Goal: Task Accomplishment & Management: Manage account settings

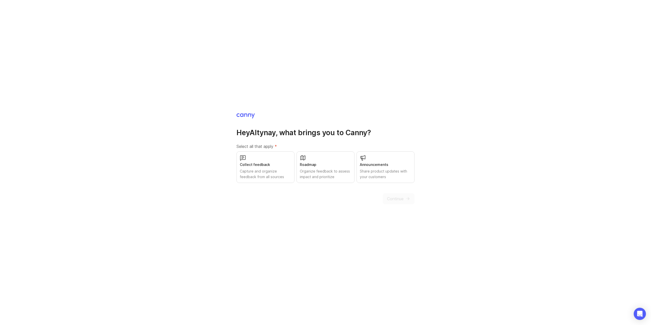
click at [286, 164] on div "Collect feedback" at bounding box center [265, 165] width 51 height 6
click at [337, 174] on div "Organize feedback to assess impact and prioritize" at bounding box center [325, 174] width 51 height 11
click at [387, 175] on div "Share product updates with your customers" at bounding box center [385, 174] width 51 height 11
click at [401, 199] on span "Continue" at bounding box center [395, 199] width 17 height 6
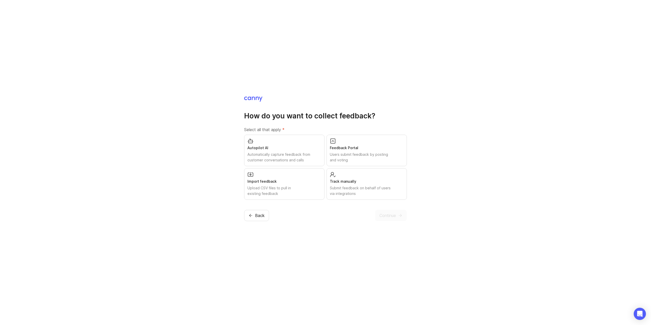
click at [391, 151] on div "Feedback Portal" at bounding box center [367, 148] width 74 height 6
click at [380, 180] on div "Track manually" at bounding box center [367, 182] width 74 height 6
click at [315, 119] on h1 "How do you want to collect feedback?" at bounding box center [325, 115] width 163 height 9
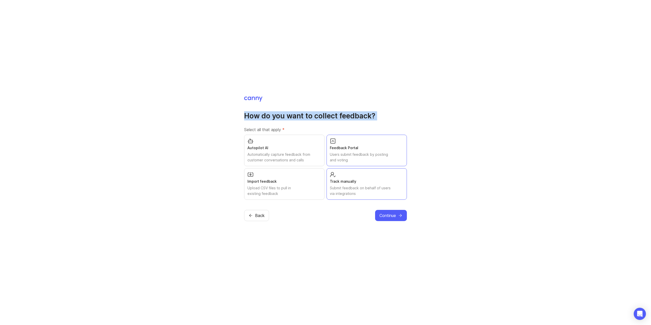
click at [315, 119] on h1 "How do you want to collect feedback?" at bounding box center [325, 115] width 163 height 9
click at [303, 119] on h1 "How do you want to collect feedback?" at bounding box center [325, 115] width 163 height 9
click at [389, 216] on span "Continue" at bounding box center [388, 216] width 17 height 6
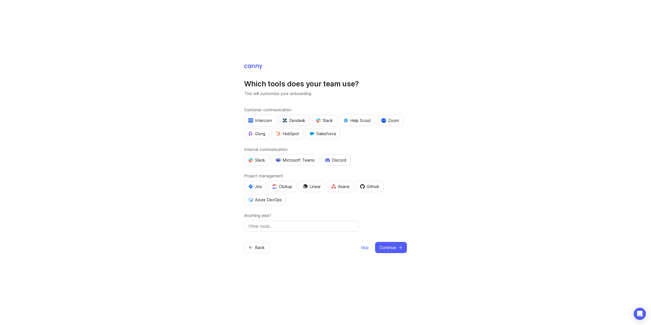
click at [298, 122] on div "Zendesk" at bounding box center [294, 121] width 23 height 6
click at [265, 163] on div "Slack" at bounding box center [257, 160] width 17 height 6
click at [277, 201] on div "Azure DevOps" at bounding box center [265, 200] width 33 height 6
click at [299, 230] on div at bounding box center [301, 226] width 115 height 11
click at [298, 229] on input "text" at bounding box center [302, 226] width 106 height 6
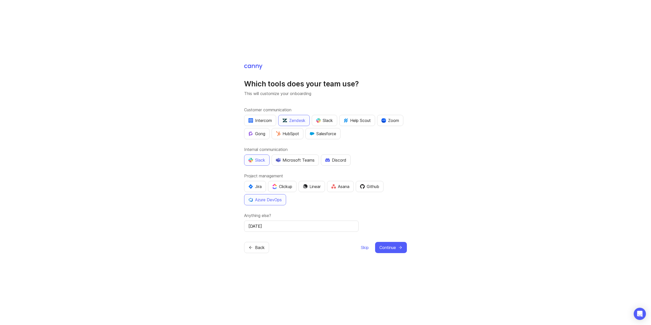
type input "Monday"
click at [316, 211] on div "Customer communication Intercom Zendesk Slack Help Scout Zoom Gong HubSpot Sale…" at bounding box center [325, 169] width 163 height 125
click at [293, 227] on input "Monday" at bounding box center [302, 226] width 106 height 6
type input "Monday (work management)"
click at [395, 248] on span "Continue" at bounding box center [388, 248] width 17 height 6
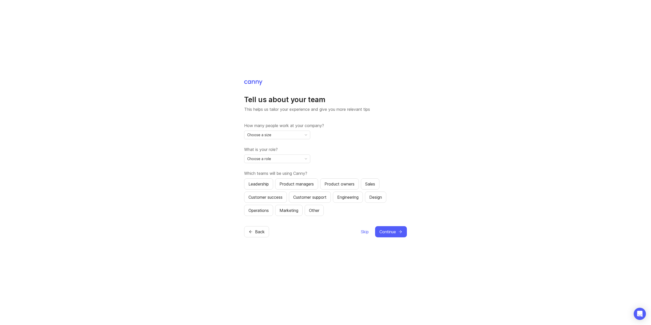
click at [296, 136] on div "Choose a size" at bounding box center [274, 135] width 58 height 8
click at [283, 160] on li "11-50" at bounding box center [278, 162] width 66 height 8
click at [288, 158] on div "Choose a role" at bounding box center [274, 159] width 58 height 8
click at [270, 179] on span "Product Manager" at bounding box center [263, 178] width 30 height 6
click at [309, 187] on div "Product managers" at bounding box center [297, 184] width 34 height 6
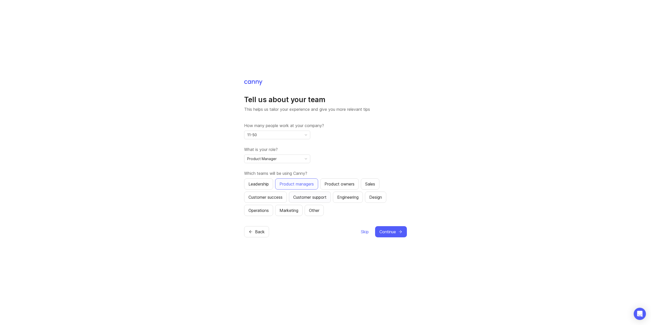
click at [317, 198] on div "Customer support" at bounding box center [309, 197] width 33 height 6
click at [375, 185] on div "Sales" at bounding box center [370, 184] width 10 height 6
click at [355, 198] on div "Engineering" at bounding box center [347, 197] width 21 height 6
click at [399, 232] on icon "submit" at bounding box center [400, 232] width 5 height 5
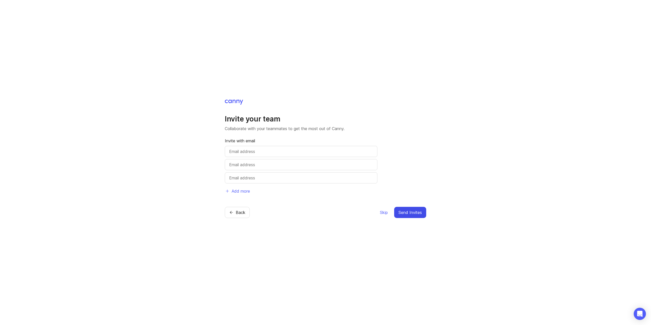
click at [242, 131] on p "Collaborate with your teammates to get the most out of Canny." at bounding box center [326, 129] width 202 height 6
click at [238, 130] on p "Collaborate with your teammates to get the most out of Canny." at bounding box center [326, 129] width 202 height 6
click at [383, 212] on span "Skip" at bounding box center [384, 213] width 8 height 6
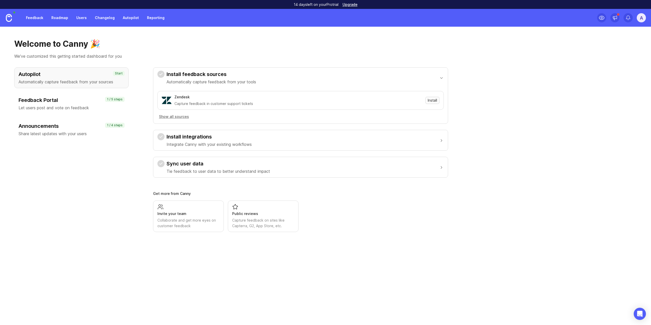
click at [433, 98] on span "Install" at bounding box center [432, 100] width 9 height 5
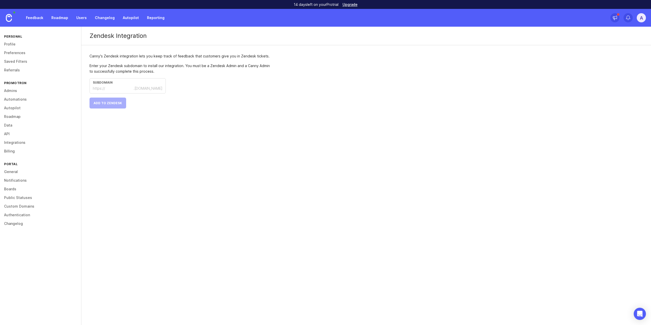
click at [140, 87] on div ".zendesk.com" at bounding box center [148, 88] width 29 height 5
click at [202, 101] on div "Enter your Zendesk subdomain to install our integration. You must be a Zendesk …" at bounding box center [181, 86] width 183 height 46
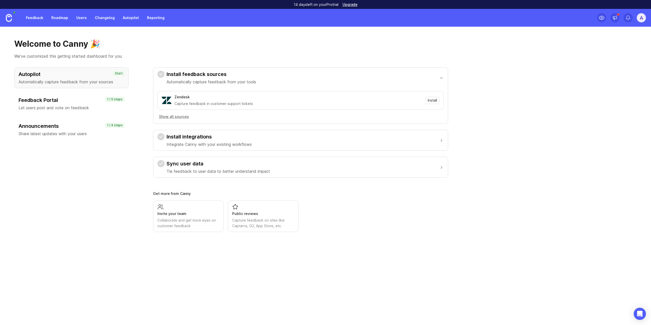
click at [445, 142] on div "Install integrations Integrate Canny with your existing workflows" at bounding box center [300, 140] width 295 height 21
click at [442, 140] on div "button" at bounding box center [441, 140] width 5 height 5
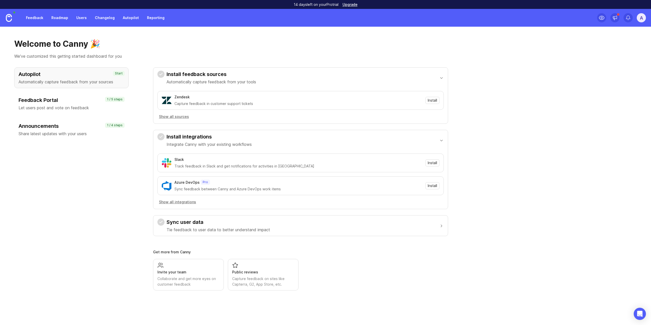
click at [442, 223] on div "button" at bounding box center [441, 225] width 5 height 5
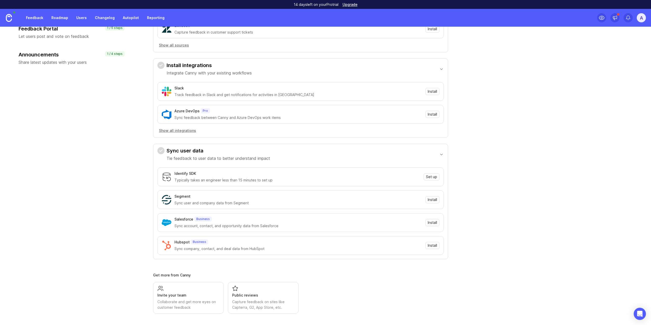
scroll to position [72, 0]
click at [440, 153] on div "button" at bounding box center [441, 153] width 5 height 5
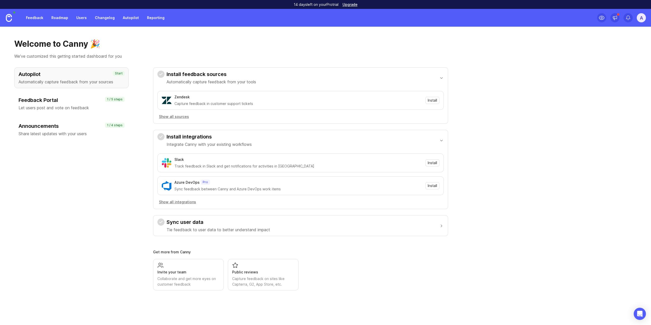
scroll to position [0, 0]
click at [78, 102] on h3 "Feedback Portal" at bounding box center [72, 100] width 106 height 7
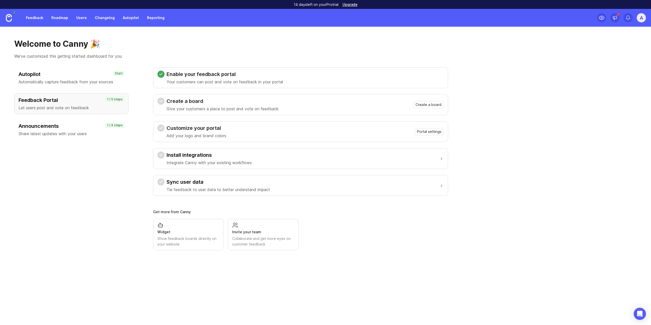
click at [198, 104] on h3 "Create a board" at bounding box center [223, 101] width 112 height 7
click at [430, 105] on span "Create a board" at bounding box center [429, 104] width 26 height 5
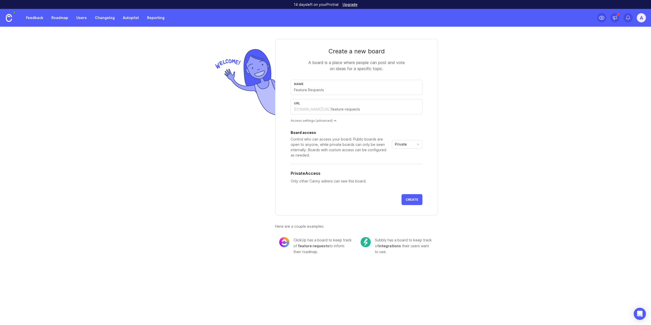
click at [335, 121] on div "Access settings (advanced)" at bounding box center [357, 121] width 132 height 4
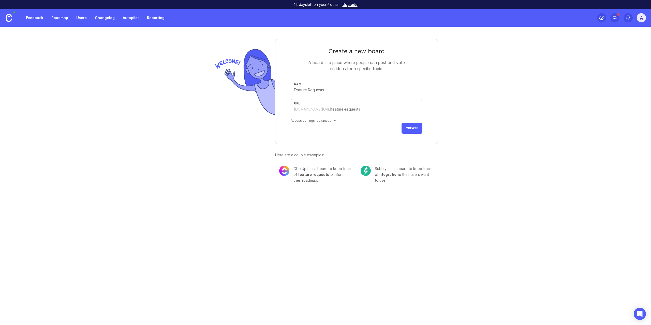
click at [335, 121] on div "Access settings (advanced)" at bounding box center [357, 121] width 132 height 4
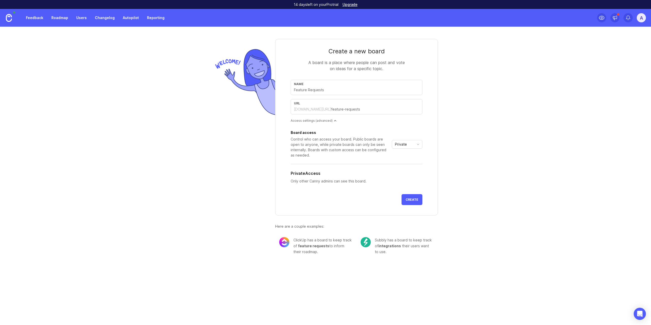
click at [389, 247] on span "integrations" at bounding box center [390, 246] width 23 height 4
drag, startPoint x: 385, startPoint y: 247, endPoint x: 398, endPoint y: 250, distance: 13.9
click at [398, 250] on div "Subbly has a board to keep track of integrations their users want to use." at bounding box center [404, 246] width 59 height 18
drag, startPoint x: 393, startPoint y: 251, endPoint x: 390, endPoint y: 249, distance: 3.1
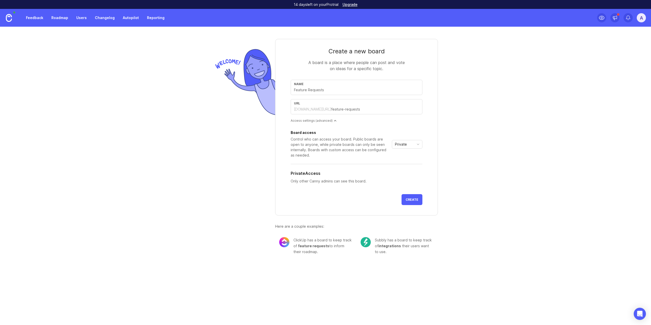
click at [390, 249] on div "Subbly has a board to keep track of integrations their users want to use." at bounding box center [404, 246] width 59 height 18
click at [289, 243] on img at bounding box center [284, 242] width 10 height 10
click at [301, 240] on div "ClickUp has a board to keep track of feature requests to inform their roadmap." at bounding box center [323, 246] width 59 height 18
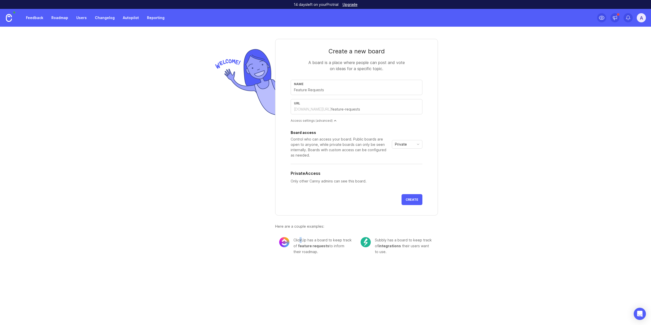
click at [301, 240] on div "ClickUp has a board to keep track of feature requests to inform their roadmap." at bounding box center [323, 246] width 59 height 18
click at [298, 240] on div "ClickUp has a board to keep track of feature requests to inform their roadmap." at bounding box center [323, 246] width 59 height 18
click at [380, 240] on div "Subbly has a board to keep track of integrations their users want to use." at bounding box center [404, 246] width 59 height 18
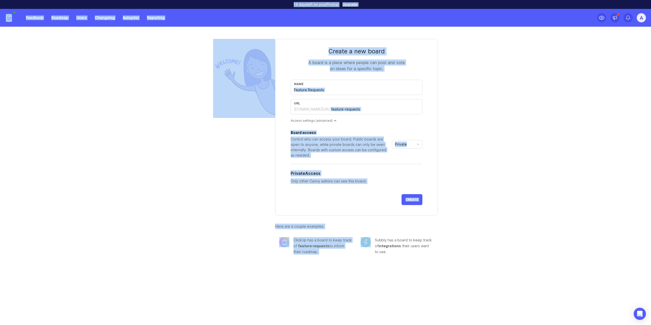
click at [380, 240] on div "Subbly has a board to keep track of integrations their users want to use." at bounding box center [404, 246] width 59 height 18
click at [383, 239] on div "Subbly has a board to keep track of integrations their users want to use." at bounding box center [404, 246] width 59 height 18
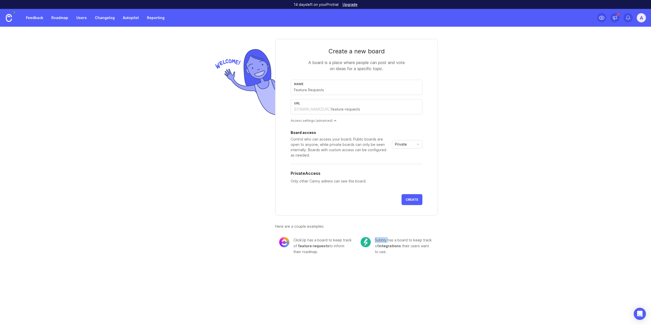
click at [383, 239] on div "Subbly has a board to keep track of integrations their users want to use." at bounding box center [404, 246] width 59 height 18
click at [335, 89] on input "text" at bounding box center [356, 90] width 125 height 6
type input "T"
type input "t"
type input "Tr"
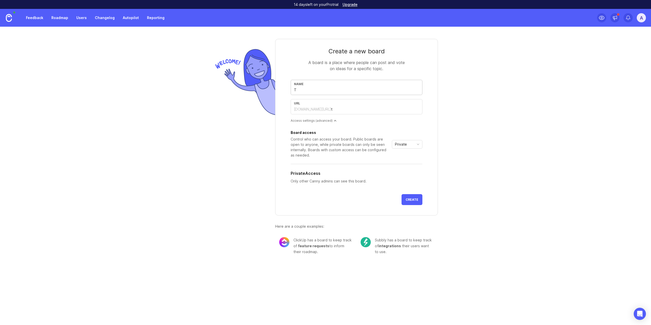
type input "tr"
type input "Trn"
type input "trn"
type input "TrnS"
type input "trns"
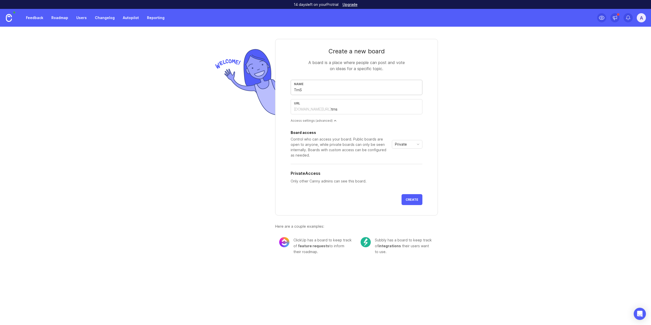
type input "Trn"
type input "trn"
type input "Tr"
type input "tr"
type input "Tro"
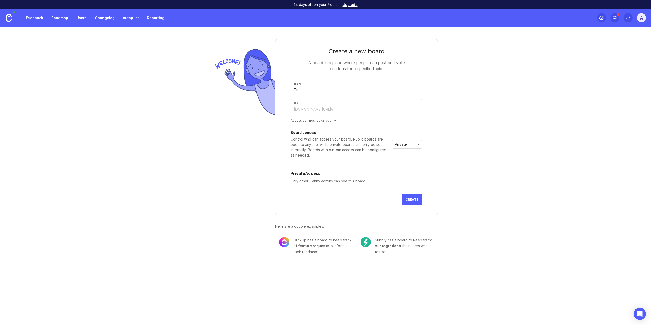
type input "tro"
type input "Tron"
type input "tron"
type input "TronS"
type input "trons"
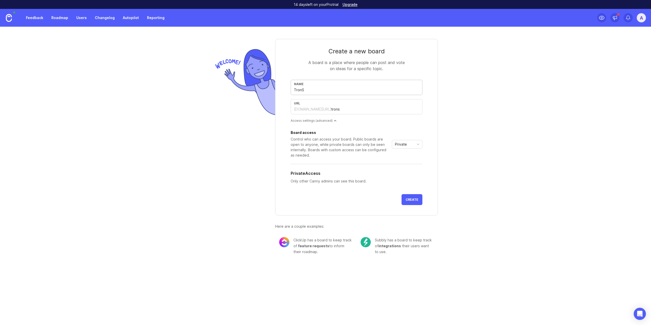
type input "TronSh"
type input "tronsh"
type input "TronSho"
type input "tronsho"
type input "TronShop"
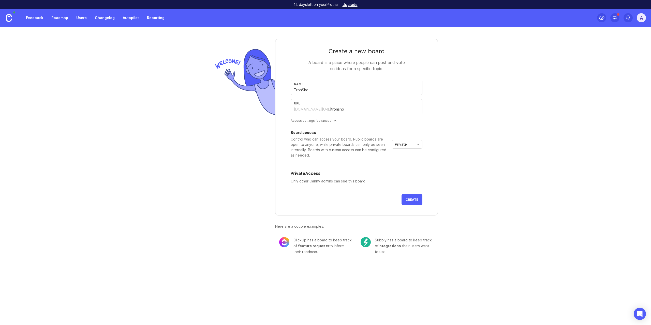
type input "tronshop"
type input "TronShop f"
type input "tronshop-f"
type input "TronShop fe"
type input "tronshop-fe"
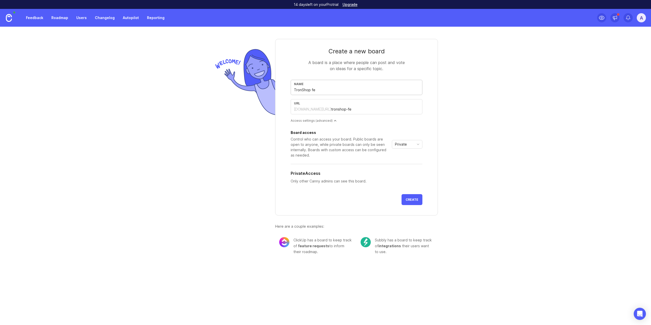
type input "TronShop fea"
type input "tronshop-fea"
type input "TronShop feat"
type input "tronshop-feat"
type input "TronShop featu"
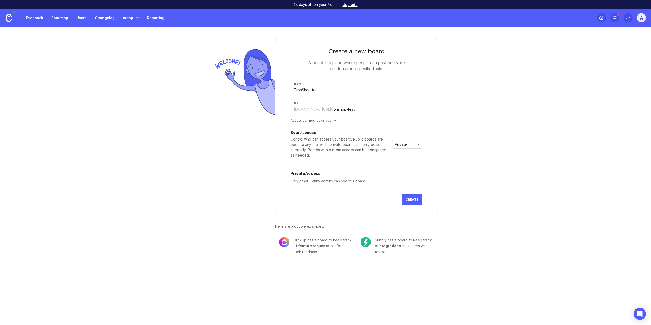
type input "tronshop-featu"
type input "TronShop featur"
type input "tronshop-featur"
type input "TronShop feature"
type input "tronshop-feature"
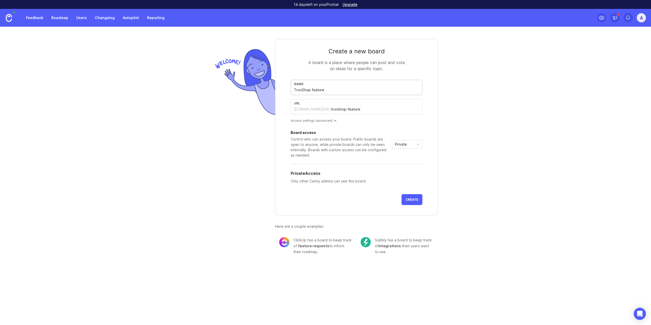
type input "TronShop feature r"
type input "tronshop-feature-r"
type input "TronShop feature re"
type input "tronshop-feature-re"
type input "TronShop feature req"
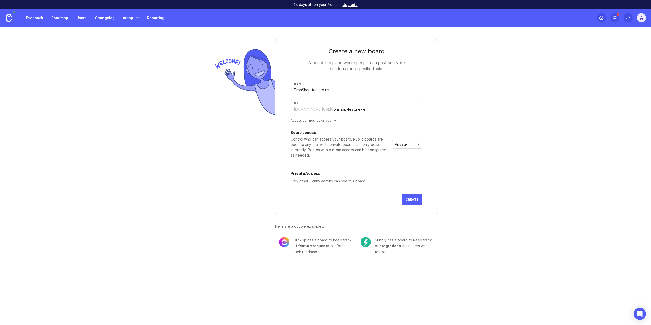
type input "tronshop-feature-req"
type input "TronShop feature requ"
type input "tronshop-feature-requ"
type input "TronShop feature reque"
type input "tronshop-feature-reque"
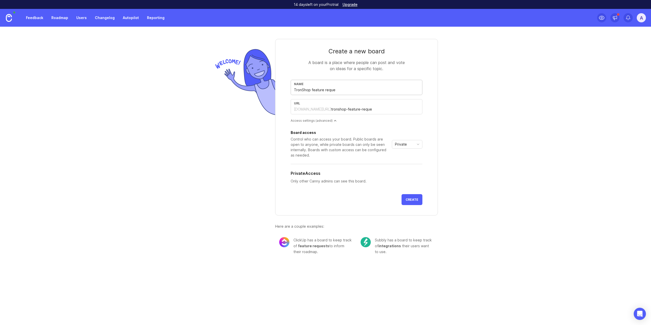
type input "TronShop feature reques"
type input "tronshop-feature-reques"
type input "TronShop feature request"
type input "tronshop-feature-request"
type input "TronShop feature requests"
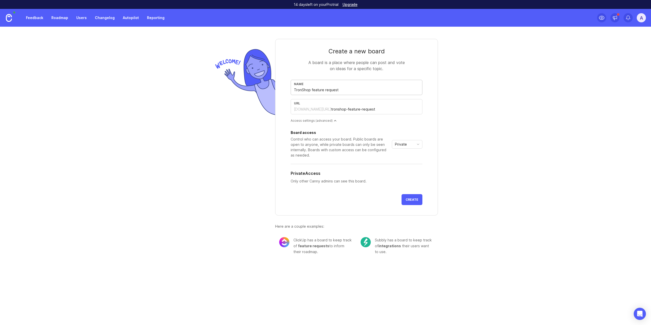
type input "tronshop-feature-requests"
type input "TronShop feature requests"
click at [320, 111] on div "promotron.canny.io/" at bounding box center [312, 109] width 37 height 5
click at [334, 119] on div "Access settings (advanced)" at bounding box center [357, 121] width 132 height 4
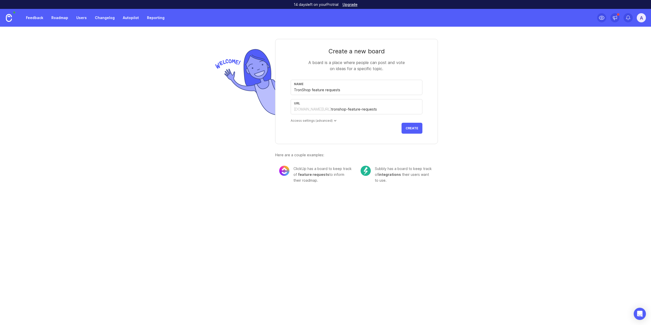
click at [334, 119] on div "Access settings (advanced)" at bounding box center [357, 121] width 132 height 4
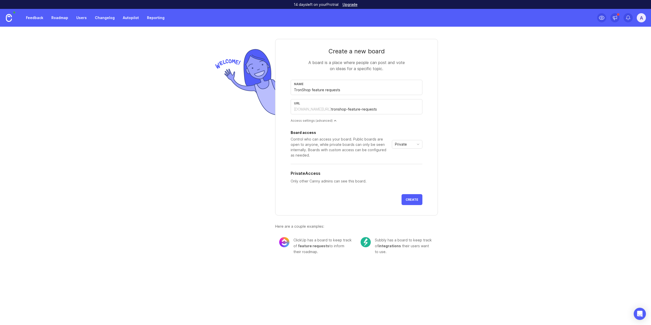
click at [413, 146] on div "Private" at bounding box center [403, 144] width 22 height 8
click at [410, 160] on li "Public" at bounding box center [407, 163] width 30 height 8
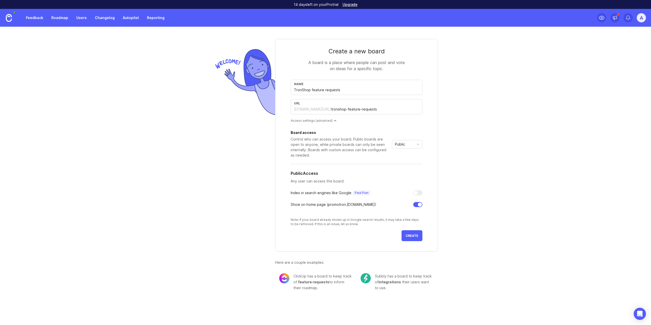
click at [415, 193] on div at bounding box center [416, 193] width 4 height 4
click at [359, 193] on p "Paid Plan" at bounding box center [362, 193] width 14 height 4
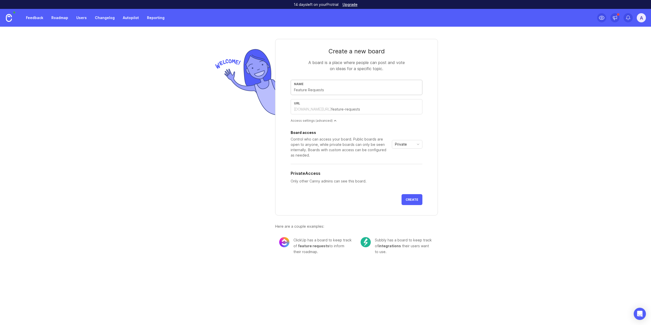
click at [416, 144] on icon "toggle icon" at bounding box center [418, 144] width 8 height 4
click at [411, 161] on li "Public" at bounding box center [407, 163] width 30 height 8
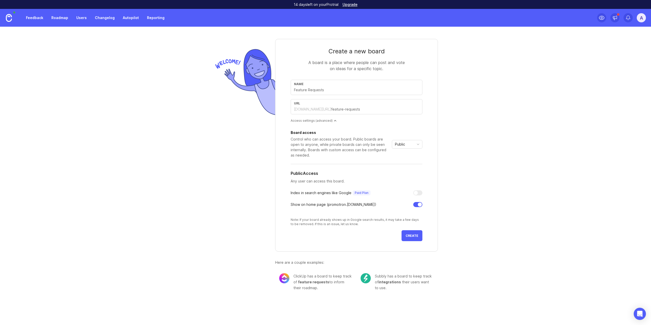
click at [417, 207] on div at bounding box center [417, 204] width 9 height 5
click at [420, 205] on div at bounding box center [417, 204] width 9 height 5
click at [305, 221] on div "Note: If your board already shows up in Google search results, it may take a fe…" at bounding box center [357, 222] width 132 height 9
drag, startPoint x: 305, startPoint y: 221, endPoint x: 334, endPoint y: 225, distance: 29.8
click at [334, 225] on div "Note: If your board already shows up in Google search results, it may take a fe…" at bounding box center [357, 222] width 132 height 9
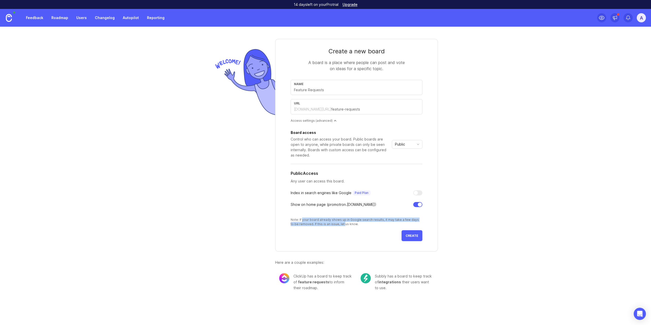
click at [334, 225] on div "Note: If your board already shows up in Google search results, it may take a fe…" at bounding box center [357, 222] width 132 height 9
click at [334, 93] on div "Name" at bounding box center [357, 87] width 132 height 15
type input "T"
type input "t"
type input "Tr"
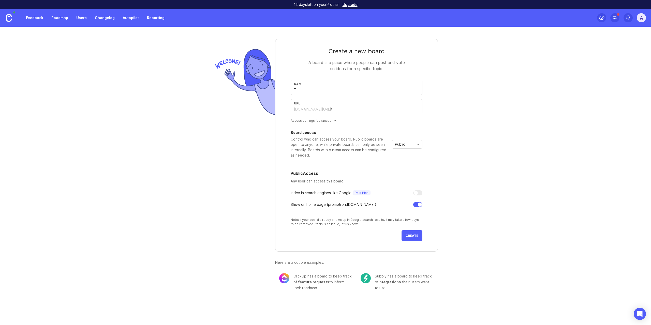
type input "tr"
type input "Tro"
type input "tro"
type input "Tron"
type input "tron"
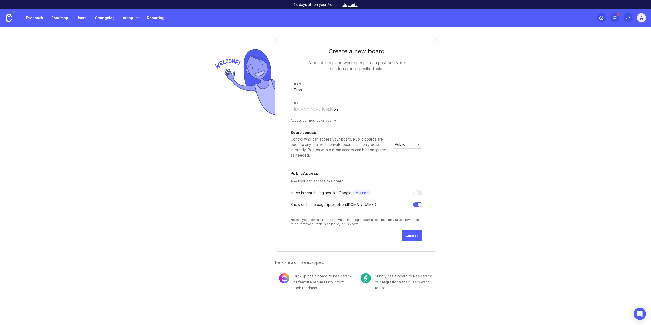
type input "TronS"
type input "trons"
type input "TronSh"
type input "tronsh"
type input "TronSho"
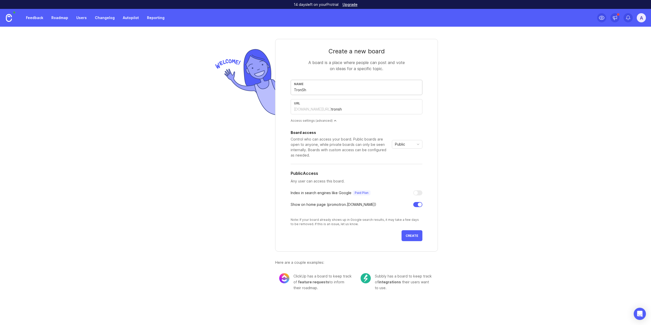
type input "tronsho"
type input "TronShop"
type input "tronshop"
type input "TronShop"
click at [415, 238] on span "Create" at bounding box center [412, 236] width 13 height 4
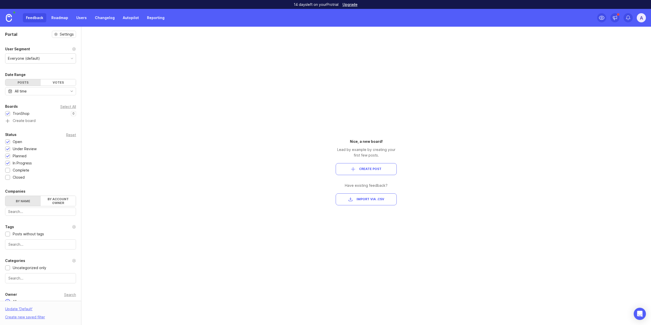
click at [38, 60] on div "Everyone (default)" at bounding box center [24, 59] width 32 height 6
click at [10, 18] on img at bounding box center [9, 18] width 6 height 8
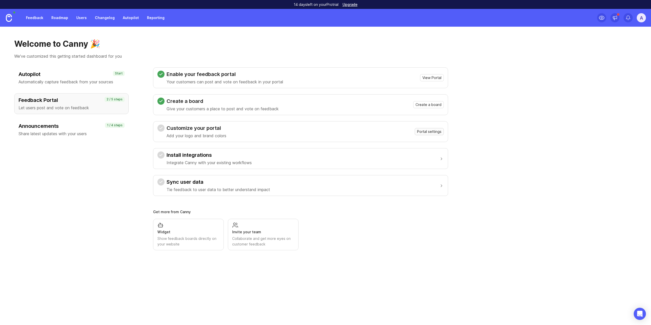
click at [438, 132] on span "Portal settings" at bounding box center [429, 131] width 24 height 5
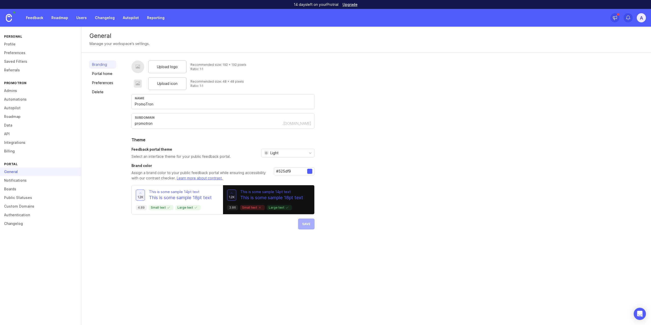
click at [171, 66] on span "Upload logo" at bounding box center [167, 67] width 21 height 6
click at [106, 72] on link "Portal home" at bounding box center [102, 74] width 27 height 8
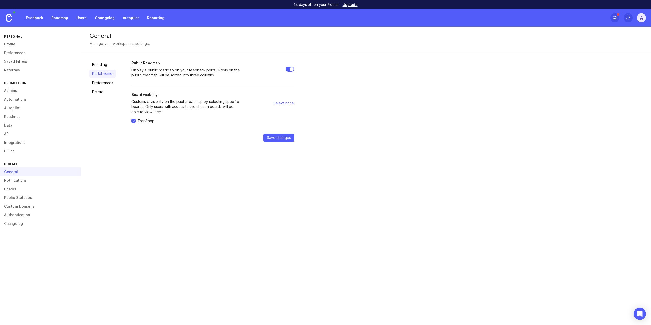
click at [105, 64] on link "Branding" at bounding box center [102, 65] width 27 height 8
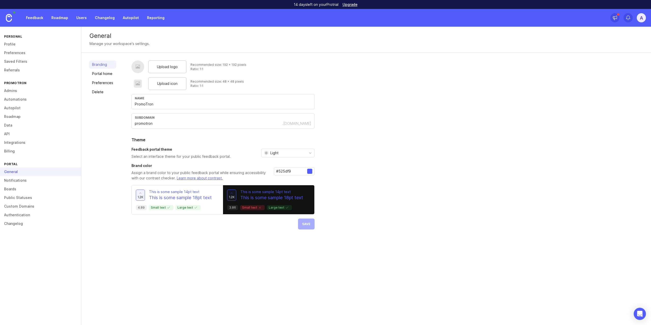
click at [275, 154] on span "Light" at bounding box center [274, 153] width 8 height 6
click at [286, 179] on li "Dark" at bounding box center [287, 180] width 53 height 8
click at [169, 67] on span "Upload logo" at bounding box center [167, 67] width 21 height 6
click at [136, 66] on div at bounding box center [137, 67] width 5 height 6
click at [168, 66] on span "Upload logo" at bounding box center [167, 67] width 21 height 6
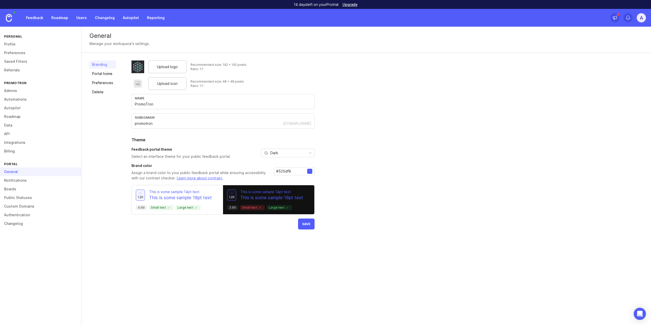
click at [176, 84] on span "Upload icon" at bounding box center [167, 84] width 20 height 6
click at [272, 208] on p "Large text" at bounding box center [279, 208] width 21 height 4
click at [309, 171] on div at bounding box center [309, 171] width 5 height 5
click at [295, 174] on input "#525df9" at bounding box center [291, 172] width 31 height 6
click at [310, 173] on div at bounding box center [309, 171] width 5 height 5
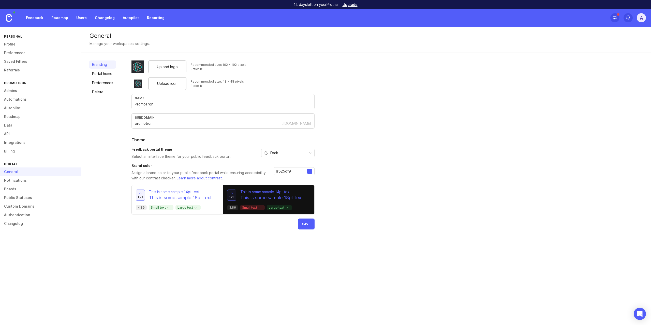
click at [310, 173] on div at bounding box center [309, 171] width 5 height 5
click at [287, 172] on input "#525df9" at bounding box center [291, 172] width 31 height 6
click at [140, 193] on icon at bounding box center [141, 194] width 4 height 4
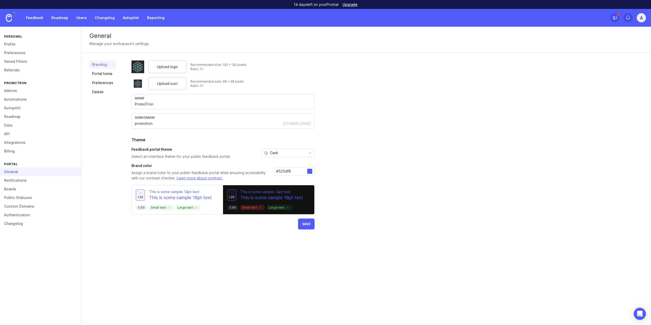
click at [308, 172] on div at bounding box center [309, 171] width 5 height 5
click at [303, 170] on input "#525df9" at bounding box center [291, 172] width 31 height 6
type input "#"
click at [342, 176] on div "Upload logo Recommended size: 192 x 192 pixels Ratio: 1:1 Upload icon Recommend…" at bounding box center [388, 145] width 512 height 169
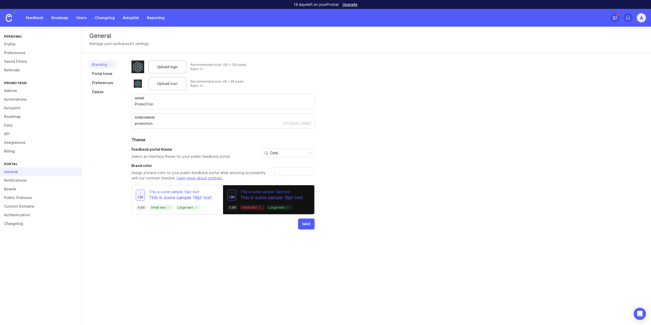
click at [290, 174] on input "text" at bounding box center [291, 172] width 31 height 6
click at [254, 173] on p "Assign a brand color to your public feedback portal while ensuring accessibilit…" at bounding box center [201, 175] width 138 height 11
click at [281, 154] on div "Dark" at bounding box center [284, 153] width 45 height 8
click at [281, 164] on span "System preference" at bounding box center [286, 163] width 33 height 6
click at [286, 151] on span "System preference" at bounding box center [286, 153] width 33 height 6
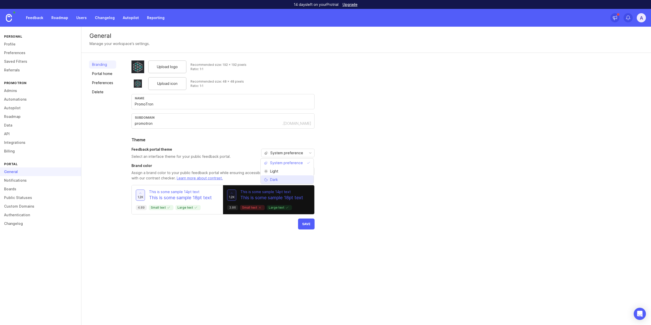
click at [289, 179] on li "Dark" at bounding box center [287, 180] width 53 height 8
click at [231, 151] on div "Feedback portal theme Select an interface theme for your public feedback portal…" at bounding box center [223, 153] width 183 height 12
click at [218, 180] on link "Learn more about contrast." at bounding box center [200, 178] width 46 height 4
click at [286, 170] on input "text" at bounding box center [291, 172] width 31 height 6
click at [348, 188] on div "Upload logo Recommended size: 192 x 192 pixels Ratio: 1:1 Upload icon Recommend…" at bounding box center [388, 145] width 512 height 169
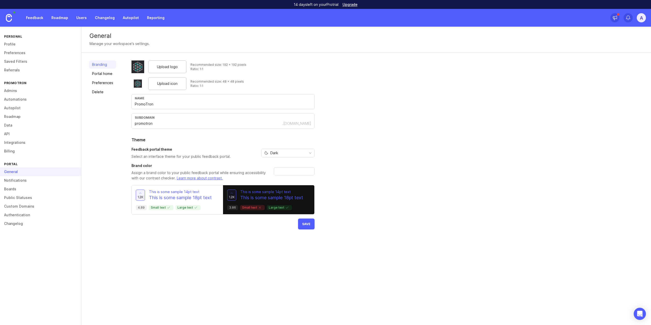
click at [112, 74] on link "Portal home" at bounding box center [102, 74] width 27 height 8
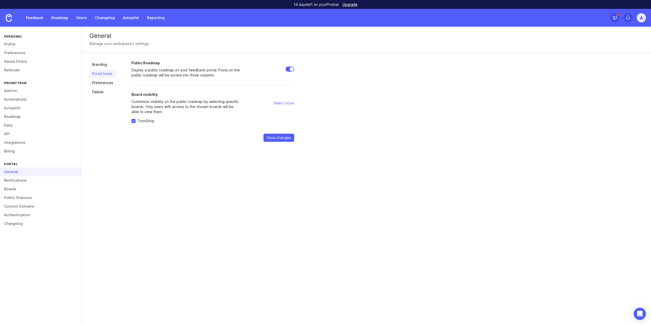
click at [104, 67] on link "Branding" at bounding box center [102, 65] width 27 height 8
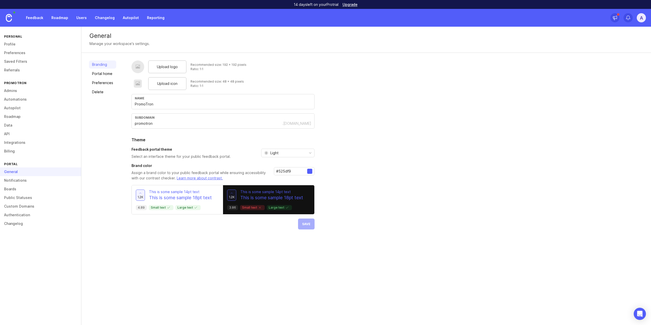
click at [307, 173] on div at bounding box center [309, 171] width 5 height 5
click at [307, 172] on div at bounding box center [309, 171] width 5 height 5
click at [307, 173] on div at bounding box center [309, 171] width 5 height 5
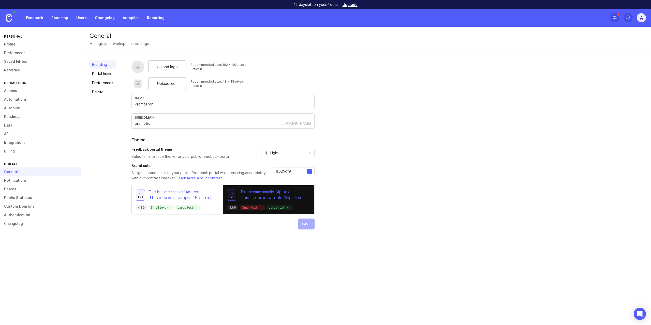
click at [308, 171] on div at bounding box center [309, 171] width 5 height 5
click at [287, 174] on input "#525df9" at bounding box center [291, 172] width 31 height 6
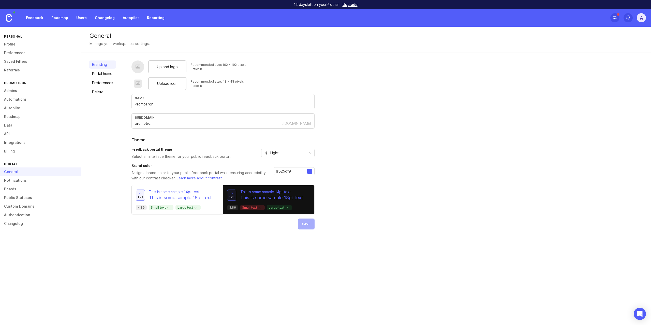
click at [287, 174] on input "#525df9" at bounding box center [291, 172] width 31 height 6
click at [284, 168] on div "#525df9" at bounding box center [294, 171] width 41 height 8
click at [286, 169] on input "#525df9" at bounding box center [291, 172] width 31 height 6
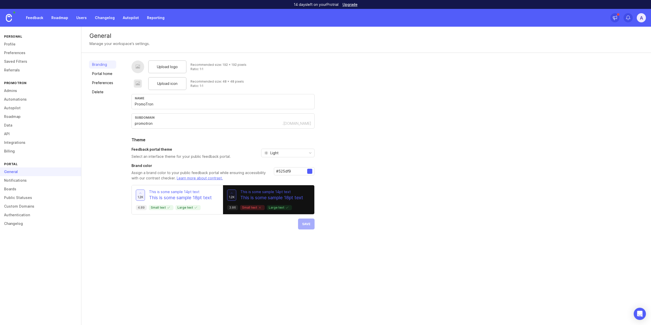
click at [286, 169] on input "#525df9" at bounding box center [291, 172] width 31 height 6
paste input "a7aacf"
click at [285, 171] on input "#a7aacf" at bounding box center [291, 172] width 31 height 6
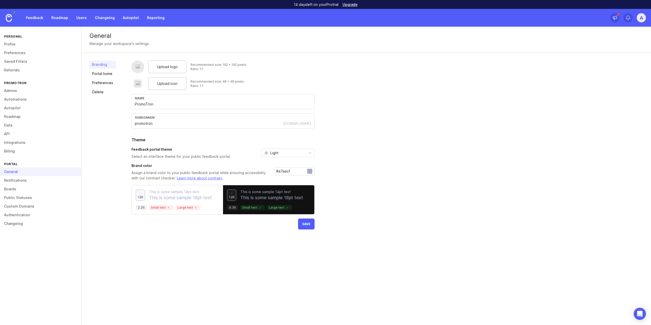
paste input "fb2e0"
type input "#afb2e0"
click at [288, 169] on input "#afb2e0" at bounding box center [291, 172] width 31 height 6
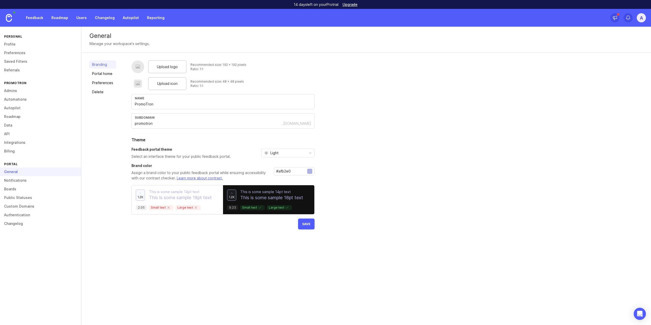
paste input "9da0c9"
click at [285, 171] on input "#9da0c9" at bounding box center [291, 172] width 31 height 6
paste input "8b8eb3"
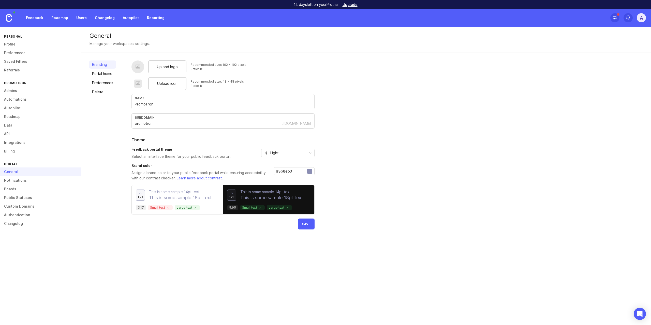
type input "#8b8eb3"
click at [104, 72] on link "Portal home" at bounding box center [102, 74] width 27 height 8
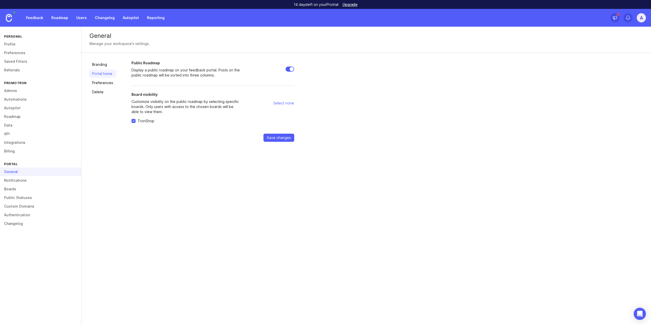
click at [103, 65] on link "Branding" at bounding box center [102, 65] width 27 height 8
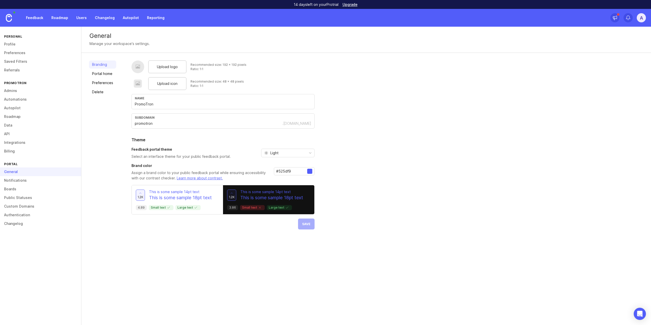
click at [109, 74] on link "Portal home" at bounding box center [102, 74] width 27 height 8
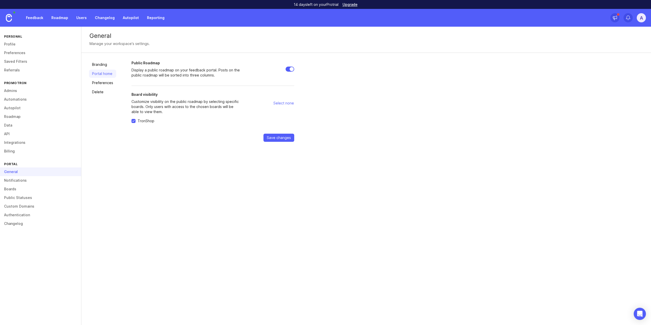
click at [106, 82] on link "Preferences" at bounding box center [102, 83] width 27 height 8
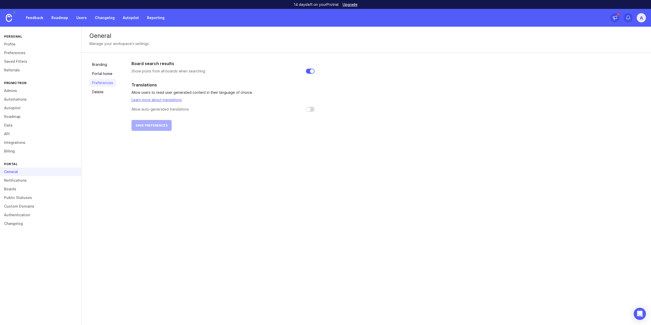
click at [100, 65] on link "Branding" at bounding box center [102, 65] width 27 height 8
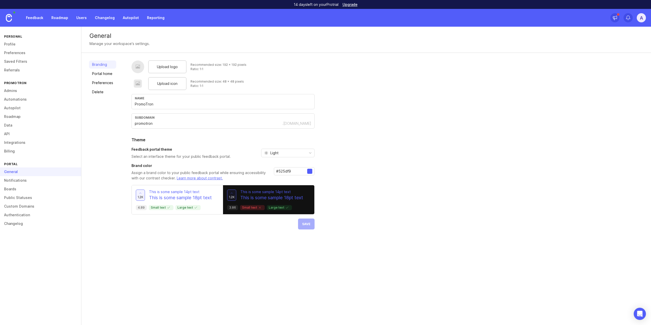
click at [170, 65] on span "Upload logo" at bounding box center [167, 67] width 21 height 6
click at [178, 87] on div "Upload icon" at bounding box center [167, 83] width 38 height 13
click at [164, 85] on span "Upload icon" at bounding box center [167, 84] width 20 height 6
click at [295, 172] on input "#525df9" at bounding box center [291, 172] width 31 height 6
type input "#525df"
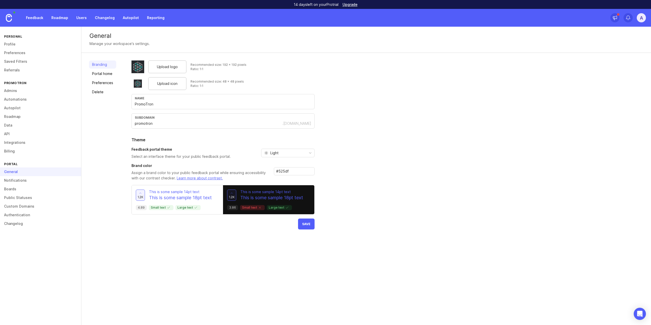
click at [304, 172] on input "#525df" at bounding box center [291, 172] width 31 height 6
paste input "8b8eb3"
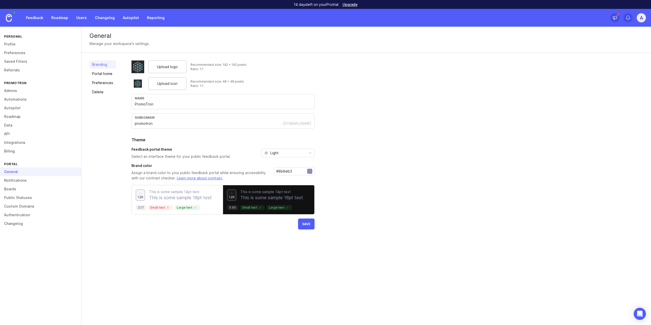
click at [352, 189] on div "Upload logo Recommended size: 192 x 192 pixels Ratio: 1:1 Upload icon Recommend…" at bounding box center [388, 145] width 512 height 169
click at [287, 172] on input "#8b8eb3" at bounding box center [291, 172] width 31 height 6
paste input "f2f3f7"
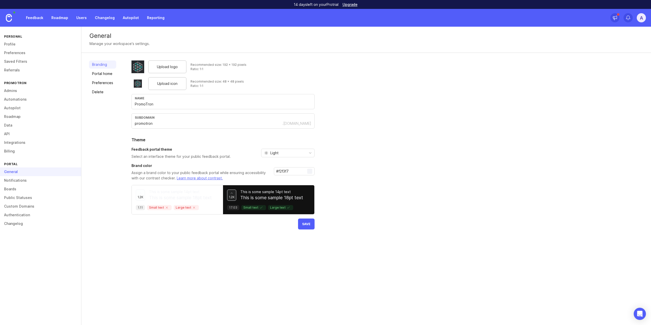
click at [288, 152] on div "Light" at bounding box center [284, 153] width 45 height 8
click at [287, 179] on li "Dark" at bounding box center [287, 180] width 53 height 8
click at [286, 171] on input "#f2f3f7" at bounding box center [291, 172] width 31 height 6
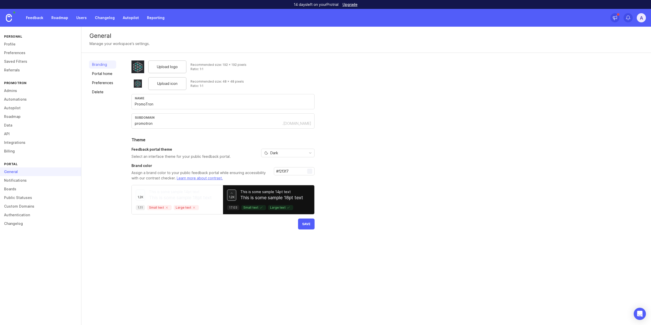
click at [283, 170] on input "#f2f3f7" at bounding box center [291, 172] width 31 height 6
paste input "8b8eb3"
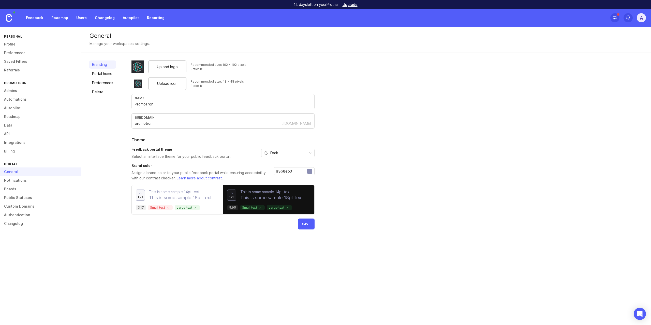
type input "#8b8eb3"
click at [342, 196] on div "Upload logo Recommended size: 192 x 192 pixels Ratio: 1:1 Upload icon Recommend…" at bounding box center [388, 145] width 512 height 169
click at [307, 225] on span "Save" at bounding box center [306, 224] width 8 height 4
click at [112, 72] on link "Portal home" at bounding box center [102, 74] width 27 height 8
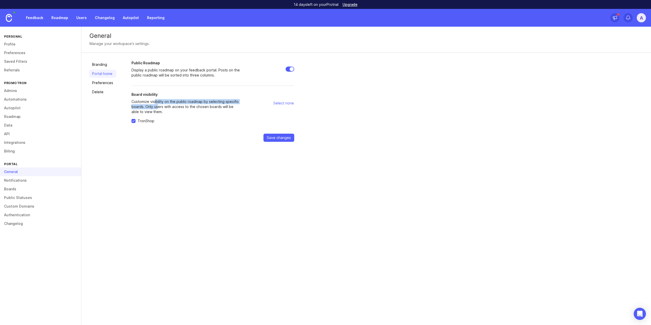
drag, startPoint x: 154, startPoint y: 102, endPoint x: 158, endPoint y: 108, distance: 6.6
click at [158, 108] on p "Customize visibility on the public roadmap by selecting specific boards. Only u…" at bounding box center [187, 106] width 110 height 15
drag, startPoint x: 144, startPoint y: 105, endPoint x: 151, endPoint y: 110, distance: 8.5
click at [150, 109] on p "Customize visibility on the public roadmap by selecting specific boards. Only u…" at bounding box center [187, 106] width 110 height 15
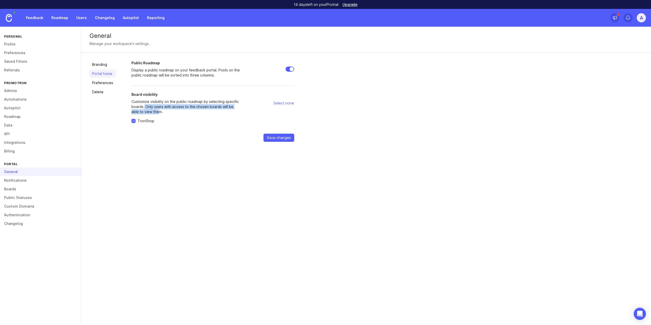
click at [151, 110] on p "Customize visibility on the public roadmap by selecting specific boards. Only u…" at bounding box center [187, 106] width 110 height 15
drag, startPoint x: 155, startPoint y: 110, endPoint x: 152, endPoint y: 108, distance: 3.5
click at [152, 108] on p "Customize visibility on the public roadmap by selecting specific boards. Only u…" at bounding box center [187, 106] width 110 height 15
click at [280, 139] on span "Save changes" at bounding box center [279, 137] width 24 height 5
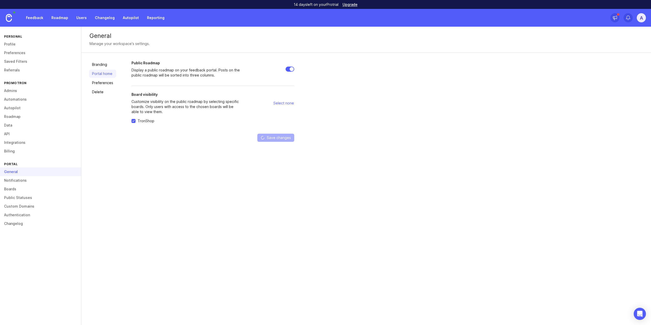
click at [103, 85] on link "Preferences" at bounding box center [102, 83] width 27 height 8
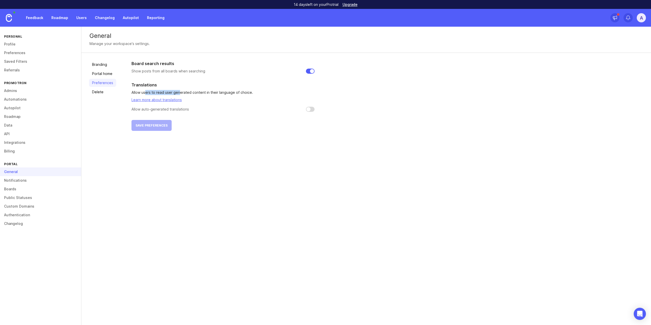
drag, startPoint x: 145, startPoint y: 92, endPoint x: 179, endPoint y: 90, distance: 34.4
click at [179, 90] on p "Allow users to read user generated content in their language of choice." at bounding box center [223, 92] width 183 height 5
drag, startPoint x: 172, startPoint y: 111, endPoint x: 128, endPoint y: 103, distance: 45.0
click at [128, 103] on div "Branding Portal home Preferences Delete Board search results Show posts from al…" at bounding box center [366, 96] width 570 height 86
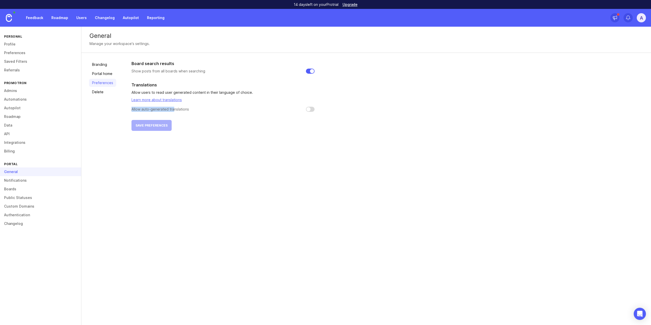
click at [128, 103] on div "Branding Portal home Preferences Delete Board search results Show posts from al…" at bounding box center [366, 96] width 570 height 86
click at [108, 96] on link "Delete" at bounding box center [102, 92] width 27 height 8
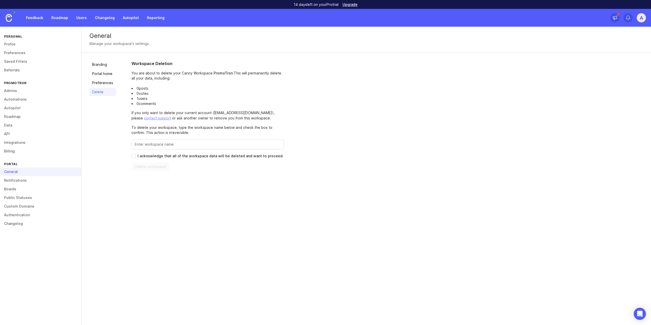
click at [12, 17] on img at bounding box center [9, 18] width 6 height 8
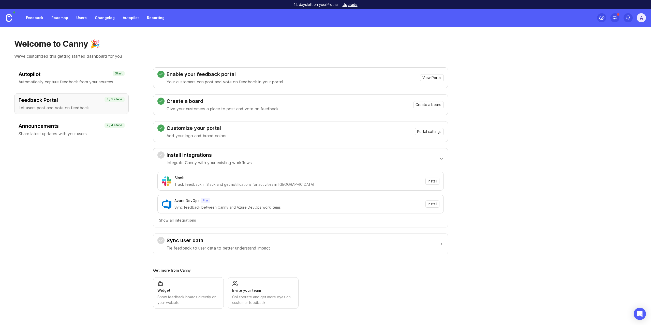
click at [444, 160] on div "button" at bounding box center [441, 158] width 5 height 5
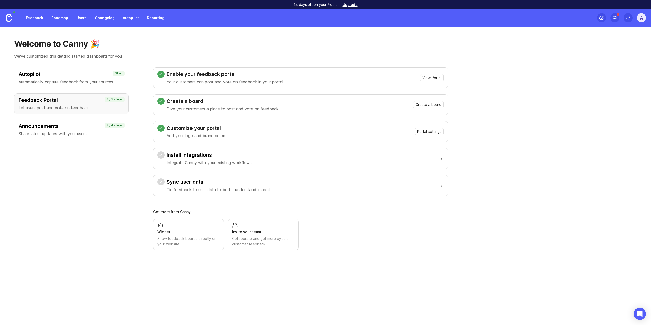
click at [443, 159] on div "button" at bounding box center [441, 158] width 5 height 5
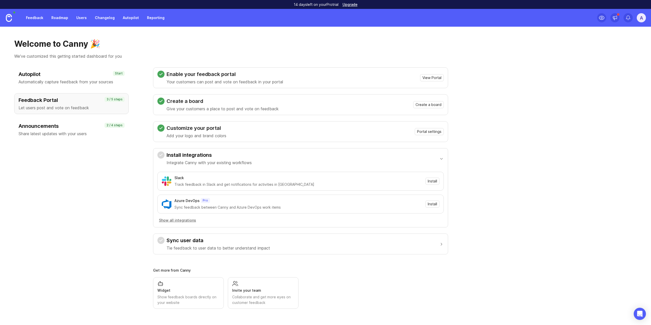
click at [444, 244] on div "button" at bounding box center [441, 244] width 5 height 5
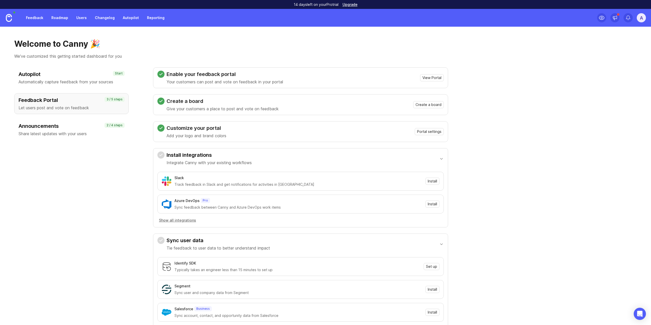
click at [105, 122] on div "Announcements Share latest updates with your users 2 / 4 steps" at bounding box center [71, 129] width 115 height 21
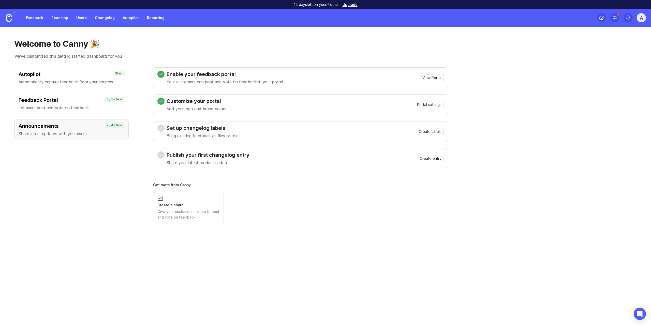
click at [432, 134] on span "Create labels" at bounding box center [430, 131] width 23 height 5
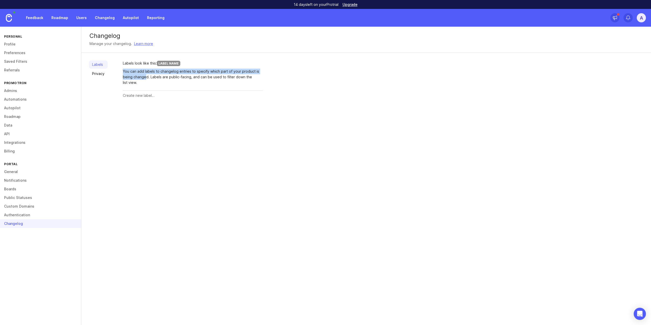
drag, startPoint x: 124, startPoint y: 70, endPoint x: 145, endPoint y: 79, distance: 23.0
click at [145, 79] on div "You can add labels to changelog entries to specify which part of your product i…" at bounding box center [193, 77] width 140 height 17
drag, startPoint x: 191, startPoint y: 72, endPoint x: 187, endPoint y: 81, distance: 10.2
click at [187, 81] on div "You can add labels to changelog entries to specify which part of your product i…" at bounding box center [193, 77] width 140 height 17
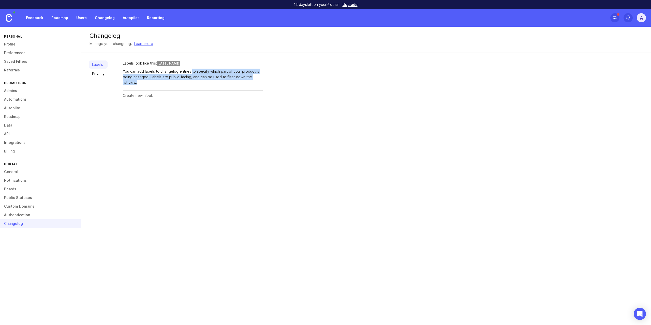
click at [187, 81] on div "You can add labels to changelog entries to specify which part of your product i…" at bounding box center [193, 77] width 140 height 17
drag, startPoint x: 147, startPoint y: 81, endPoint x: 129, endPoint y: 72, distance: 20.6
click at [129, 72] on div "You can add labels to changelog entries to specify which part of your product i…" at bounding box center [193, 77] width 140 height 17
click at [128, 71] on div "You can add labels to changelog entries to specify which part of your product i…" at bounding box center [193, 77] width 140 height 17
drag, startPoint x: 130, startPoint y: 73, endPoint x: 149, endPoint y: 83, distance: 21.5
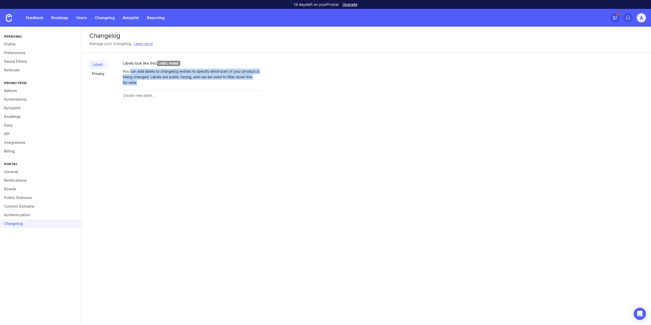
click at [148, 83] on div "You can add labels to changelog entries to specify which part of your product i…" at bounding box center [193, 77] width 140 height 17
click at [149, 83] on div "You can add labels to changelog entries to specify which part of your product i…" at bounding box center [193, 77] width 140 height 17
drag, startPoint x: 142, startPoint y: 80, endPoint x: 124, endPoint y: 72, distance: 19.5
click at [124, 72] on div "You can add labels to changelog entries to specify which part of your product i…" at bounding box center [193, 77] width 140 height 17
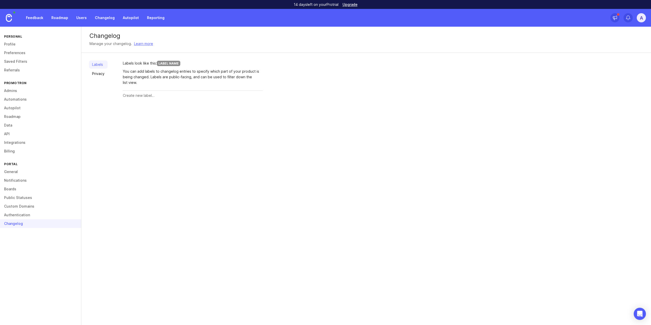
click at [171, 63] on div "Label Name" at bounding box center [168, 63] width 23 height 5
click at [151, 97] on input "text" at bounding box center [193, 96] width 140 height 6
type input "TronShop"
click at [254, 95] on span "Create" at bounding box center [253, 96] width 13 height 4
click at [151, 117] on div at bounding box center [183, 114] width 120 height 10
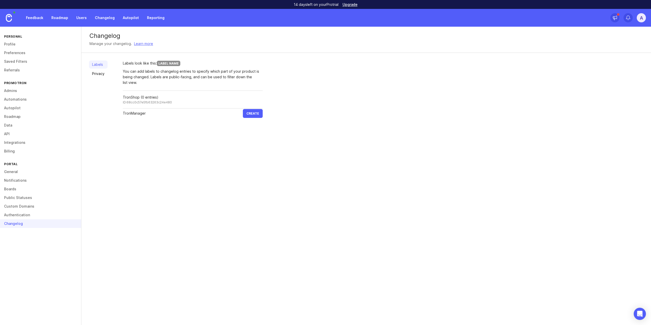
type input "TronManager"
click at [257, 114] on span "Create" at bounding box center [253, 114] width 13 height 4
click at [153, 133] on input "text" at bounding box center [183, 132] width 120 height 6
type input "TronCalculator"
click at [256, 132] on span "Create" at bounding box center [253, 132] width 13 height 4
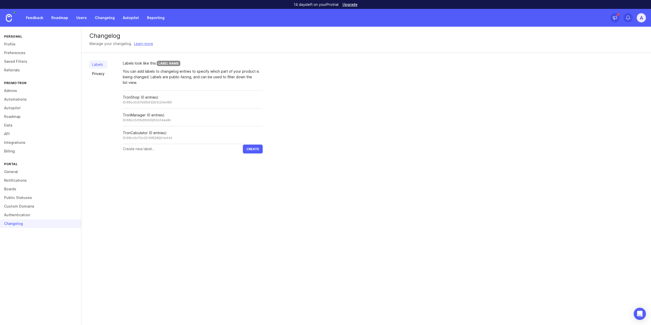
click at [221, 148] on input "text" at bounding box center [183, 149] width 120 height 6
type input "Feature"
click at [258, 149] on span "Create" at bounding box center [253, 149] width 13 height 4
click at [163, 170] on div at bounding box center [183, 167] width 120 height 10
type input "Issue"
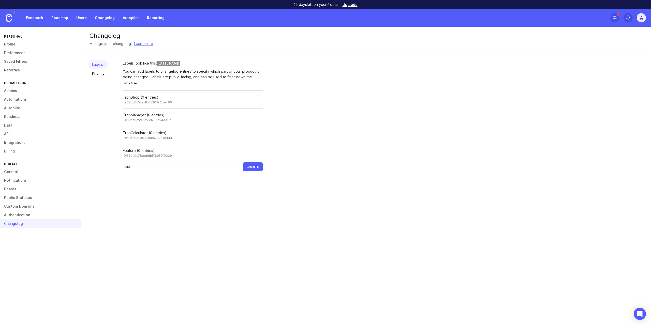
click at [165, 167] on input "Issue" at bounding box center [183, 167] width 120 height 6
click at [163, 167] on input "Issue" at bounding box center [183, 167] width 120 height 6
click at [187, 199] on div "Changelog Manage your changelog. Learn more Labels Privacy Labels look like thi…" at bounding box center [366, 176] width 570 height 299
click at [102, 75] on link "Privacy" at bounding box center [98, 74] width 19 height 8
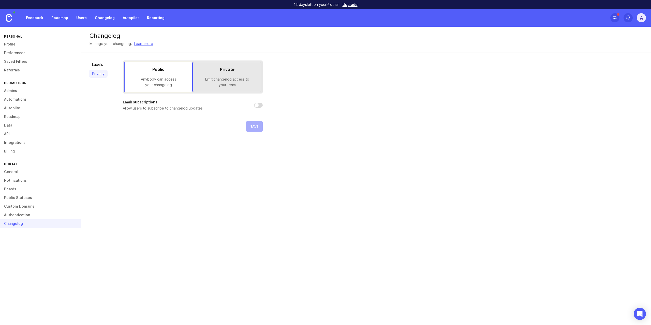
click at [257, 104] on input "checkbox" at bounding box center [258, 105] width 9 height 5
checkbox input "true"
click at [259, 127] on button "Save" at bounding box center [254, 126] width 17 height 11
click at [13, 19] on link at bounding box center [9, 18] width 18 height 18
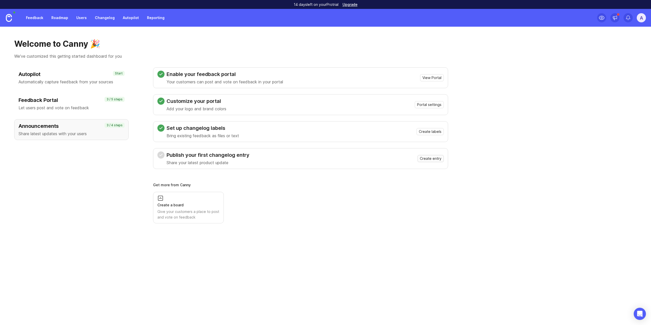
click at [440, 159] on span "Create entry" at bounding box center [431, 158] width 22 height 5
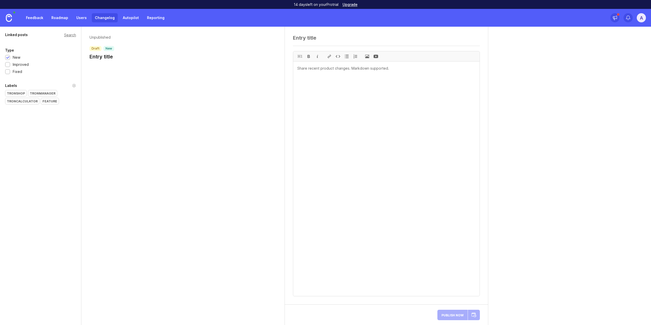
paste textarea "TronCalculator turns costing of promo products and textiles into a precise, onl…"
type textarea "TronCalculator turns costing of promo products and textiles into a precise, onl…"
click at [323, 71] on textarea at bounding box center [386, 179] width 187 height 235
paste textarea "TronCalculator turns costing of promo products and textiles into a precise, onl…"
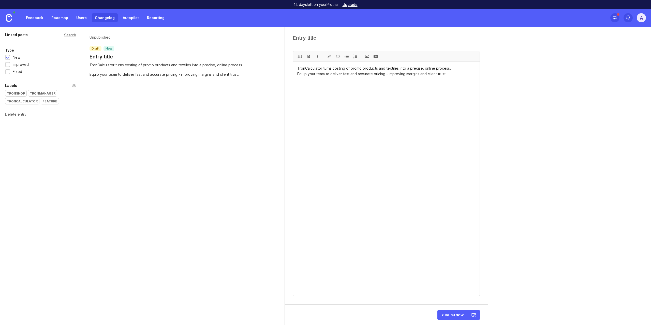
click at [370, 57] on span at bounding box center [367, 56] width 9 height 10
click at [99, 144] on div "Unpublished draft new Entry title TronCalculator turns costing of promo product…" at bounding box center [183, 176] width 204 height 299
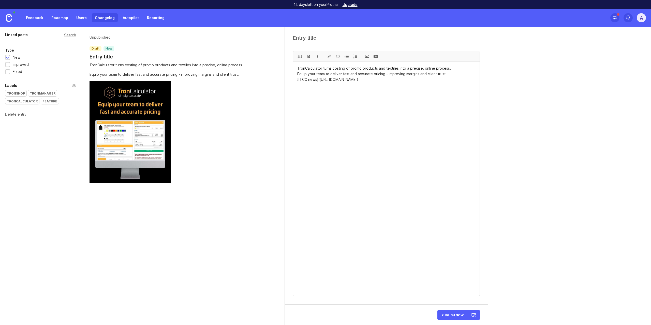
click at [242, 75] on div "Equip your team to deliver fast and accurate pricing - improving margins and cl…" at bounding box center [176, 75] width 173 height 6
type textarea "TronCalculator turns costing of promo products and textiles into a precise, onl…"
click at [19, 64] on div "Improved" at bounding box center [21, 65] width 16 height 6
click at [9, 57] on div at bounding box center [7, 57] width 5 height 5
click at [34, 101] on div "TronCalculator" at bounding box center [22, 101] width 34 height 6
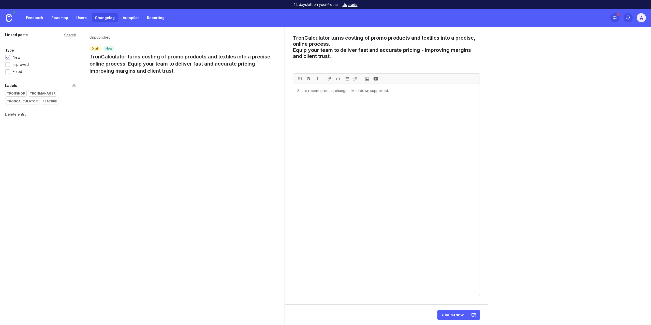
click at [335, 118] on textarea at bounding box center [386, 190] width 187 height 212
paste textarea "TronCalculator turns costing of promo products and textiles into a precise, onl…"
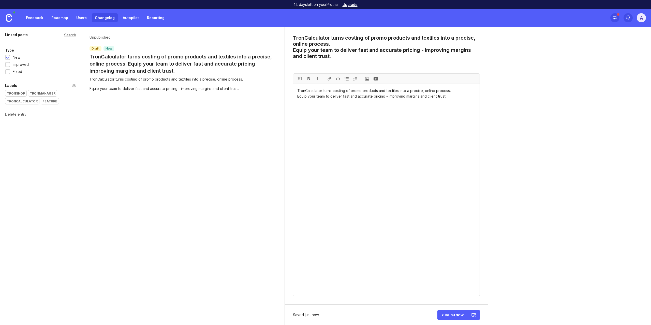
type textarea "TronCalculator turns costing of promo products and textiles into a precise, onl…"
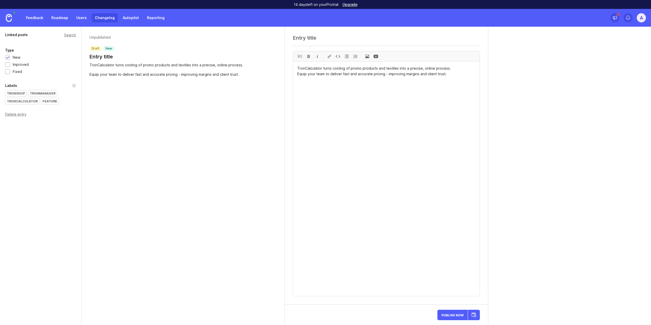
click at [363, 57] on span at bounding box center [367, 56] width 9 height 10
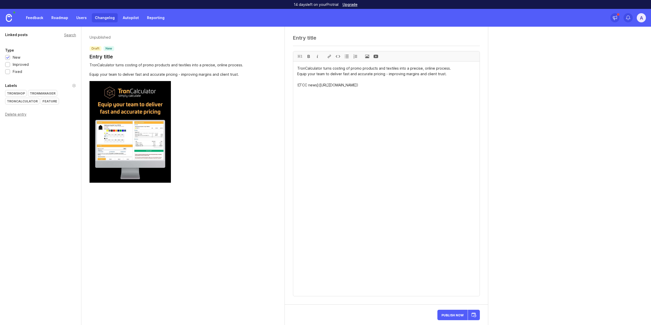
type textarea "TronCalculator turns costing of promo products and textiles into a precise, onl…"
click at [8, 66] on div at bounding box center [7, 65] width 3 height 4
click at [8, 57] on div at bounding box center [7, 58] width 3 height 4
click at [26, 102] on div "TronCalculator" at bounding box center [22, 101] width 34 height 6
paste textarea "TronCalculator"
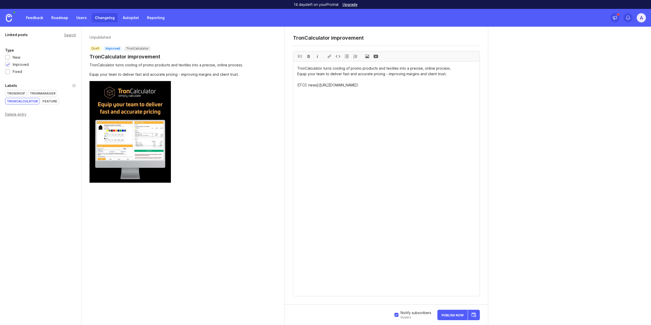
type textarea "TronCalculator improvement"
click at [444, 205] on textarea "TronCalculator turns costing of promo products and textiles into a precise, onl…" at bounding box center [386, 179] width 187 height 235
click at [475, 235] on div at bounding box center [474, 232] width 8 height 8
click at [421, 231] on div at bounding box center [422, 232] width 8 height 8
click at [14, 35] on div "Linked posts" at bounding box center [16, 35] width 23 height 6
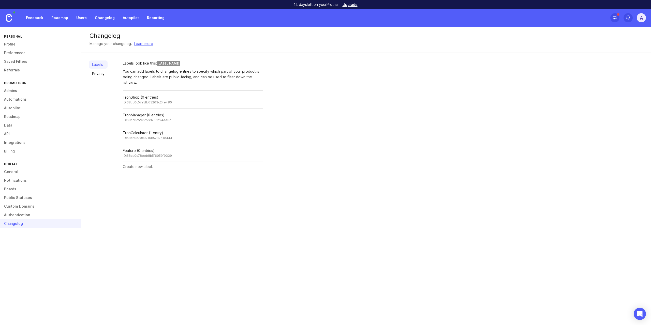
click at [105, 17] on link "Changelog" at bounding box center [105, 17] width 26 height 9
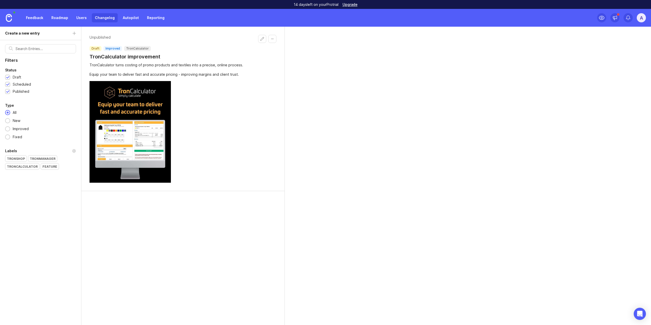
click at [129, 17] on link "Autopilot" at bounding box center [131, 17] width 22 height 9
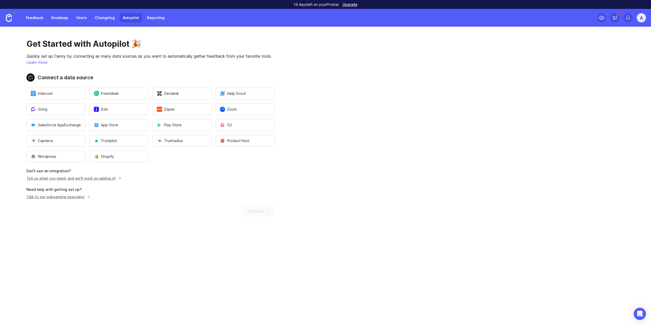
click at [102, 17] on link "Changelog" at bounding box center [105, 17] width 26 height 9
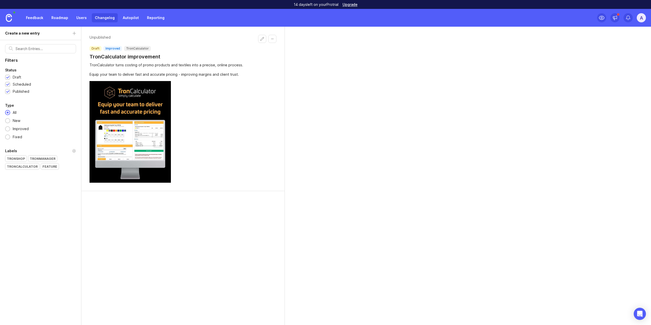
click at [131, 57] on h1 "TronCalculator improvement" at bounding box center [125, 56] width 71 height 7
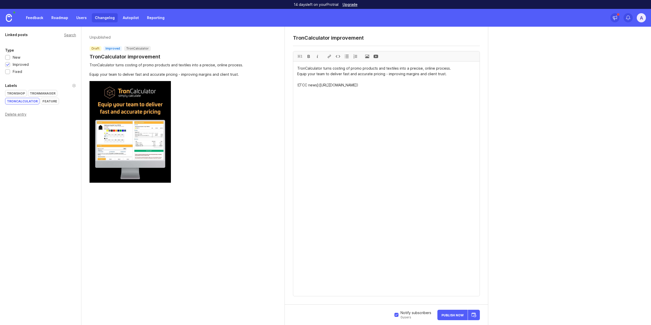
click at [586, 153] on div "Linked posts Search Type New Improved Fixed Labels TronShop TronManager TronCal…" at bounding box center [325, 176] width 651 height 299
click at [640, 19] on div "A" at bounding box center [641, 17] width 9 height 9
click at [103, 19] on link "Changelog" at bounding box center [105, 17] width 26 height 9
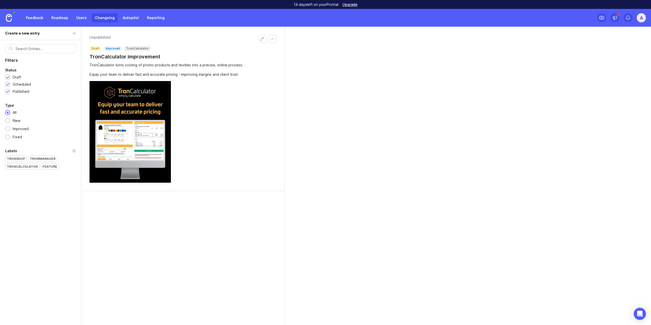
click at [276, 37] on button "Collapse changelog entry" at bounding box center [272, 39] width 8 height 8
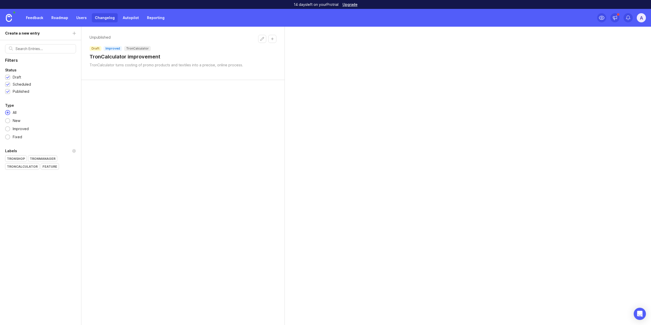
click at [276, 37] on button "Collapse changelog entry" at bounding box center [272, 39] width 8 height 8
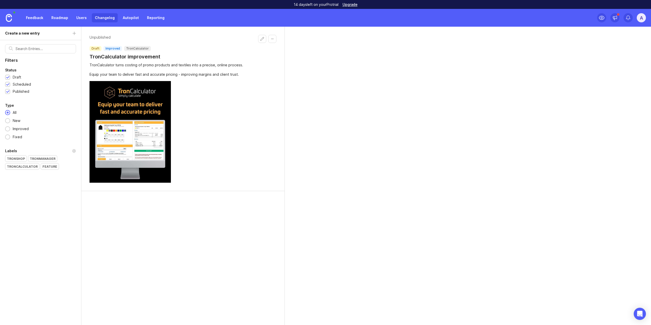
click at [276, 37] on button "Collapse changelog entry" at bounding box center [272, 39] width 8 height 8
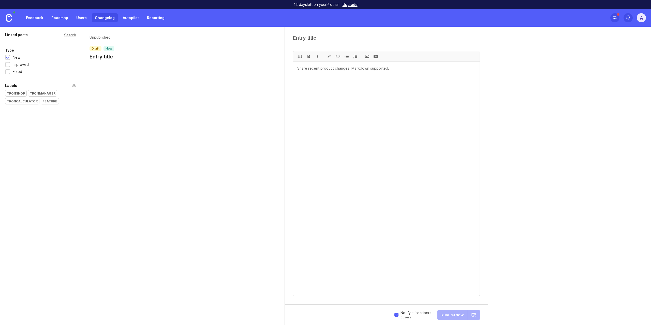
click at [322, 74] on textarea at bounding box center [386, 179] width 187 height 235
paste textarea "We are pleased to welcome Goldstar Europe to our PromoTron family:rocket: Thank…"
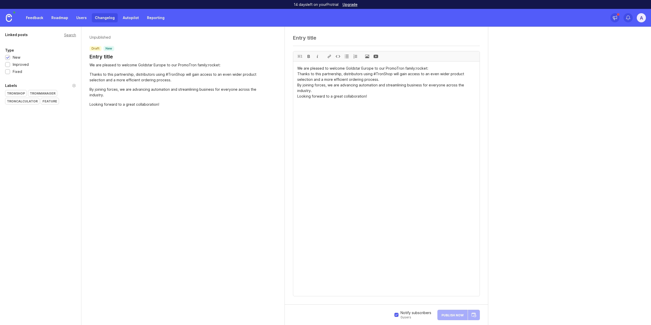
click at [420, 67] on textarea "We are pleased to welcome Goldstar Europe to our PromoTron family:rocket: Thank…" at bounding box center [386, 179] width 187 height 235
click at [377, 75] on textarea "We are pleased to welcome Goldstar Europe to our PromoTron family Thanks to thi…" at bounding box center [386, 179] width 187 height 235
click at [379, 74] on textarea "We are pleased to welcome Goldstar Europe to our PromoTron family Thanks to thi…" at bounding box center [386, 179] width 187 height 235
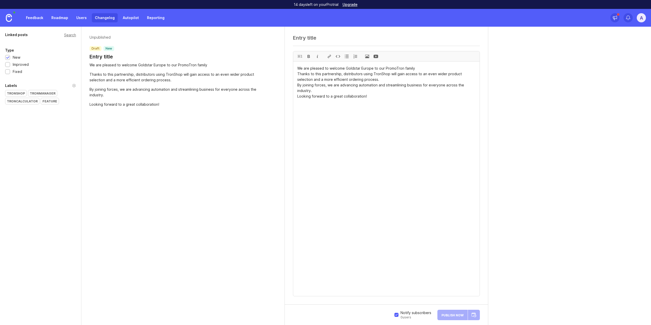
click at [312, 55] on div at bounding box center [309, 56] width 9 height 10
click at [362, 83] on textarea "We are pleased to welcome Goldstar Europe to our PromoTron family Thanks to thi…" at bounding box center [386, 179] width 187 height 235
click at [418, 69] on textarea "We are pleased to welcome Goldstar Europe to our PromoTron family Thanks to thi…" at bounding box center [386, 179] width 187 height 235
click at [385, 97] on textarea "We are pleased to welcome Goldstar Europe to our PromoTron family. Thanks to th…" at bounding box center [386, 179] width 187 height 235
click at [368, 59] on span at bounding box center [367, 56] width 9 height 10
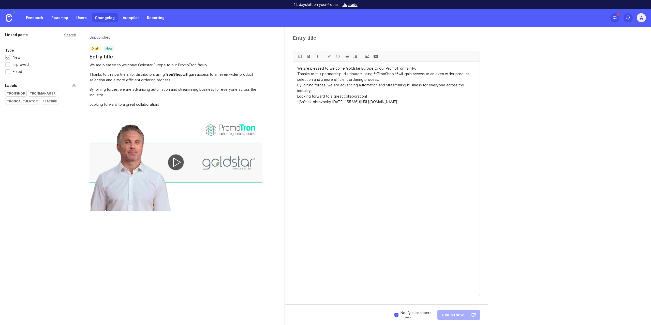
type textarea "We are pleased to welcome Goldstar Europe to our PromoTron family. Thanks to th…"
click at [18, 94] on div "TronShop" at bounding box center [15, 93] width 21 height 6
click at [95, 15] on link "Changelog" at bounding box center [105, 17] width 26 height 9
click at [549, 130] on div "Linked posts Search Type New Improved Fixed Labels TronShop TronManager TronCal…" at bounding box center [325, 176] width 651 height 299
click at [75, 34] on div "Search" at bounding box center [70, 35] width 12 height 3
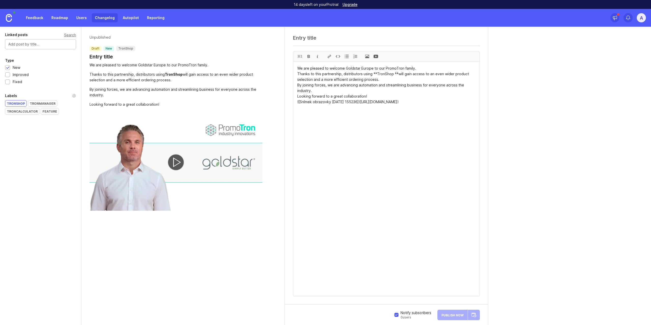
click at [108, 16] on link "Changelog" at bounding box center [105, 17] width 26 height 9
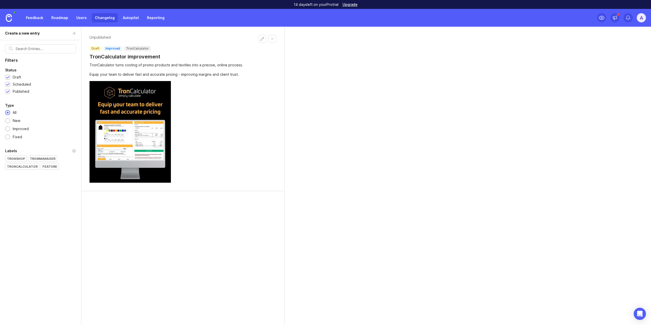
click at [126, 16] on link "Autopilot" at bounding box center [131, 17] width 22 height 9
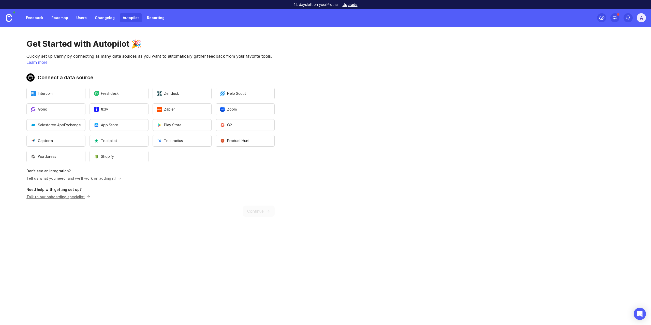
click at [108, 16] on link "Changelog" at bounding box center [105, 17] width 26 height 9
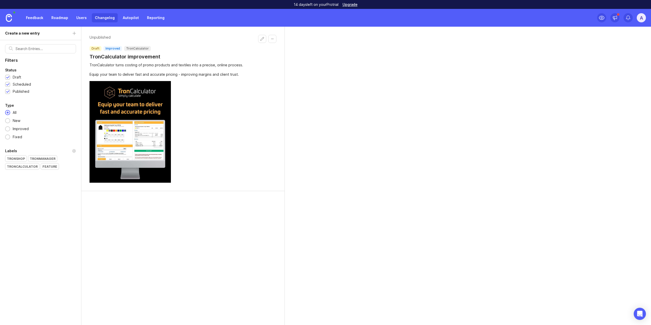
click at [6, 84] on div at bounding box center [7, 85] width 3 height 4
click at [9, 93] on div at bounding box center [7, 92] width 3 height 4
click at [105, 19] on link "Changelog" at bounding box center [105, 17] width 26 height 9
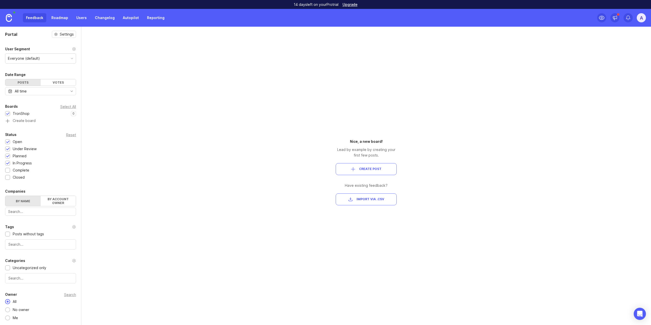
click at [107, 18] on link "Changelog" at bounding box center [105, 17] width 26 height 9
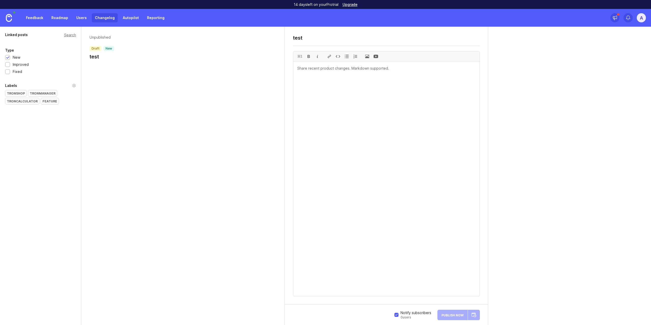
type textarea "test"
click at [358, 119] on textarea at bounding box center [386, 179] width 187 height 235
type textarea "test"
click at [20, 93] on div "TronShop" at bounding box center [15, 93] width 21 height 6
click at [102, 19] on link "Changelog" at bounding box center [105, 17] width 26 height 9
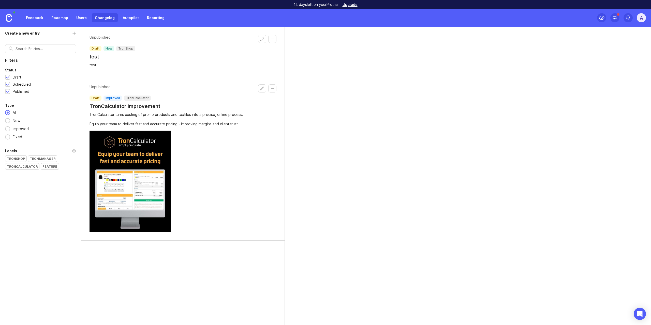
click at [264, 40] on button "Edit changelog entry" at bounding box center [262, 39] width 8 height 8
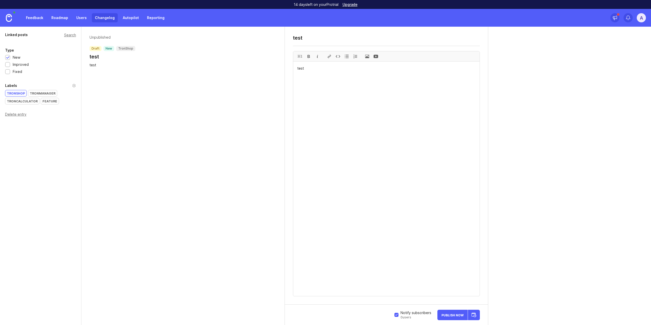
click at [299, 69] on textarea "test" at bounding box center [386, 179] width 187 height 235
paste textarea "We are pleased to welcome Goldstar Europe to our PromoTron family:rocket: Thank…"
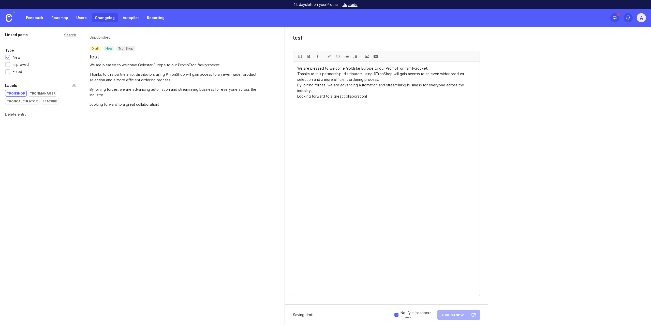
click at [421, 69] on textarea "We are pleased to welcome Goldstar Europe to our PromoTron family:rocket: Thank…" at bounding box center [386, 179] width 187 height 235
click at [370, 59] on span at bounding box center [367, 56] width 9 height 10
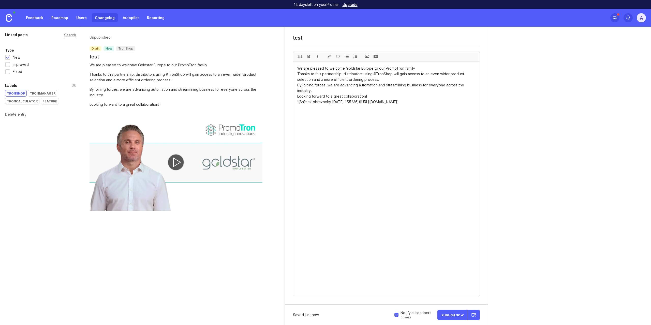
click at [416, 67] on textarea "We are pleased to welcome Goldstar Europe to our PromoTron family Thanks to thi…" at bounding box center [386, 179] width 187 height 235
type textarea "We are pleased to welcome Goldstar Europe to our PromoTron family. Thanks to th…"
click at [335, 41] on div "test" at bounding box center [386, 40] width 187 height 10
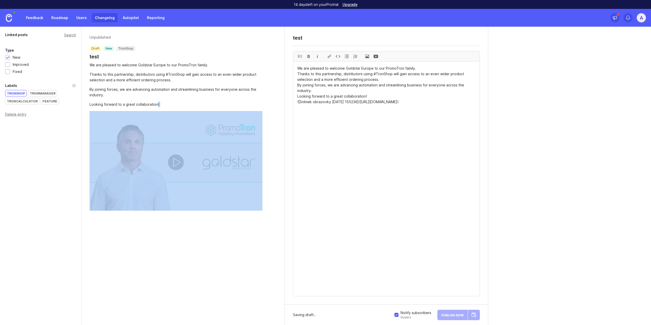
click at [335, 41] on div "test" at bounding box center [386, 40] width 187 height 10
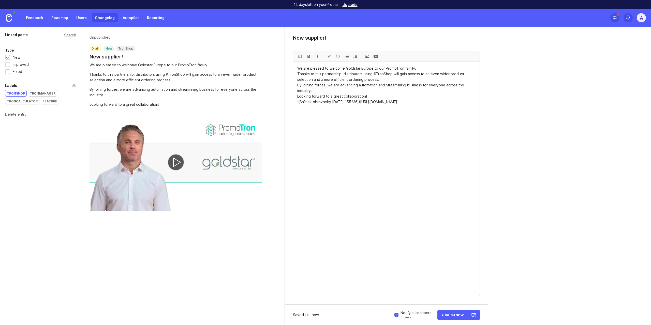
type textarea "New supplier!"
click at [349, 113] on textarea "We are pleased to welcome Goldstar Europe to our PromoTron family. Thanks to th…" at bounding box center [386, 179] width 187 height 235
click at [379, 73] on textarea "We are pleased to welcome Goldstar Europe to our PromoTron family. Thanks to th…" at bounding box center [386, 179] width 187 height 235
click at [405, 108] on textarea "We are pleased to welcome Goldstar Europe to our PromoTron family. Thanks to th…" at bounding box center [386, 179] width 187 height 235
type textarea "We are pleased to welcome Goldstar Europe to our PromoTron family. Thanks to th…"
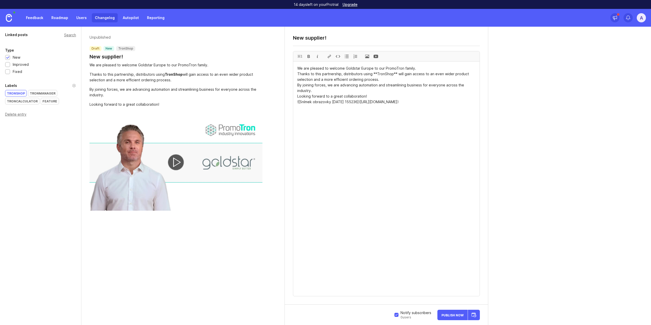
click at [316, 37] on textarea "New supplier!" at bounding box center [386, 38] width 187 height 6
drag, startPoint x: 316, startPoint y: 37, endPoint x: 320, endPoint y: 37, distance: 4.4
click at [311, 37] on textarea "New supplier!" at bounding box center [386, 38] width 187 height 6
click at [332, 36] on textarea "New supplier!" at bounding box center [386, 38] width 187 height 6
type textarea "New supplier!!"
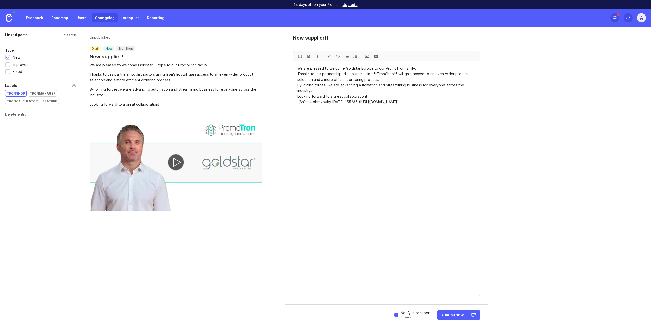
click at [359, 100] on textarea "We are pleased to welcome Goldstar Europe to our PromoTron family. Thanks to th…" at bounding box center [386, 179] width 187 height 235
click at [105, 17] on link "Changelog" at bounding box center [105, 17] width 26 height 9
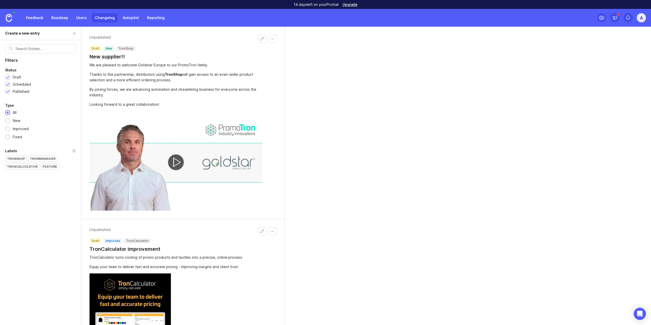
click at [272, 39] on button "Collapse changelog entry" at bounding box center [272, 39] width 8 height 8
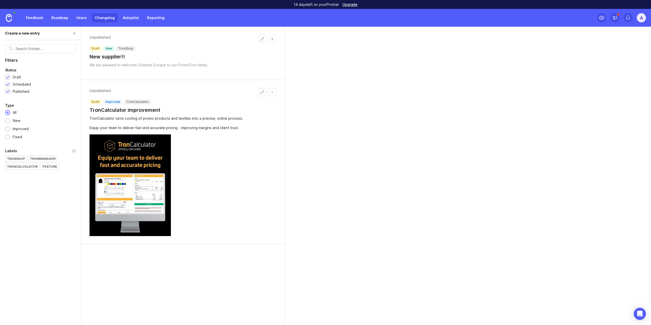
click at [272, 39] on button "Collapse changelog entry" at bounding box center [272, 39] width 8 height 8
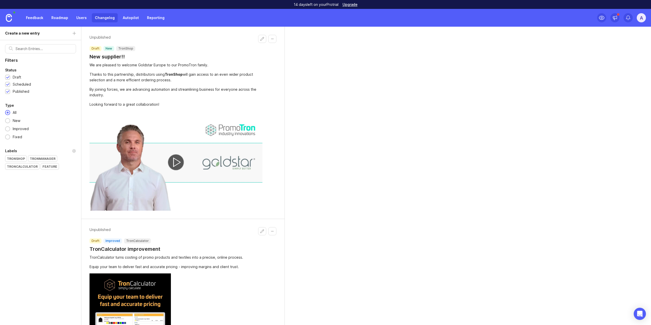
click at [272, 39] on button "Collapse changelog entry" at bounding box center [272, 39] width 8 height 8
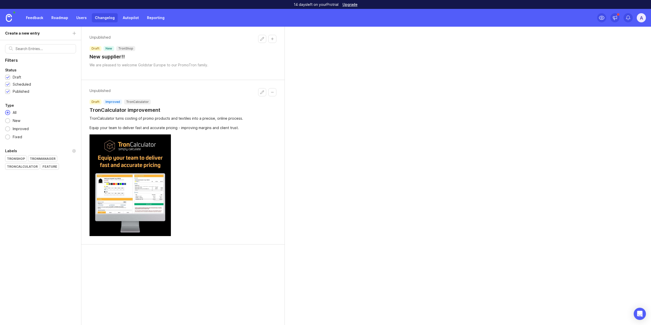
click at [276, 93] on div "Unpublished draft improved TronCalculator TronCalculator improvement TronCalcul…" at bounding box center [182, 162] width 203 height 165
click at [276, 93] on button "Collapse changelog entry" at bounding box center [272, 92] width 8 height 8
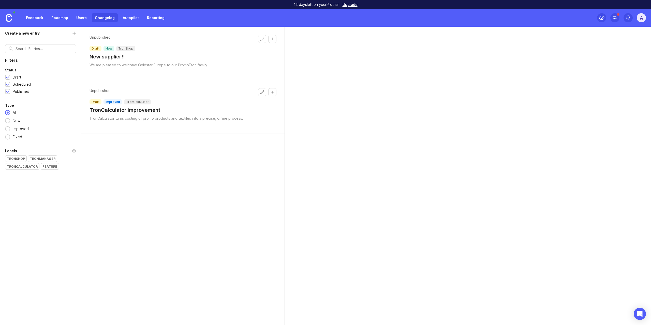
click at [9, 17] on img at bounding box center [9, 18] width 6 height 8
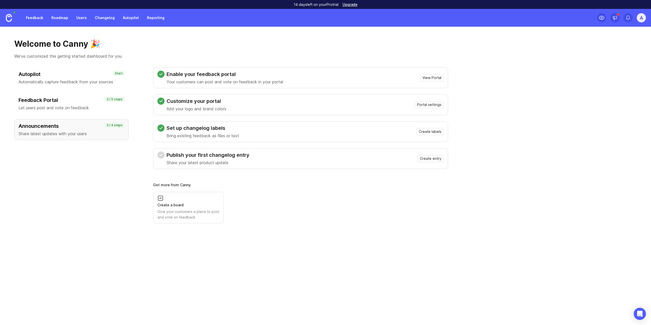
click at [7, 17] on img at bounding box center [9, 18] width 6 height 8
click at [629, 18] on icon at bounding box center [628, 17] width 5 height 5
click at [620, 17] on div "A" at bounding box center [621, 18] width 49 height 18
click at [619, 17] on div at bounding box center [615, 17] width 9 height 9
click at [637, 76] on div "Welcome to Canny 🎉 We've customized this getting started dashboard for you Auto…" at bounding box center [325, 176] width 651 height 299
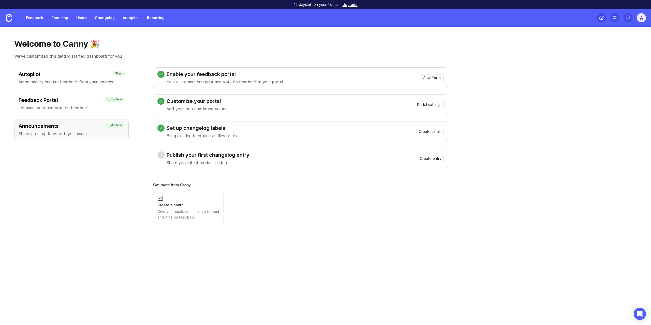
click at [35, 20] on link "Feedback" at bounding box center [34, 17] width 23 height 9
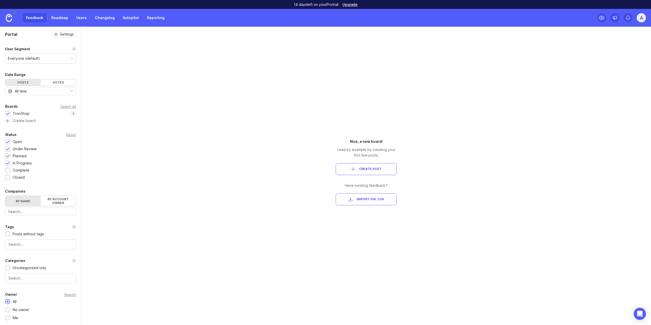
click at [19, 113] on div "TronShop" at bounding box center [21, 114] width 17 height 6
click at [72, 60] on div "Everyone (default)" at bounding box center [40, 59] width 70 height 10
click at [56, 16] on link "Roadmap" at bounding box center [59, 17] width 23 height 9
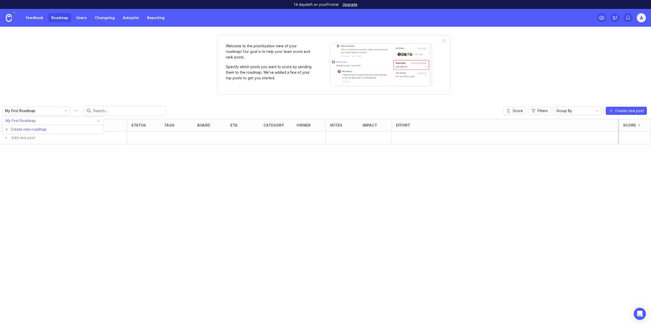
click at [53, 110] on input "My First Roadmap" at bounding box center [33, 111] width 56 height 6
click at [75, 78] on div "Welcome to the prioritization view of your roadmap! Our goal is to help your te…" at bounding box center [325, 176] width 651 height 299
click at [103, 17] on link "Changelog" at bounding box center [105, 17] width 26 height 9
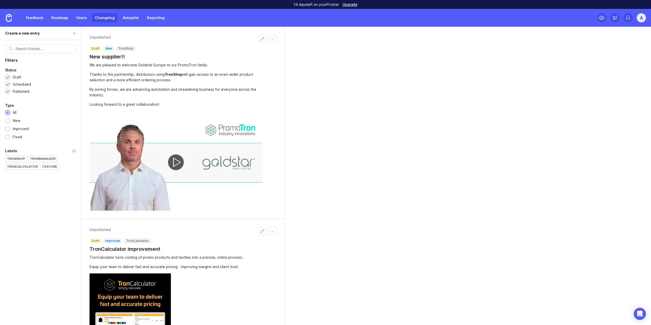
click at [123, 17] on link "Autopilot" at bounding box center [131, 17] width 22 height 9
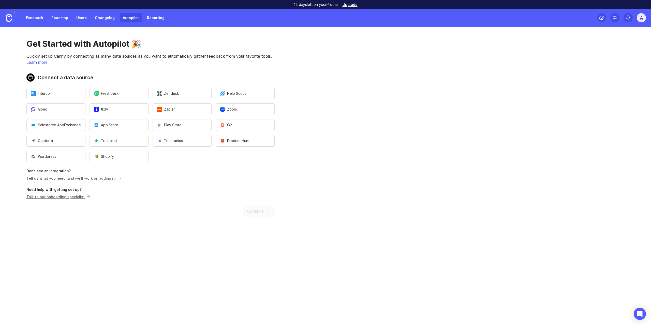
click at [159, 17] on link "Reporting" at bounding box center [156, 17] width 24 height 9
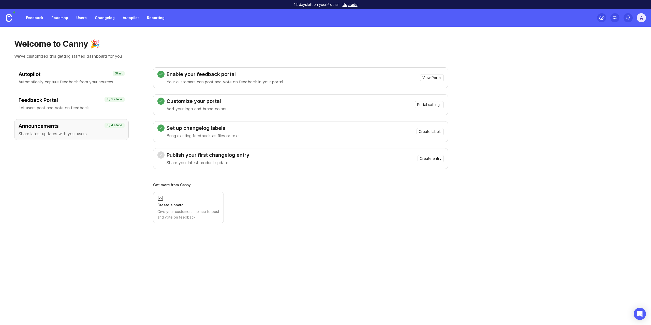
click at [108, 16] on link "Changelog" at bounding box center [105, 17] width 26 height 9
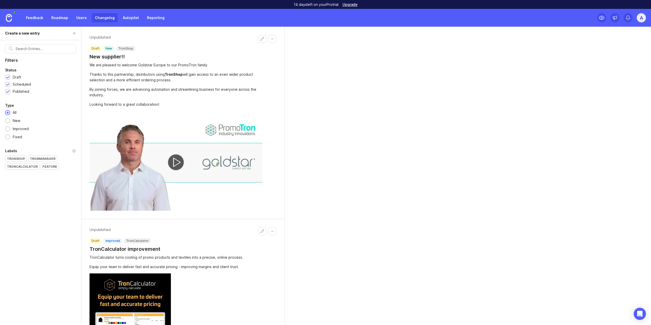
click at [6, 18] on img at bounding box center [9, 18] width 6 height 8
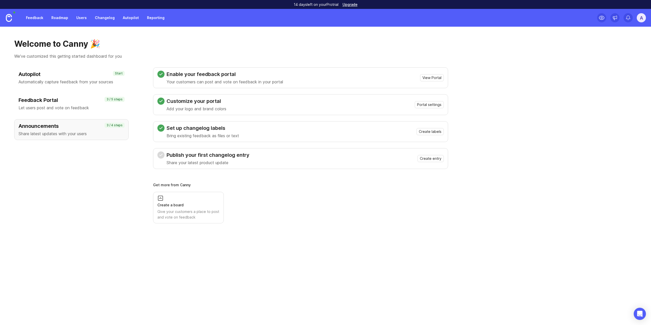
click at [38, 18] on link "Feedback" at bounding box center [34, 17] width 23 height 9
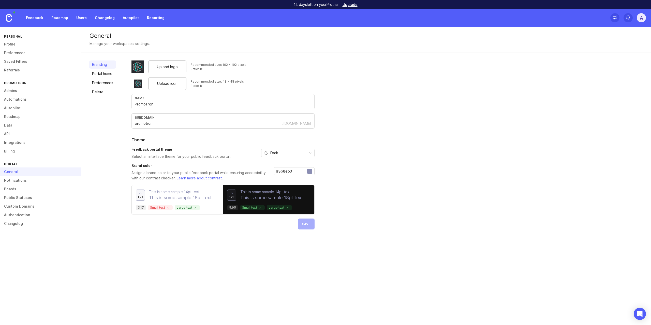
click at [16, 115] on link "Roadmap" at bounding box center [40, 116] width 81 height 9
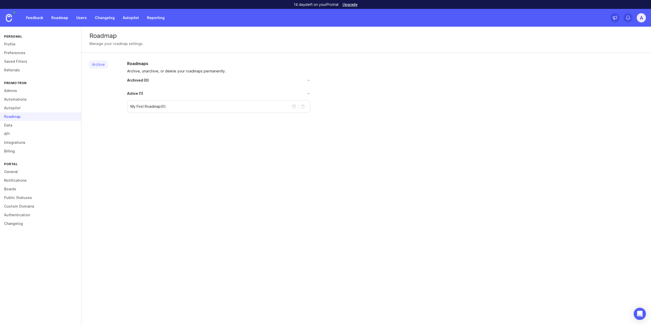
click at [21, 126] on link "Data" at bounding box center [40, 125] width 81 height 9
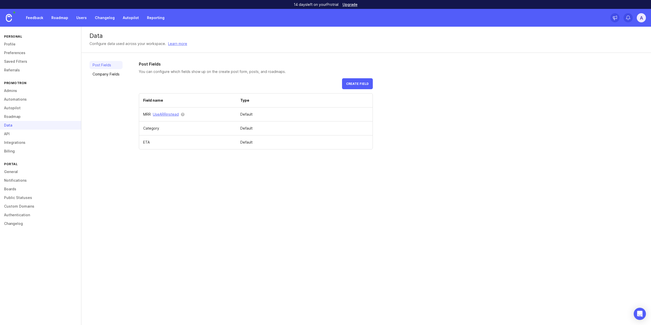
click at [27, 151] on link "Billing" at bounding box center [40, 151] width 81 height 9
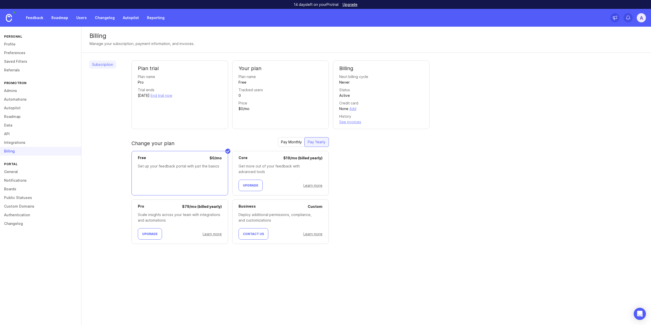
click at [24, 91] on link "Admins" at bounding box center [40, 91] width 81 height 9
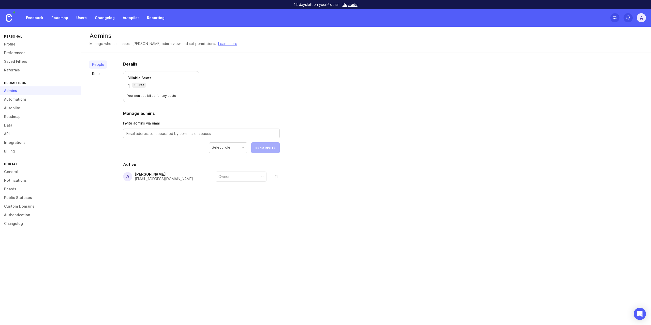
click at [25, 174] on link "General" at bounding box center [40, 172] width 81 height 9
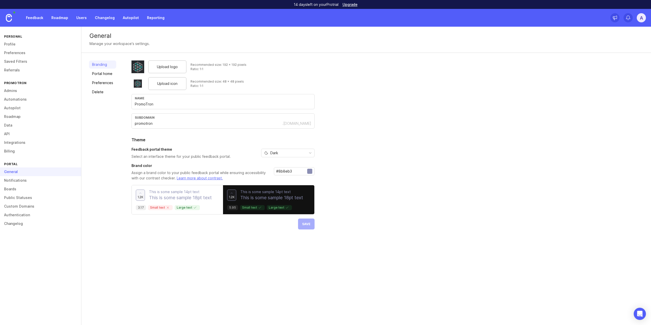
click at [28, 181] on link "Notifications" at bounding box center [40, 180] width 81 height 9
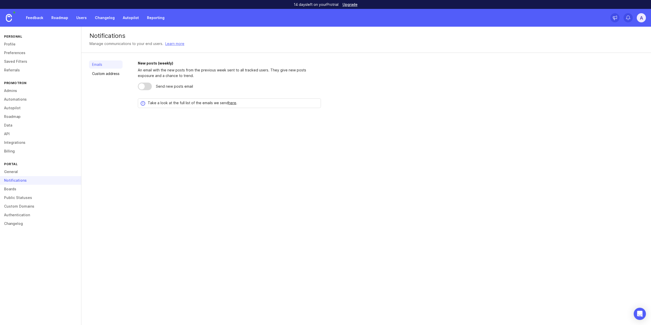
click at [27, 188] on link "Boards" at bounding box center [40, 189] width 81 height 9
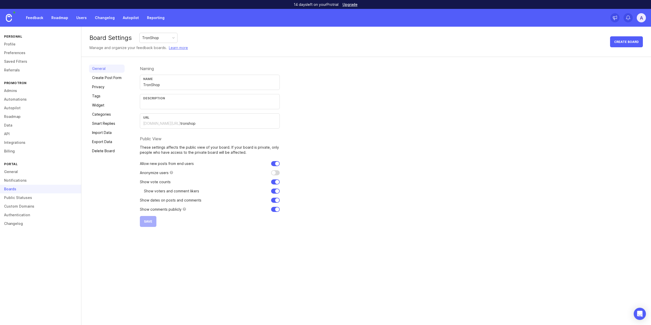
click at [210, 103] on input "text" at bounding box center [209, 105] width 133 height 6
paste input "Tell us which features matter most to you - so you get the tools you need first."
type input "Tell us which features matter most to you - so you get the tools you need first."
click at [185, 106] on input "Tell us which features matter most to you - so you get the tools you need first." at bounding box center [209, 105] width 133 height 6
click at [276, 199] on input "checkbox" at bounding box center [275, 200] width 9 height 5
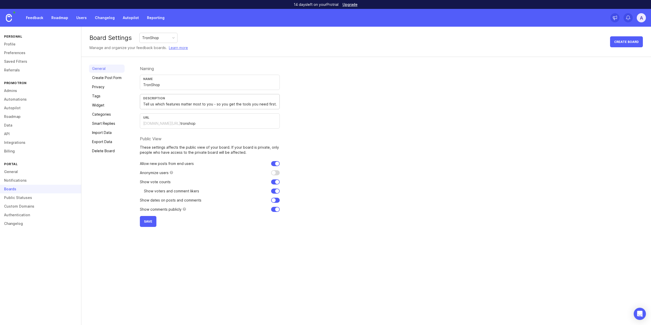
checkbox input "false"
click at [150, 221] on span "Save" at bounding box center [148, 222] width 8 height 4
click at [118, 78] on link "Create Post Form" at bounding box center [107, 78] width 36 height 8
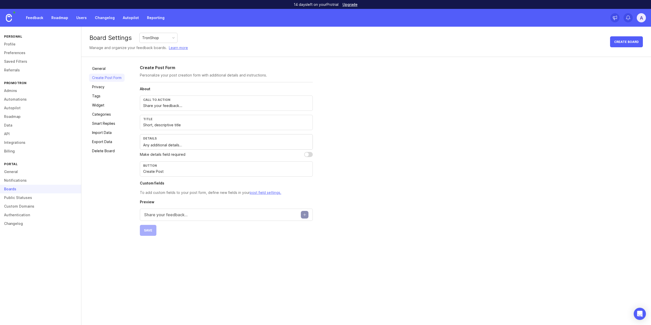
click at [113, 71] on link "General" at bounding box center [107, 69] width 36 height 8
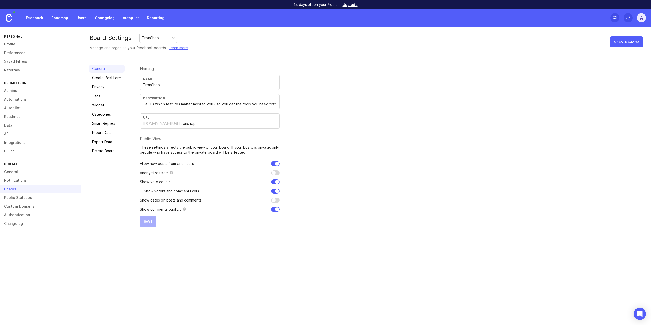
click at [167, 34] on div "TronShop" at bounding box center [159, 38] width 38 height 10
click at [115, 79] on link "Create Post Form" at bounding box center [107, 78] width 36 height 8
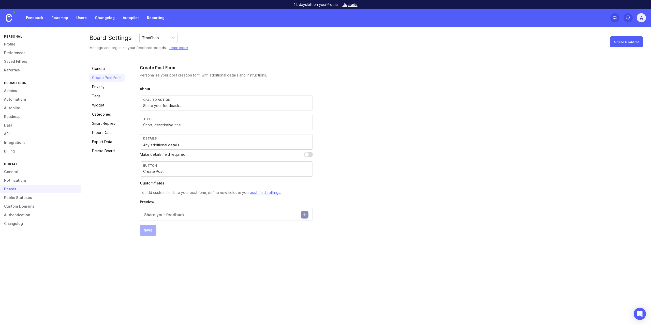
click at [10, 20] on img at bounding box center [9, 18] width 6 height 8
click at [183, 174] on input "Create Post" at bounding box center [226, 172] width 166 height 6
click at [160, 172] on input "Create Post" at bounding box center [226, 172] width 166 height 6
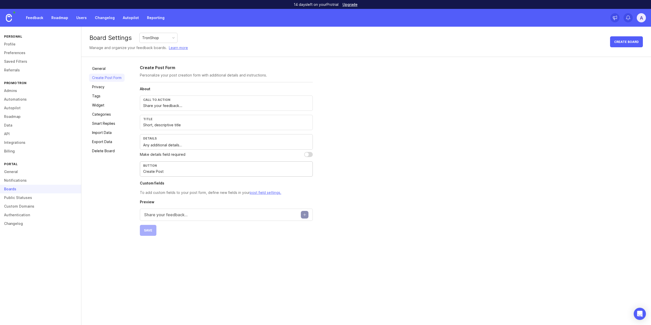
click at [160, 172] on input "Create Post" at bounding box center [226, 172] width 166 height 6
type input "Submit Feedback"
click at [207, 194] on p "To add custom fields to your post form, define new fields in your post field se…" at bounding box center [226, 193] width 173 height 6
click at [163, 105] on input "Share your feedback..." at bounding box center [226, 106] width 166 height 6
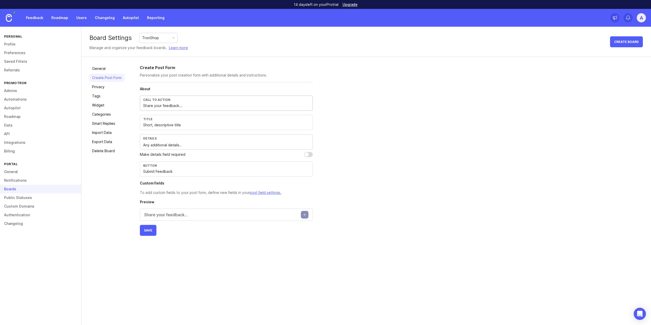
click at [163, 105] on input "Share your feedback..." at bounding box center [226, 106] width 166 height 6
type input "Request a feature..."
click at [164, 171] on input "Submit Feedback" at bounding box center [226, 172] width 166 height 6
click at [169, 173] on input "Submit Feedback" at bounding box center [226, 172] width 166 height 6
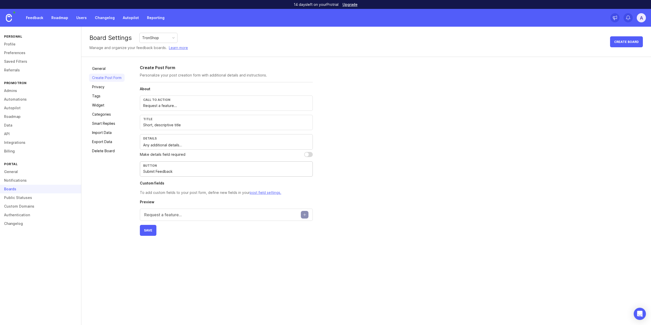
click at [150, 232] on span "Save" at bounding box center [148, 231] width 8 height 4
click at [106, 86] on link "Privacy" at bounding box center [107, 87] width 36 height 8
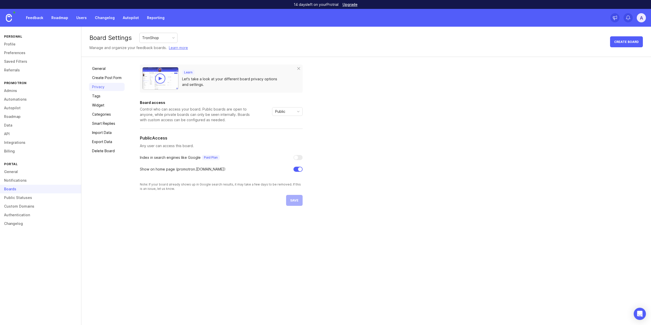
click at [106, 95] on link "Tags" at bounding box center [107, 96] width 36 height 8
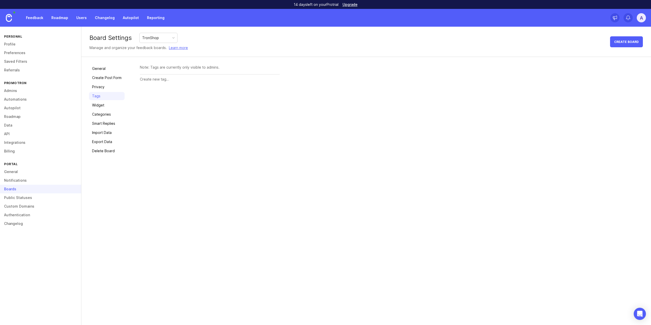
click at [162, 68] on div "Note: Tags are currently only visible to admins." at bounding box center [210, 68] width 140 height 6
click at [165, 81] on input "text" at bounding box center [210, 80] width 140 height 6
type input "test1"
click at [271, 78] on span "Create" at bounding box center [270, 80] width 13 height 4
click at [108, 106] on link "Widget" at bounding box center [107, 105] width 36 height 8
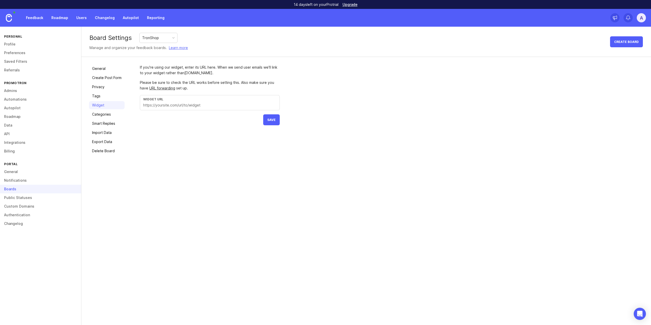
click at [108, 95] on link "Tags" at bounding box center [107, 96] width 36 height 8
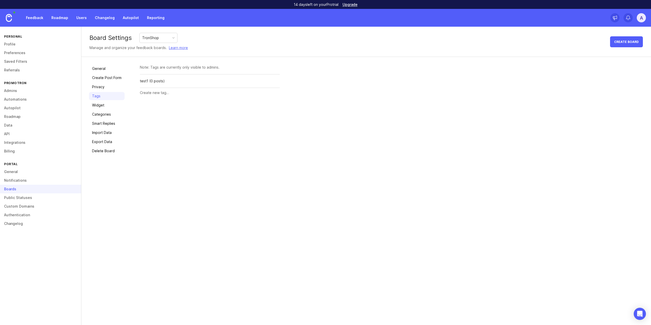
click at [107, 104] on link "Widget" at bounding box center [107, 105] width 36 height 8
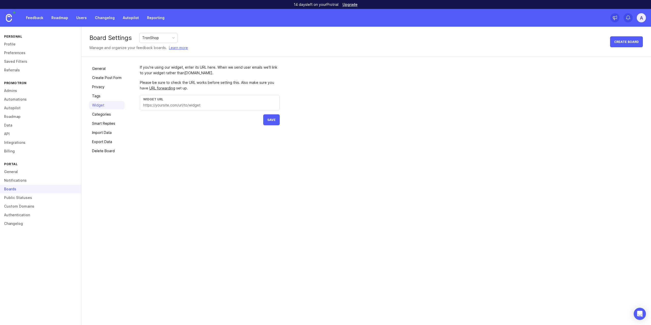
click at [110, 112] on link "Categories" at bounding box center [107, 114] width 36 height 8
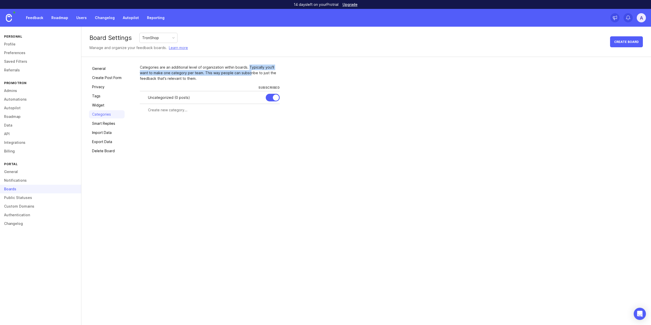
drag, startPoint x: 248, startPoint y: 66, endPoint x: 250, endPoint y: 73, distance: 7.6
click at [250, 73] on div "Categories are an additional level of organization within boards. Typically you…" at bounding box center [210, 73] width 140 height 17
drag, startPoint x: 204, startPoint y: 74, endPoint x: 203, endPoint y: 78, distance: 4.1
click at [203, 78] on div "Categories are an additional level of organization within boards. Typically you…" at bounding box center [210, 73] width 140 height 17
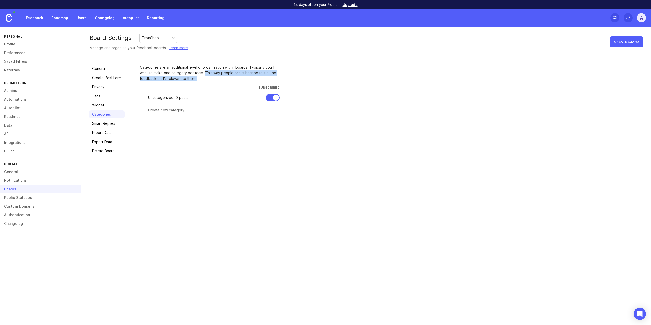
click at [203, 78] on div "Categories are an additional level of organization within boards. Typically you…" at bounding box center [210, 73] width 140 height 17
drag, startPoint x: 211, startPoint y: 77, endPoint x: 205, endPoint y: 73, distance: 7.1
click at [205, 73] on div "Categories are an additional level of organization within boards. Typically you…" at bounding box center [210, 73] width 140 height 17
drag, startPoint x: 204, startPoint y: 72, endPoint x: 211, endPoint y: 77, distance: 8.2
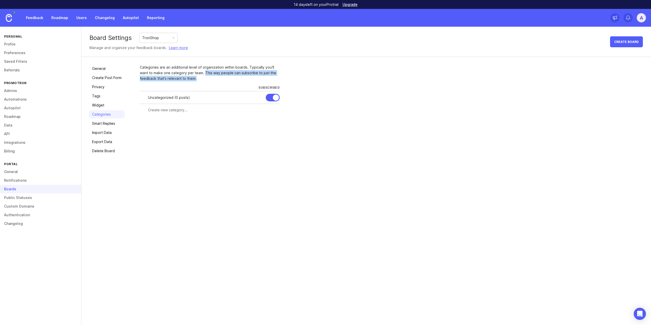
click at [211, 77] on div "Categories are an additional level of organization within boards. Typically you…" at bounding box center [210, 73] width 140 height 17
click at [207, 77] on div "Categories are an additional level of organization within boards. Typically you…" at bounding box center [210, 73] width 140 height 17
drag, startPoint x: 209, startPoint y: 80, endPoint x: 203, endPoint y: 75, distance: 7.8
click at [203, 75] on div "Categories are an additional level of organization within boards. Typically you…" at bounding box center [210, 73] width 140 height 17
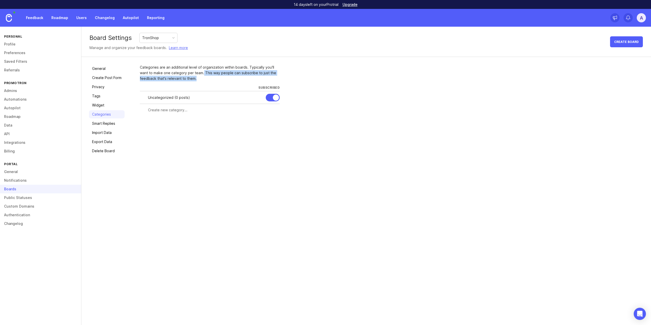
click at [203, 75] on div "Categories are an additional level of organization within boards. Typically you…" at bounding box center [210, 73] width 140 height 17
click at [181, 113] on input "text" at bounding box center [212, 110] width 129 height 6
type input "testCategory"
click at [237, 110] on div at bounding box center [237, 110] width 3 height 4
click at [276, 122] on button "Create" at bounding box center [270, 119] width 20 height 9
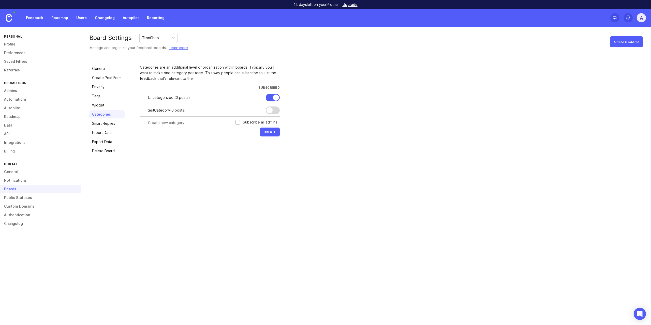
click at [110, 98] on link "Tags" at bounding box center [107, 96] width 36 height 8
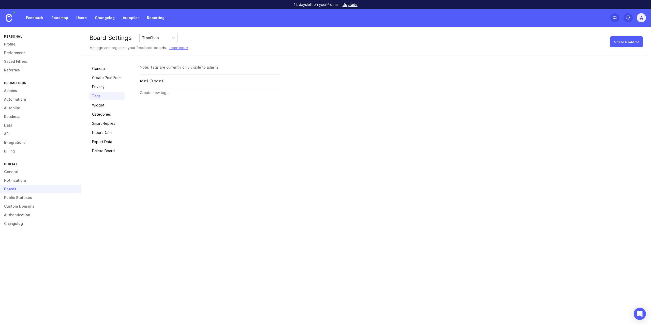
click at [0, 0] on div "Rename" at bounding box center [0, 0] width 0 height 0
type input "testTag"
click at [278, 82] on div "Save" at bounding box center [275, 81] width 9 height 6
click at [109, 106] on link "Widget" at bounding box center [107, 105] width 36 height 8
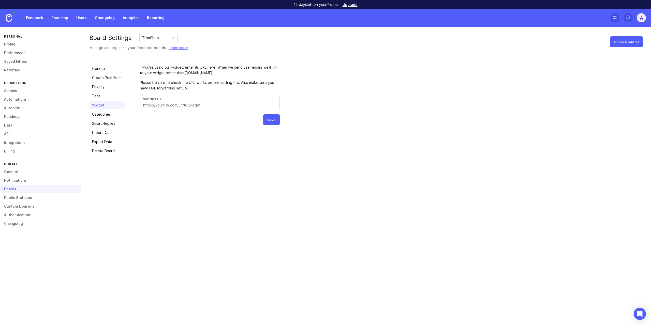
click at [111, 114] on link "Categories" at bounding box center [107, 114] width 36 height 8
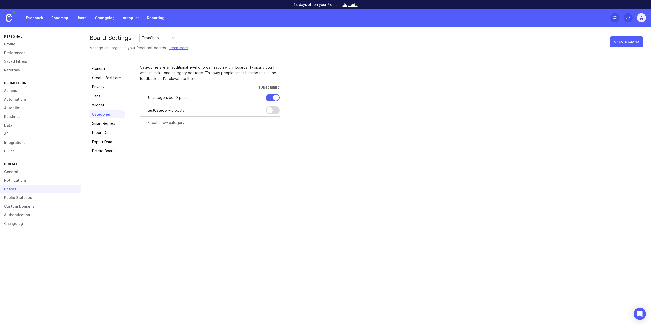
click at [270, 111] on div at bounding box center [270, 110] width 6 height 6
click at [0, 0] on div at bounding box center [0, 0] width 0 height 0
click at [236, 125] on input "text" at bounding box center [216, 123] width 121 height 6
click at [242, 146] on div "Categories are an additional level of organization within boards. Typically you…" at bounding box center [392, 110] width 504 height 91
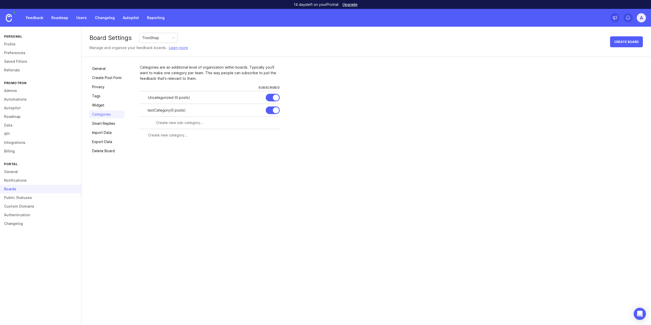
click at [114, 106] on link "Widget" at bounding box center [107, 105] width 36 height 8
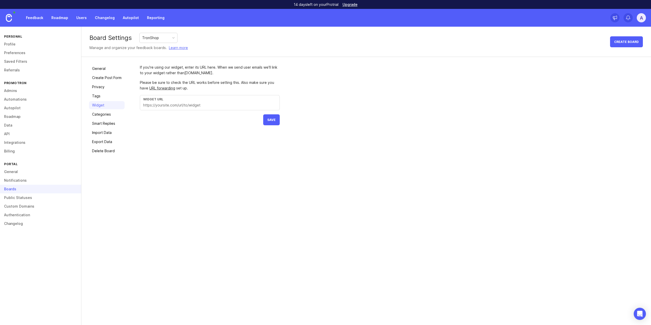
click at [106, 111] on link "Categories" at bounding box center [107, 114] width 36 height 8
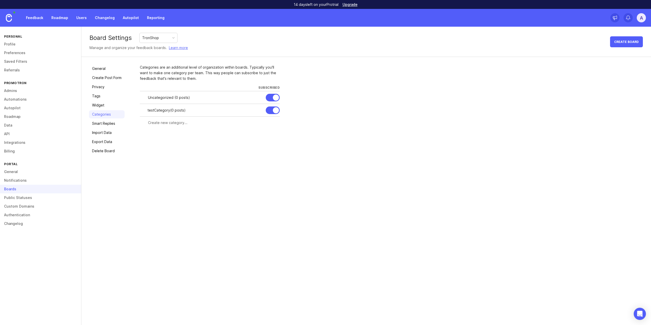
click at [0, 0] on div at bounding box center [0, 0] width 0 height 0
click at [276, 143] on div "Categories are an additional level of organization within boards. Typically you…" at bounding box center [392, 110] width 504 height 91
click at [240, 112] on div "Cancel" at bounding box center [239, 111] width 15 height 6
click at [273, 108] on div at bounding box center [273, 111] width 14 height 8
click at [104, 122] on link "Smart Replies" at bounding box center [107, 124] width 36 height 8
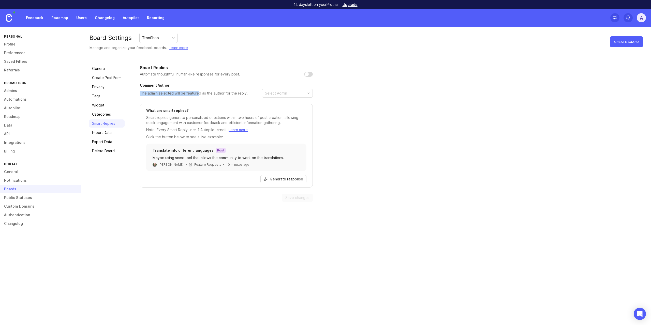
drag, startPoint x: 140, startPoint y: 93, endPoint x: 198, endPoint y: 96, distance: 58.1
click at [198, 96] on span "The admin selected will be featured as the author for the reply." at bounding box center [226, 93] width 173 height 9
click at [194, 94] on p "The admin selected will be featured as the author for the reply." at bounding box center [194, 93] width 108 height 5
drag, startPoint x: 194, startPoint y: 94, endPoint x: 246, endPoint y: 95, distance: 52.2
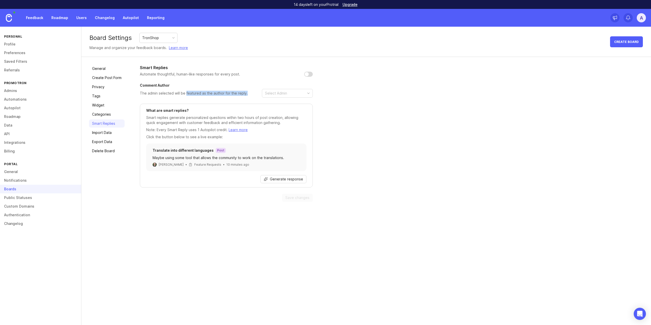
click at [246, 95] on span "The admin selected will be featured as the author for the reply." at bounding box center [226, 93] width 173 height 9
drag, startPoint x: 187, startPoint y: 118, endPoint x: 187, endPoint y: 125, distance: 6.6
click at [187, 125] on p "Smart replies generate personalized questions within two hours of post creation…" at bounding box center [226, 120] width 160 height 10
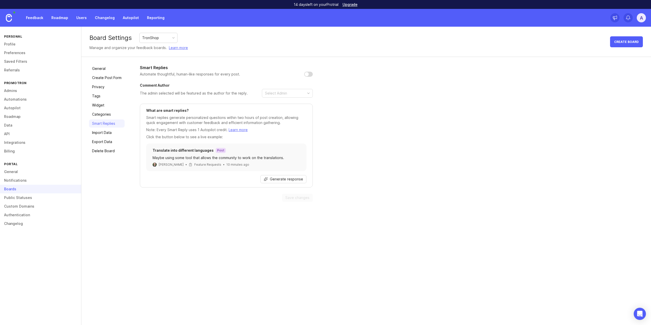
click at [239, 132] on link "Learn more" at bounding box center [238, 130] width 19 height 4
click at [109, 133] on link "Import Data" at bounding box center [107, 133] width 36 height 8
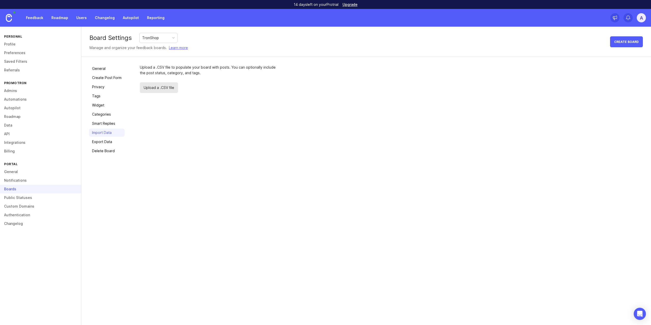
click at [108, 141] on link "Export Data" at bounding box center [107, 142] width 36 height 8
click at [107, 152] on link "Delete Board" at bounding box center [107, 151] width 36 height 8
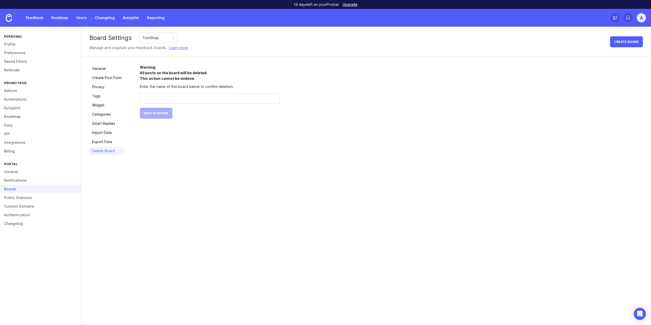
click at [110, 67] on link "General" at bounding box center [107, 69] width 36 height 8
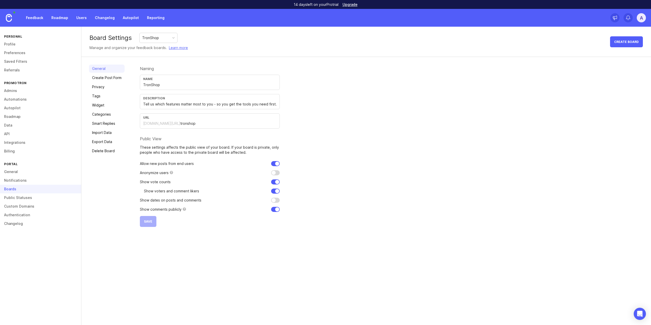
click at [23, 192] on div "Boards" at bounding box center [40, 189] width 81 height 9
click at [26, 200] on link "Public Statuses" at bounding box center [40, 198] width 81 height 9
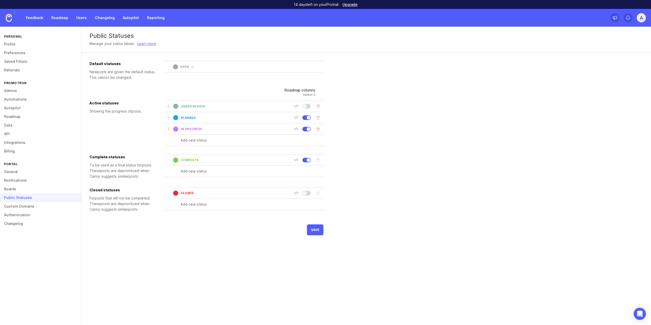
click at [94, 72] on div "New post s are given the default status. This cannot be changed." at bounding box center [125, 74] width 71 height 11
drag, startPoint x: 94, startPoint y: 72, endPoint x: 105, endPoint y: 74, distance: 11.2
click at [101, 73] on div "New post s are given the default status. This cannot be changed." at bounding box center [125, 74] width 71 height 11
click at [106, 74] on div "New post s are given the default status. This cannot be changed." at bounding box center [125, 74] width 71 height 11
click at [306, 107] on div at bounding box center [305, 107] width 4 height 4
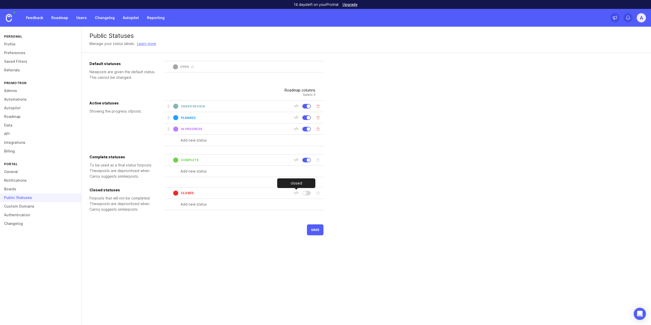
click at [295, 193] on icon at bounding box center [296, 193] width 5 height 5
click at [184, 193] on input "closed" at bounding box center [237, 193] width 113 height 4
click at [191, 193] on input "closed" at bounding box center [237, 193] width 113 height 4
click at [194, 193] on input "fr" at bounding box center [237, 193] width 113 height 4
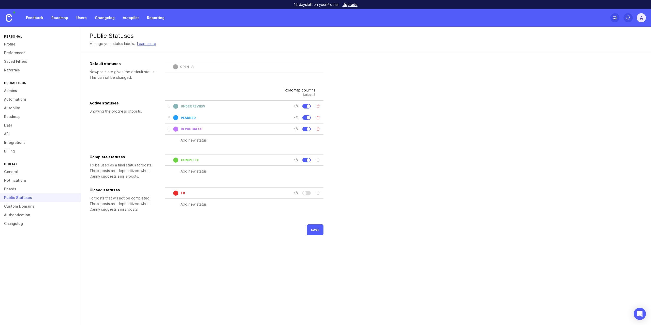
click at [194, 193] on input "fr" at bounding box center [237, 193] width 113 height 4
type input "rejected"
click at [307, 195] on div at bounding box center [307, 193] width 8 height 5
click at [308, 95] on span "Select 3" at bounding box center [300, 94] width 31 height 3
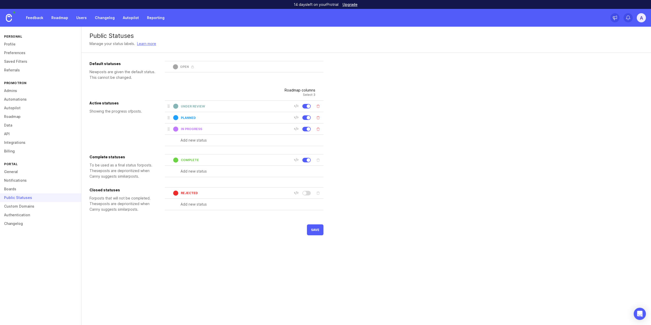
click at [320, 233] on button "save" at bounding box center [315, 230] width 17 height 11
click at [226, 228] on div "Exactly 3 statuses need to be selected for display in the public roadmap" at bounding box center [269, 227] width 109 height 4
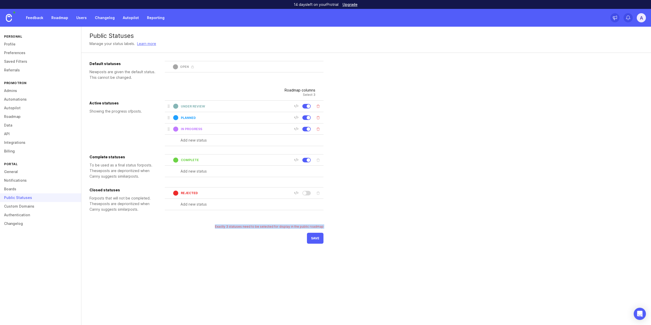
click at [226, 228] on div "Exactly 3 statuses need to be selected for display in the public roadmap" at bounding box center [269, 227] width 109 height 4
click at [288, 226] on div "Exactly 3 statuses need to be selected for display in the public roadmap" at bounding box center [269, 227] width 109 height 4
click at [213, 160] on input "complete" at bounding box center [237, 160] width 113 height 4
type input "completed"
click at [309, 105] on div at bounding box center [309, 107] width 4 height 4
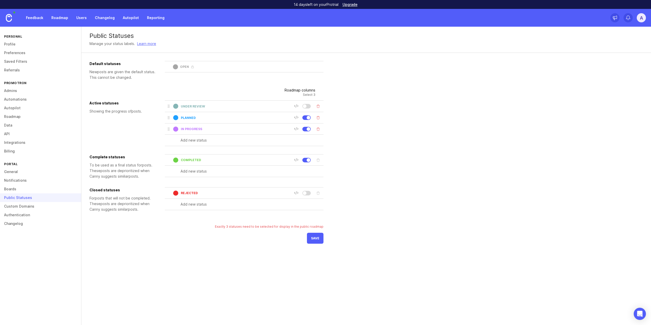
click at [315, 239] on span "save" at bounding box center [315, 239] width 8 height 4
click at [38, 206] on link "Custom Domains" at bounding box center [40, 206] width 81 height 9
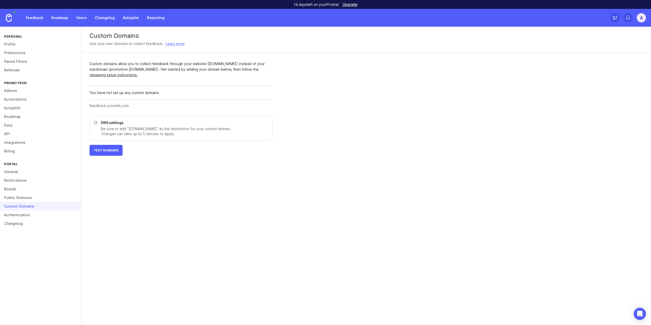
click at [110, 153] on button "Test Domains" at bounding box center [106, 150] width 33 height 11
click at [27, 216] on link "Authentication" at bounding box center [40, 215] width 81 height 9
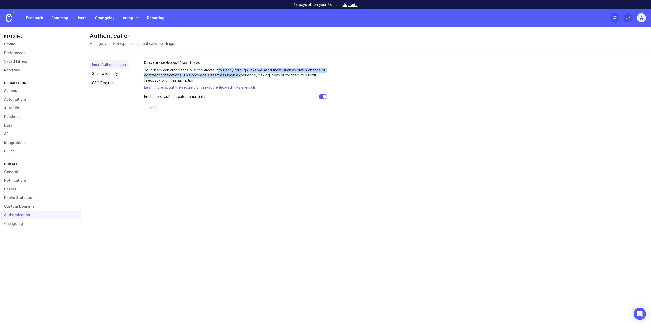
drag, startPoint x: 219, startPoint y: 70, endPoint x: 241, endPoint y: 75, distance: 22.3
click at [241, 75] on p "Your users can automatically authenticate into Canny through links we send them…" at bounding box center [235, 75] width 183 height 15
click at [105, 76] on link "Secure Identify" at bounding box center [109, 74] width 40 height 8
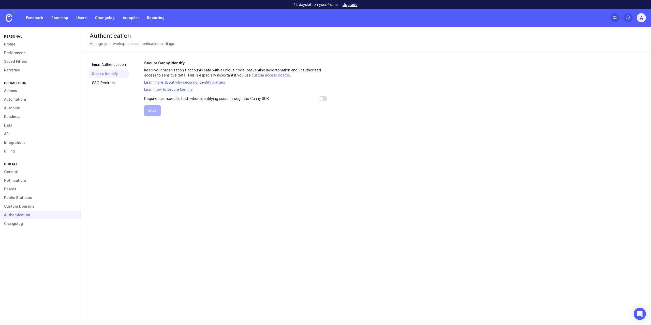
click at [111, 83] on link "SSO Redirect" at bounding box center [109, 83] width 40 height 8
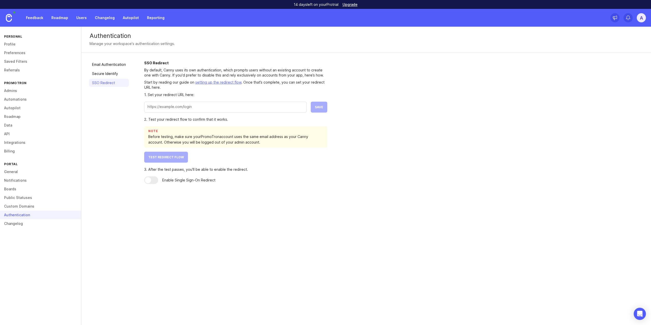
click at [220, 83] on link "setting up the redirect flow" at bounding box center [218, 82] width 46 height 4
click at [41, 224] on link "Changelog" at bounding box center [40, 224] width 81 height 9
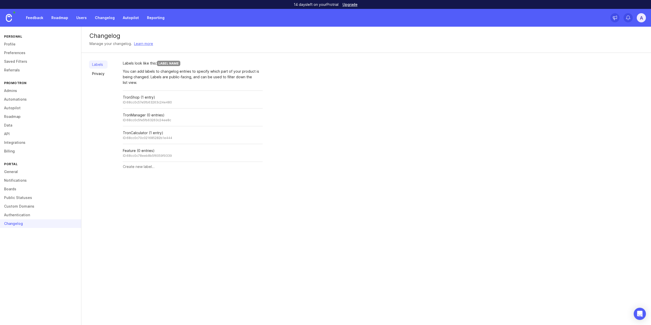
click at [100, 75] on link "Privacy" at bounding box center [98, 74] width 19 height 8
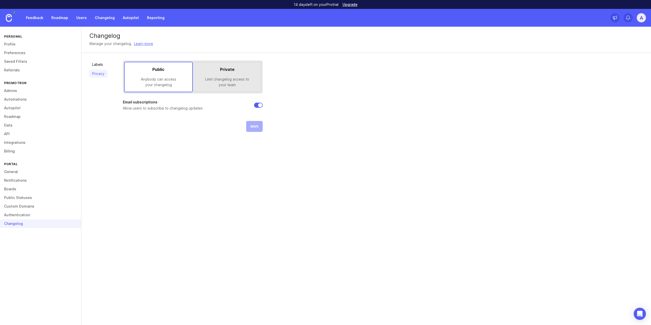
click at [13, 43] on link "Profile" at bounding box center [40, 44] width 81 height 9
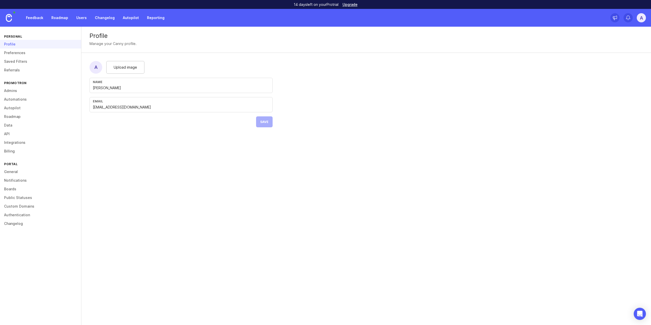
click at [19, 54] on link "Preferences" at bounding box center [40, 53] width 81 height 9
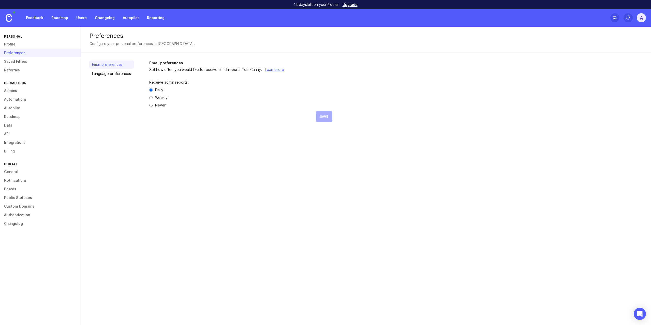
click at [117, 74] on link "Language preferences" at bounding box center [111, 74] width 45 height 8
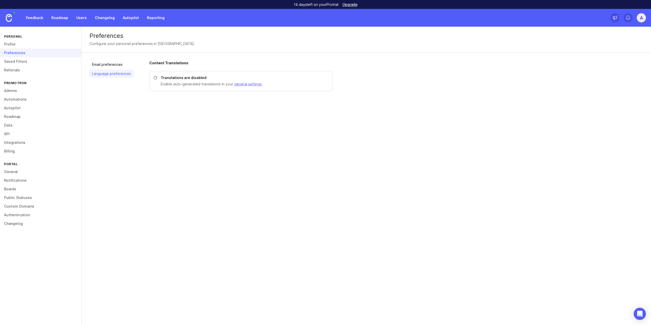
click at [39, 62] on link "Saved Filters" at bounding box center [40, 61] width 81 height 9
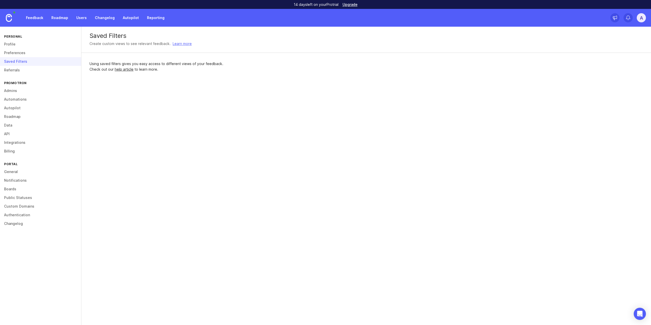
click at [30, 68] on link "Referrals" at bounding box center [40, 70] width 81 height 9
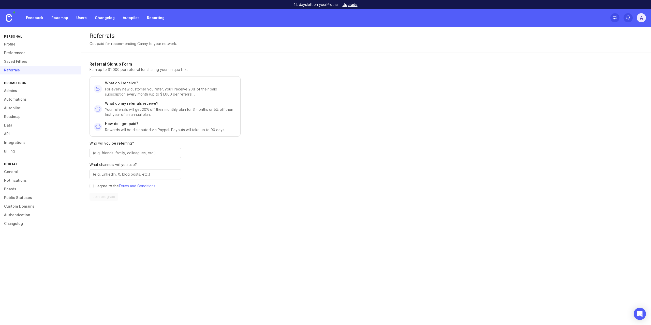
click at [42, 90] on link "Admins" at bounding box center [40, 91] width 81 height 9
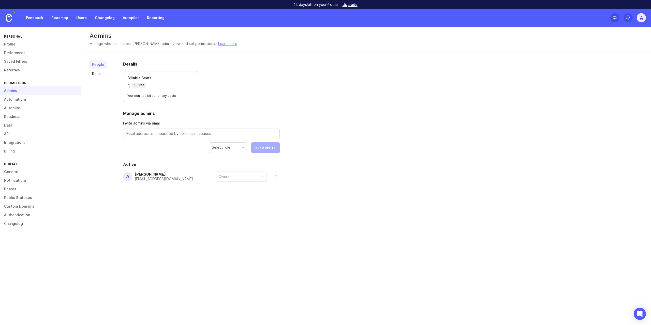
click at [32, 98] on link "Automations" at bounding box center [40, 99] width 81 height 9
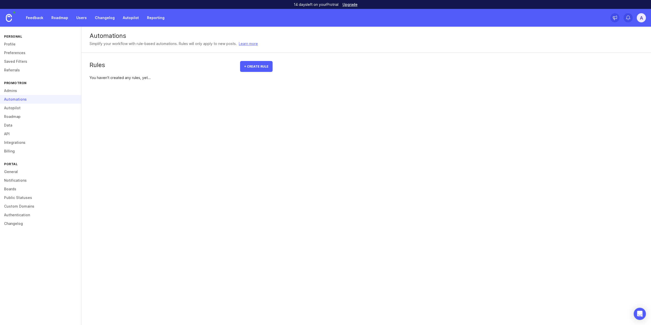
click at [256, 67] on span "+ Create rule" at bounding box center [256, 67] width 24 height 4
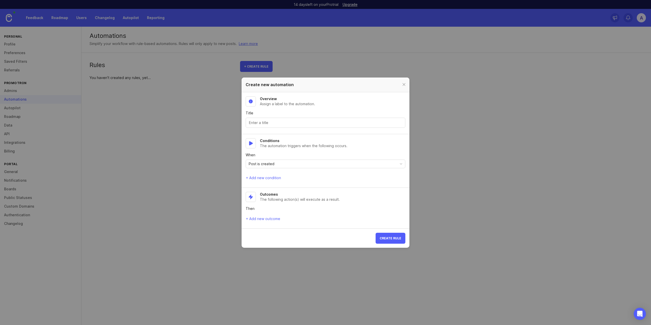
click at [297, 126] on div at bounding box center [326, 123] width 160 height 10
click at [311, 167] on div "Post is created" at bounding box center [321, 164] width 151 height 8
click at [311, 166] on div "Post is created" at bounding box center [321, 164] width 151 height 8
click at [311, 165] on div "Post is created" at bounding box center [321, 164] width 151 height 8
click at [311, 161] on div "Post is created" at bounding box center [321, 164] width 151 height 8
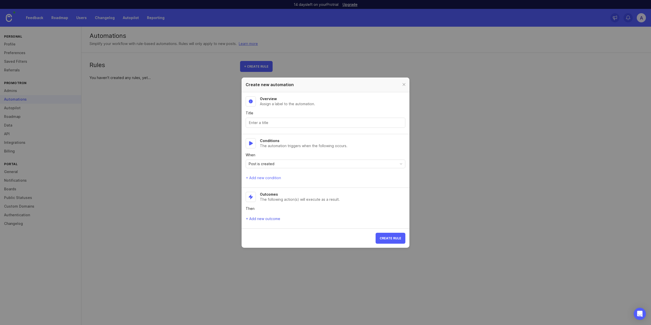
click at [277, 219] on span "+ Add new outcome" at bounding box center [263, 219] width 34 height 5
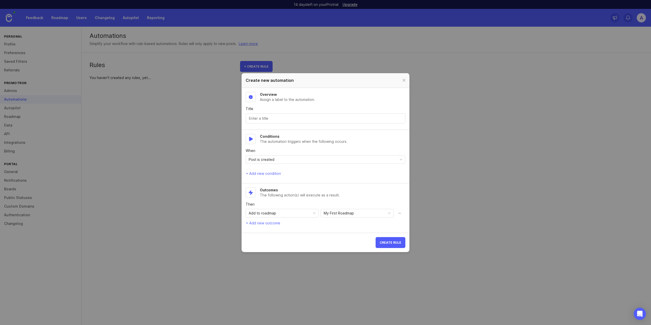
click at [291, 213] on div "Add to roadmap" at bounding box center [278, 213] width 64 height 8
click at [406, 79] on div at bounding box center [404, 80] width 6 height 6
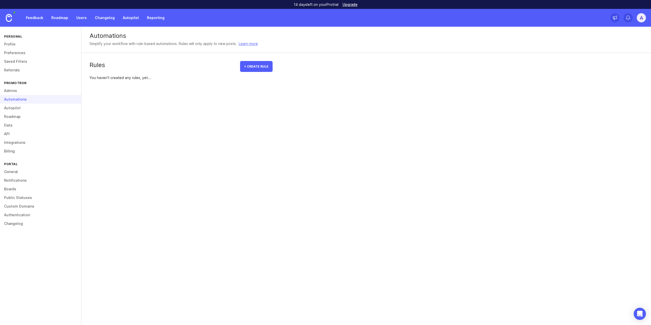
click at [46, 110] on link "Autopilot" at bounding box center [40, 108] width 81 height 9
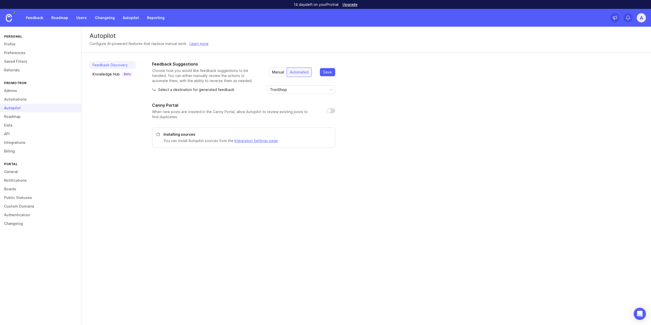
click at [187, 112] on p "When new posts are created in the Canny Portal, allow Autopilot to review exist…" at bounding box center [235, 114] width 166 height 10
click at [179, 114] on p "When new posts are created in the Canny Portal, allow Autopilot to review exist…" at bounding box center [235, 114] width 166 height 10
click at [109, 74] on div "Knowledge Hub Beta" at bounding box center [113, 74] width 40 height 5
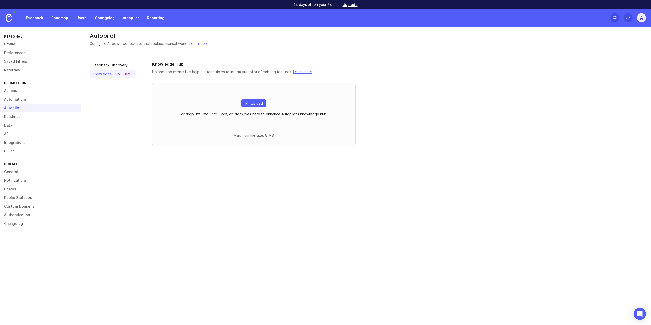
click at [30, 119] on link "Roadmap" at bounding box center [40, 116] width 81 height 9
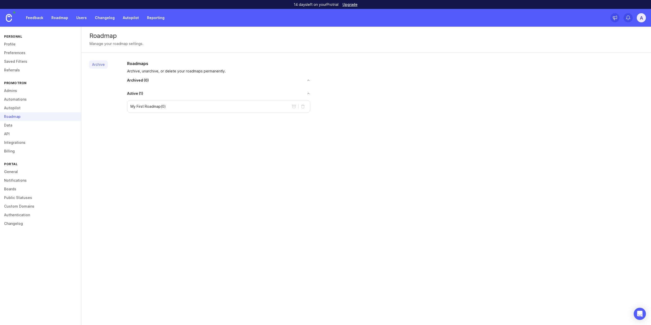
click at [46, 126] on link "Data" at bounding box center [40, 125] width 81 height 9
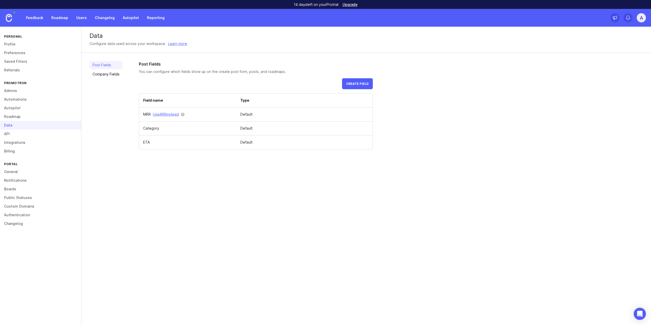
click at [40, 130] on link "API" at bounding box center [40, 134] width 81 height 9
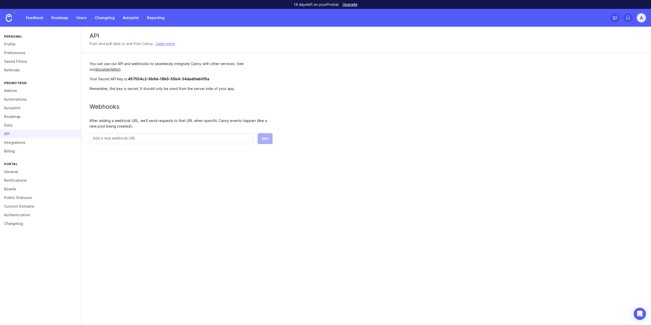
click at [40, 144] on link "Integrations" at bounding box center [40, 142] width 81 height 9
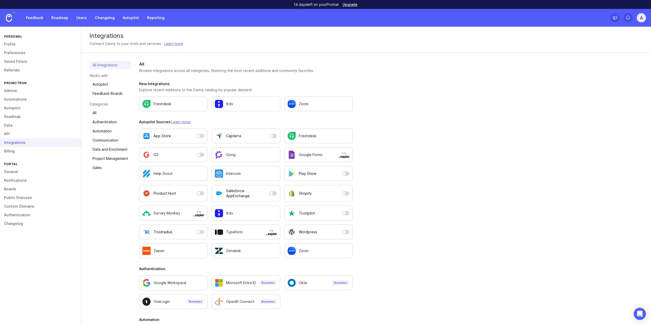
click at [34, 151] on link "Billing" at bounding box center [40, 151] width 81 height 9
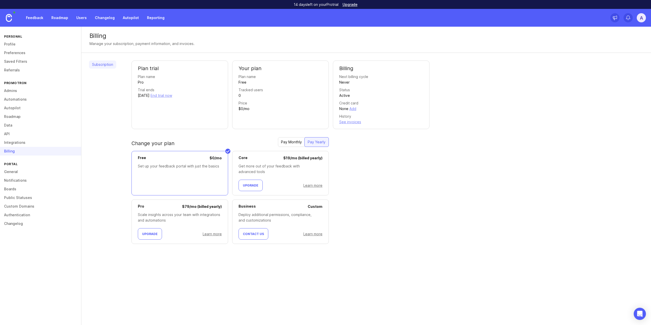
click at [39, 173] on link "General" at bounding box center [40, 172] width 81 height 9
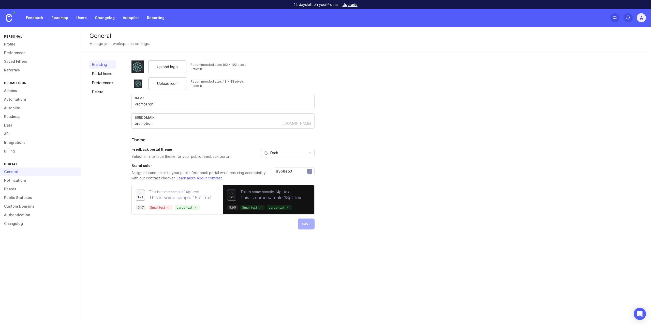
click at [39, 17] on link "Feedback" at bounding box center [34, 17] width 23 height 9
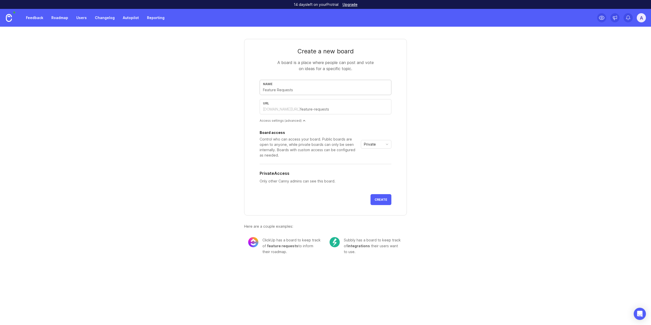
click at [297, 93] on input "text" at bounding box center [325, 90] width 125 height 6
type input "t"
type input "tR"
type input "tr"
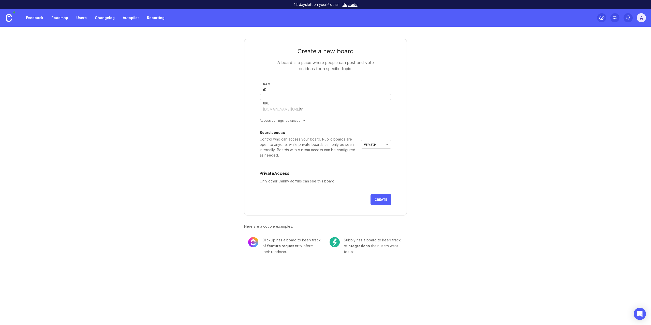
type input "t"
type input "T"
type input "t"
type input "Tr"
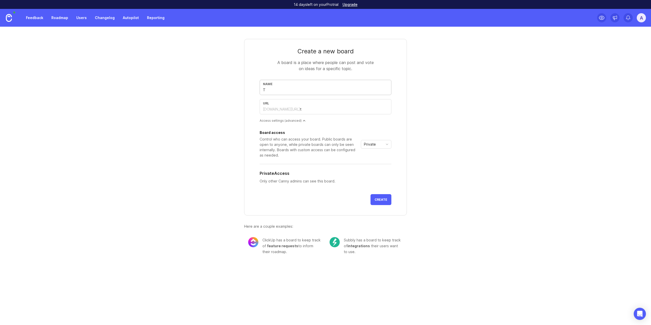
type input "tr"
type input "Tro"
type input "tro"
type input "Tron"
type input "tron"
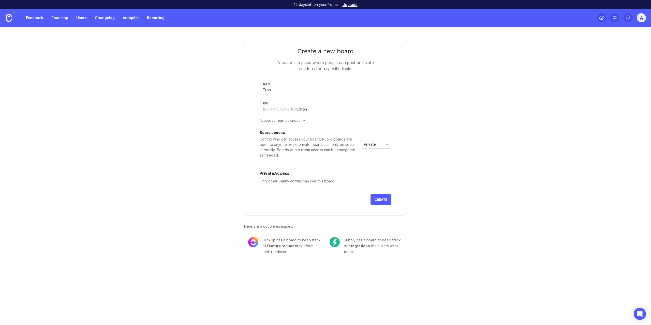
type input "TronM"
type input "tronm"
type input "TronMa"
type input "tronma"
type input "TronMan"
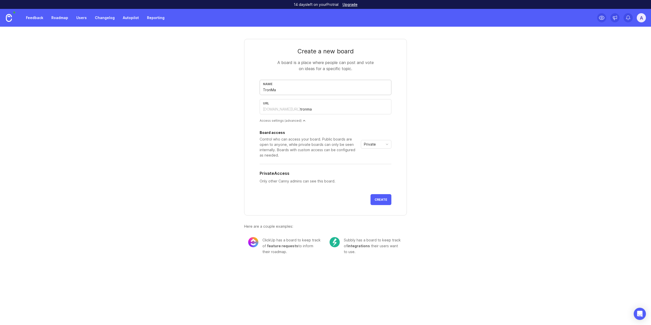
type input "tronman"
type input "TronMana"
type input "tronmana"
type input "TronManag"
type input "tronmanag"
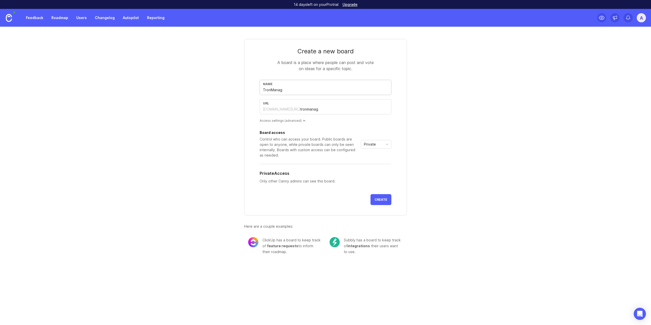
type input "TronManage"
type input "tronmanage"
type input "TronManager"
type input "tronmanager"
type input "TronManager"
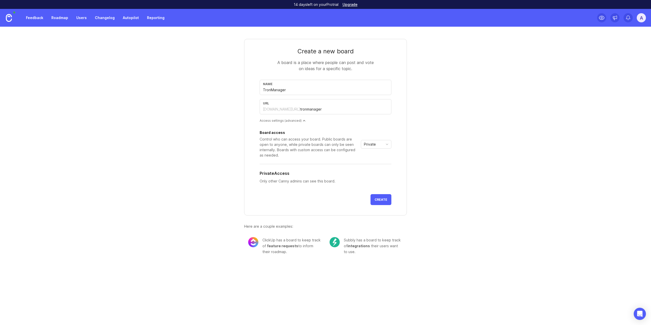
click at [382, 141] on div "Private" at bounding box center [372, 144] width 22 height 8
click at [379, 161] on li "Public" at bounding box center [376, 163] width 30 height 8
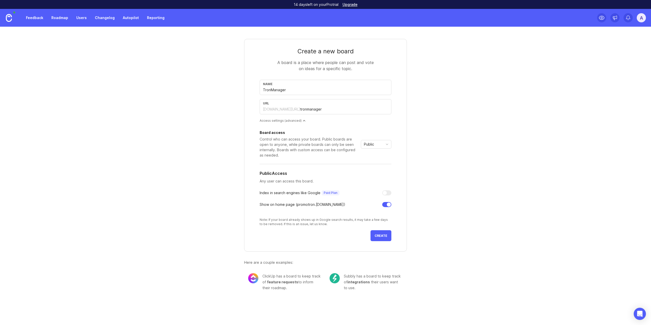
click at [378, 142] on div "Public" at bounding box center [372, 144] width 22 height 8
click at [379, 174] on span "Custom" at bounding box center [372, 171] width 15 height 6
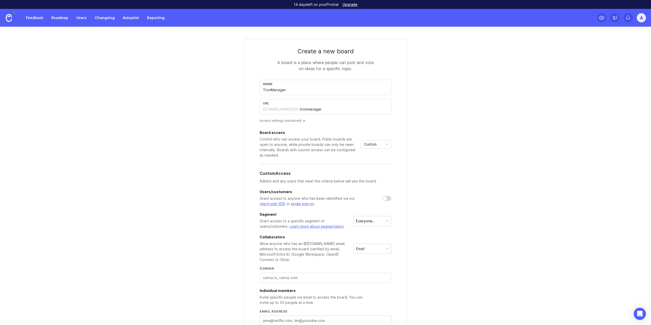
scroll to position [73, 0]
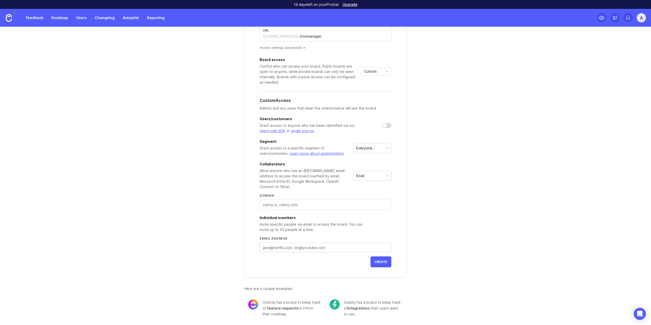
click at [374, 76] on div "Custom" at bounding box center [376, 71] width 31 height 9
click at [296, 89] on div "Board access Control who can access your board. Public boards are open to anyon…" at bounding box center [326, 155] width 132 height 195
click at [78, 17] on link "Users" at bounding box center [81, 17] width 17 height 9
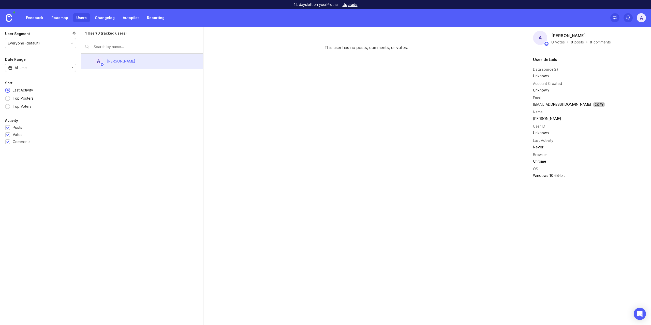
click at [44, 42] on div "Everyone (default)" at bounding box center [40, 43] width 70 height 10
click at [75, 32] on div at bounding box center [74, 34] width 4 height 6
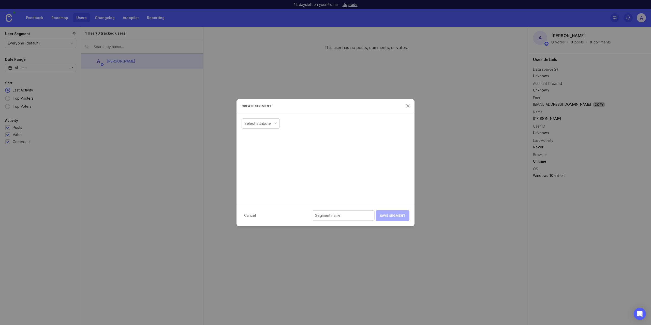
click at [270, 128] on div "Select attribute" at bounding box center [261, 124] width 38 height 10
click at [339, 123] on input "text" at bounding box center [354, 124] width 56 height 6
click at [347, 122] on input "cbf" at bounding box center [354, 124] width 56 height 6
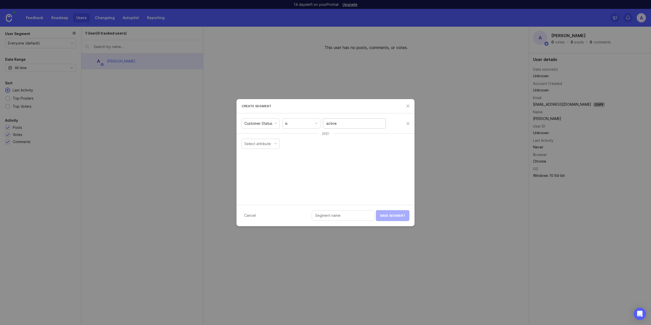
type input "active"
click at [337, 152] on div "Customer Status is active AND Select attribute" at bounding box center [326, 159] width 178 height 92
click at [350, 217] on input "text" at bounding box center [343, 216] width 56 height 6
type input "C"
type input "A"
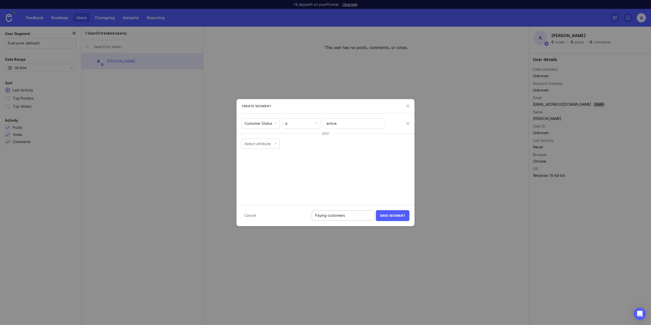
type input "Paying customers"
click at [275, 126] on div "Customer Status" at bounding box center [261, 124] width 38 height 10
click at [329, 159] on div "Customer Status is active AND Select attribute" at bounding box center [326, 159] width 178 height 92
click at [356, 124] on input "active" at bounding box center [354, 124] width 56 height 6
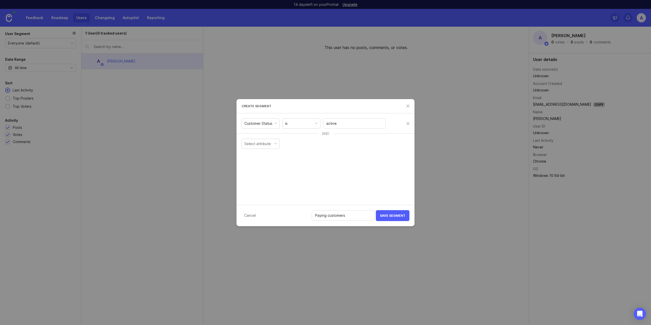
click at [314, 124] on div "is" at bounding box center [302, 124] width 38 height 10
click at [368, 153] on div "Customer Status is active AND Select attribute" at bounding box center [326, 159] width 178 height 92
click at [400, 218] on button "Save Segment" at bounding box center [393, 215] width 34 height 11
drag, startPoint x: 302, startPoint y: 103, endPoint x: 318, endPoint y: 107, distance: 16.9
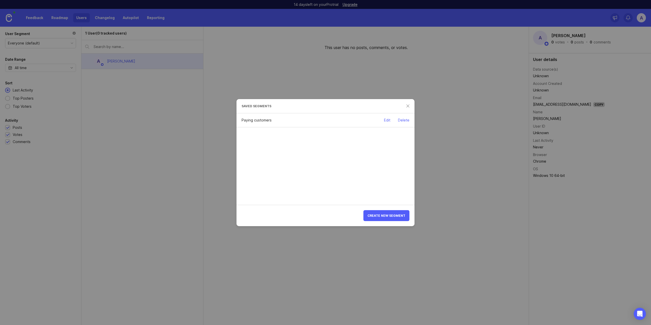
click at [318, 107] on div "Saved segments" at bounding box center [326, 106] width 178 height 14
click at [265, 127] on div "Select attribute" at bounding box center [261, 124] width 38 height 10
click at [312, 121] on div "after date" at bounding box center [302, 124] width 38 height 10
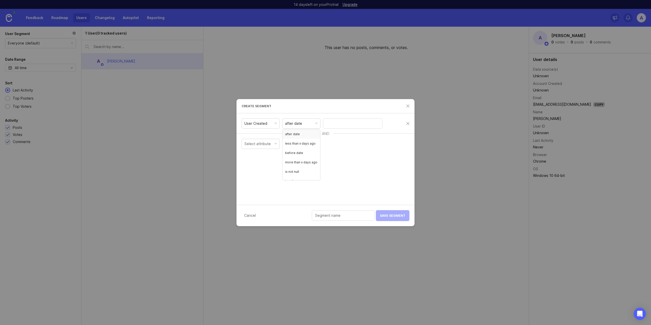
click at [276, 122] on div at bounding box center [276, 123] width 3 height 3
click at [337, 122] on input "text" at bounding box center [354, 124] width 56 height 6
click at [321, 124] on div "Customer Status is" at bounding box center [324, 122] width 165 height 13
click at [340, 125] on input "text" at bounding box center [354, 124] width 56 height 6
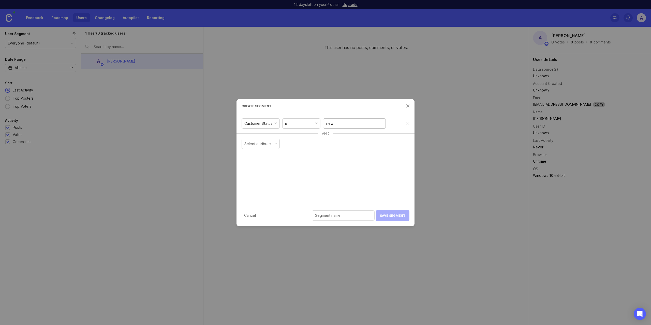
type input "new"
click at [356, 213] on input "text" at bounding box center [343, 216] width 56 height 6
click at [336, 217] on input "New/unknown people" at bounding box center [343, 216] width 56 height 6
click at [365, 217] on input "New/unknown people" at bounding box center [343, 216] width 56 height 6
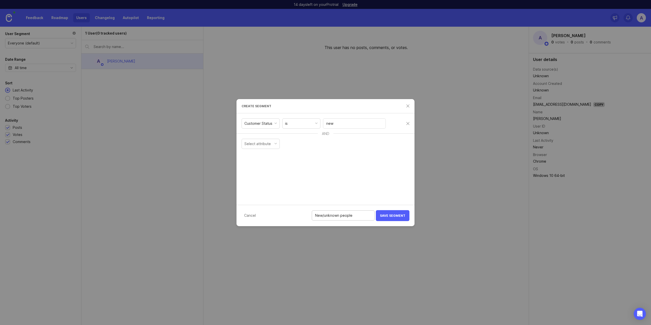
click at [358, 217] on input "New/unknown people" at bounding box center [343, 216] width 56 height 6
click at [367, 218] on input "New/unknown people" at bounding box center [343, 216] width 56 height 6
click at [340, 217] on input "New/unknown people" at bounding box center [343, 216] width 56 height 6
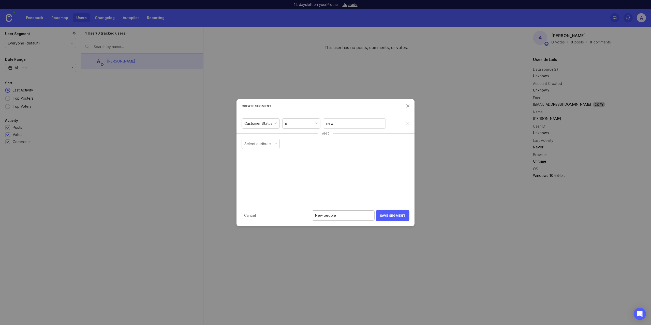
click at [345, 214] on input "New people" at bounding box center [343, 216] width 56 height 6
type input "New people"
click at [272, 125] on div "Customer Status" at bounding box center [259, 124] width 28 height 6
click at [363, 216] on input "New people" at bounding box center [343, 216] width 56 height 6
click at [361, 218] on input "New people" at bounding box center [343, 216] width 56 height 6
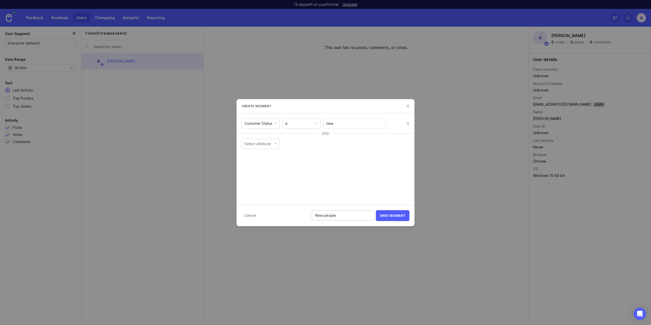
click at [359, 216] on input "New people" at bounding box center [343, 216] width 56 height 6
click at [393, 216] on span "Save Segment" at bounding box center [392, 216] width 25 height 4
click at [268, 120] on div "Select attribute" at bounding box center [261, 124] width 38 height 10
click at [305, 124] on div "after date" at bounding box center [305, 124] width 38 height 10
click at [276, 123] on div "Company Created" at bounding box center [262, 124] width 41 height 10
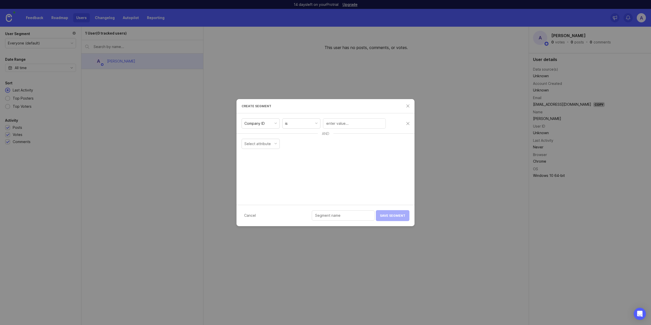
click at [295, 124] on div "is" at bounding box center [302, 124] width 38 height 10
click at [275, 124] on div at bounding box center [276, 123] width 3 height 3
click at [268, 123] on div "Company ID" at bounding box center [261, 124] width 38 height 10
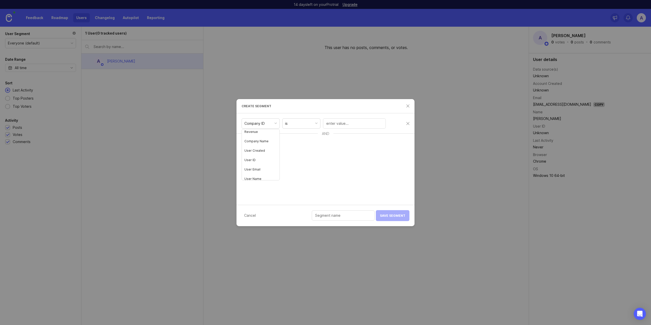
scroll to position [8, 0]
click at [329, 126] on div "greater than" at bounding box center [321, 124] width 38 height 10
click at [290, 125] on div "Monthly Recurring Revenue" at bounding box center [268, 124] width 47 height 6
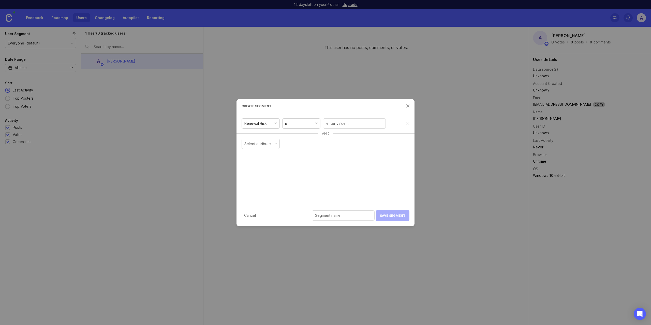
click at [315, 124] on div "is" at bounding box center [302, 124] width 38 height 10
click at [273, 126] on div "Renewal Risk" at bounding box center [261, 124] width 38 height 10
click at [343, 125] on input "text" at bounding box center [354, 124] width 56 height 6
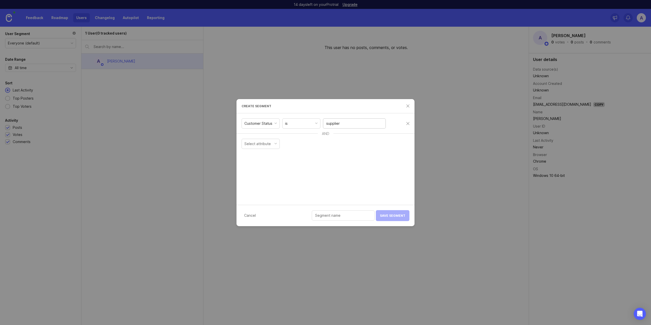
type input "supplier"
click at [352, 218] on input "text" at bounding box center [343, 216] width 56 height 6
type input "Suppliers"
click at [395, 219] on button "Save Segment" at bounding box center [393, 215] width 34 height 11
click at [266, 123] on div "Select attribute" at bounding box center [258, 124] width 26 height 6
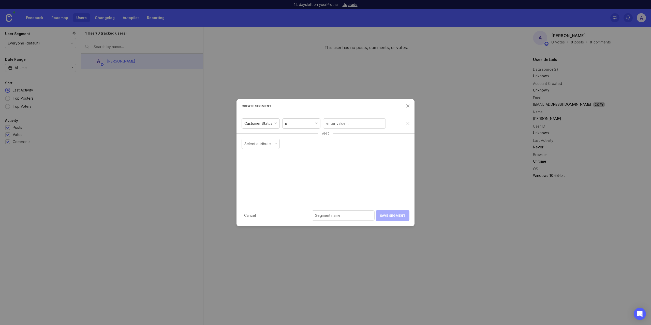
click at [337, 124] on input "text" at bounding box center [354, 124] width 56 height 6
click at [330, 124] on input "Distributor" at bounding box center [354, 124] width 56 height 6
type input "distributor"
click at [354, 217] on input "text" at bounding box center [343, 216] width 56 height 6
click at [333, 215] on input "Distributors" at bounding box center [343, 216] width 56 height 6
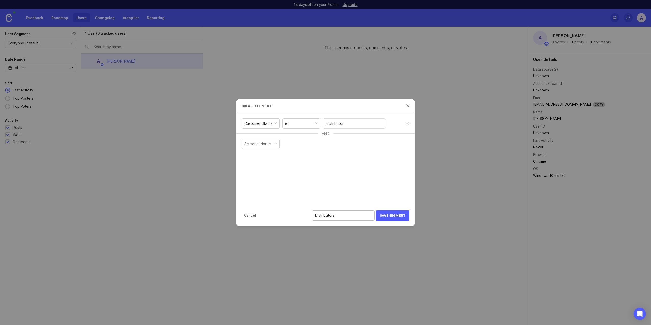
drag, startPoint x: 333, startPoint y: 215, endPoint x: 328, endPoint y: 217, distance: 5.2
click at [328, 216] on input "Distributors" at bounding box center [343, 216] width 56 height 6
click at [341, 217] on input "Distributors" at bounding box center [343, 216] width 56 height 6
click at [322, 217] on input "Distributors" at bounding box center [343, 216] width 56 height 6
click at [359, 218] on input "Paying distributors" at bounding box center [343, 216] width 56 height 6
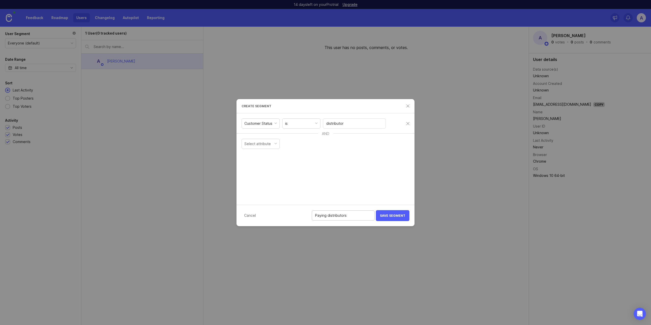
type input "Paying distributors"
click at [387, 216] on span "Save Segment" at bounding box center [392, 216] width 25 height 4
click at [330, 125] on input "supplier" at bounding box center [354, 124] width 56 height 6
click at [323, 216] on input "Suppliers" at bounding box center [343, 216] width 56 height 6
type input "Paying suppliers"
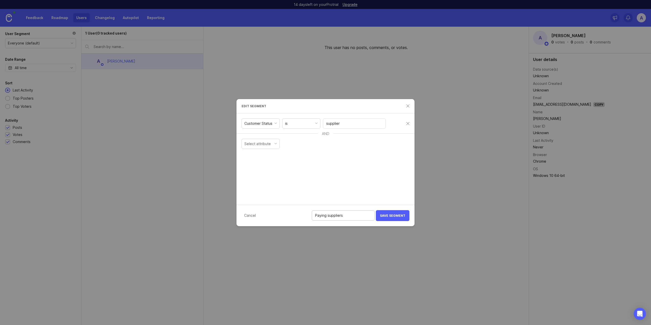
click at [393, 215] on span "Save Segment" at bounding box center [392, 216] width 25 height 4
click at [267, 163] on div "Paying suppliers" at bounding box center [256, 163] width 28 height 4
click at [266, 133] on div "Paying customers" at bounding box center [257, 135] width 30 height 4
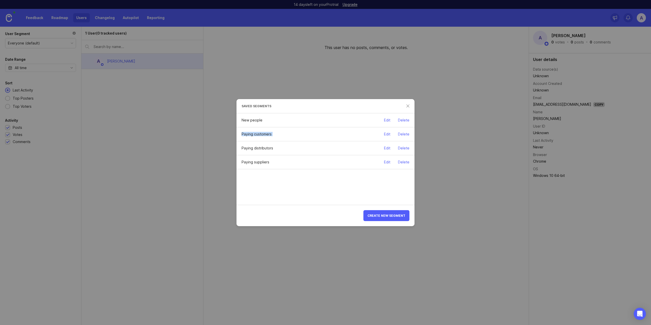
click at [258, 133] on div "Paying customers" at bounding box center [257, 135] width 30 height 4
click at [275, 125] on div "Customer Status" at bounding box center [261, 124] width 38 height 10
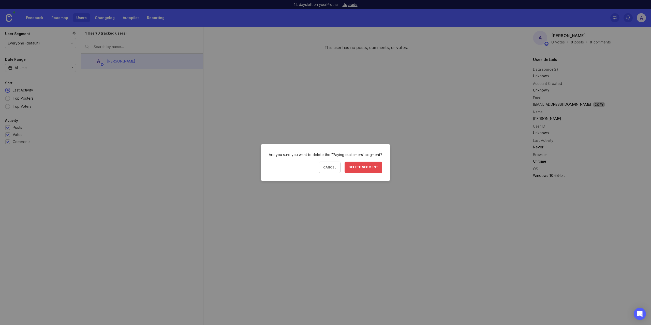
click at [365, 168] on span "Delete segment" at bounding box center [364, 167] width 30 height 4
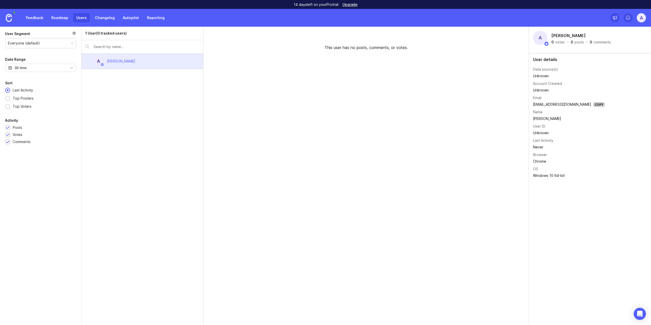
click at [104, 16] on link "Changelog" at bounding box center [105, 17] width 26 height 9
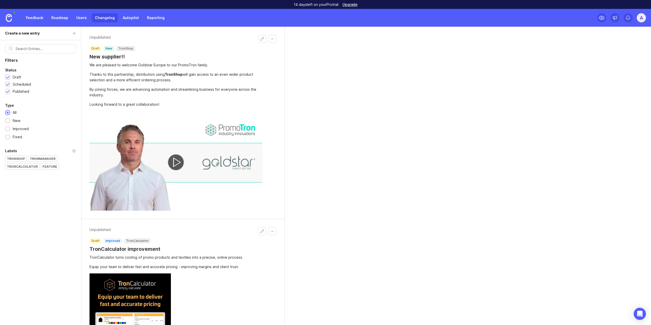
click at [81, 16] on link "Users" at bounding box center [81, 17] width 17 height 9
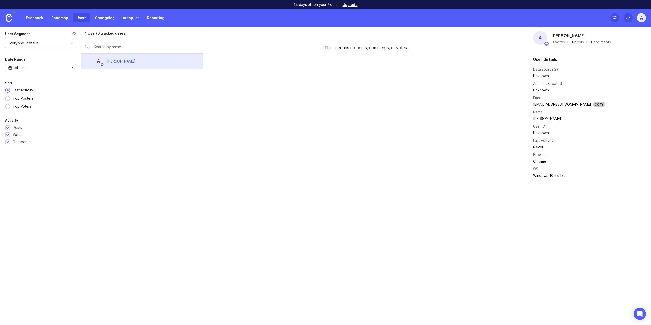
click at [60, 40] on div "Everyone (default)" at bounding box center [40, 43] width 70 height 10
click at [47, 44] on div "New people" at bounding box center [40, 43] width 70 height 10
click at [397, 126] on div "This user has no posts, comments, or votes." at bounding box center [367, 176] width 326 height 299
click at [42, 45] on div "New people" at bounding box center [40, 43] width 70 height 10
click at [40, 38] on div "New people" at bounding box center [40, 43] width 70 height 10
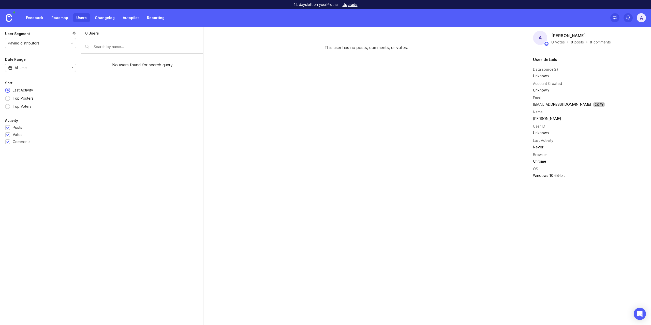
click at [54, 44] on div "Paying distributors" at bounding box center [40, 43] width 70 height 10
click at [91, 33] on div "1 User (0 tracked users)" at bounding box center [105, 34] width 41 height 6
click at [132, 60] on div "Altynay Zhakupova" at bounding box center [121, 62] width 28 height 6
click at [102, 65] on img at bounding box center [103, 65] width 4 height 4
click at [541, 80] on tr "Data source(s) Unknown" at bounding box center [569, 73] width 72 height 14
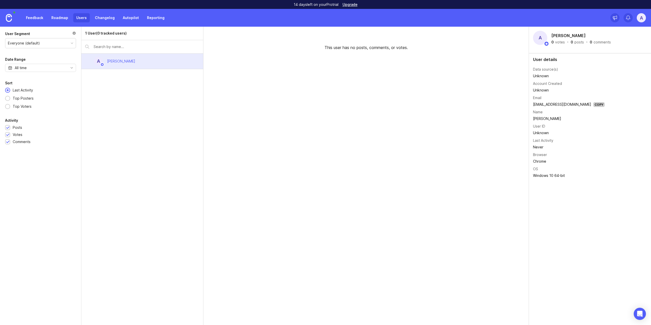
click at [541, 76] on td "Unknown" at bounding box center [569, 76] width 72 height 7
click at [538, 75] on td "Unknown" at bounding box center [569, 76] width 72 height 7
click at [541, 161] on td "Chrome" at bounding box center [569, 161] width 72 height 7
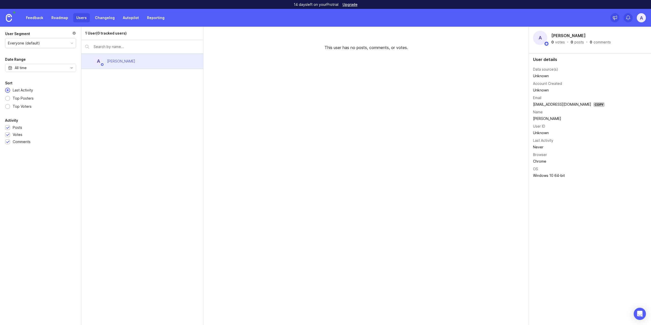
click at [642, 19] on div "A" at bounding box center [641, 17] width 9 height 9
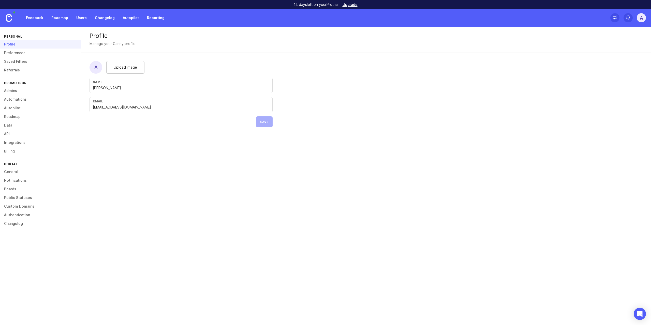
click at [51, 53] on link "Preferences" at bounding box center [40, 53] width 81 height 9
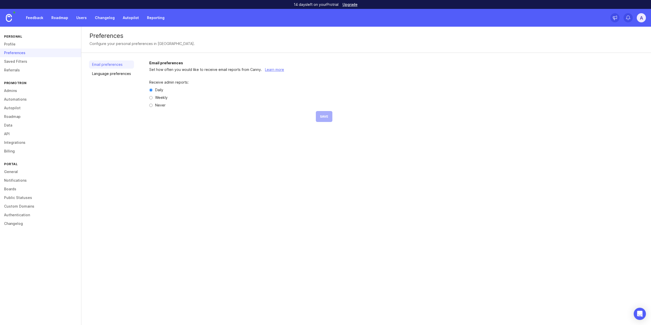
click at [51, 42] on link "Profile" at bounding box center [40, 44] width 81 height 9
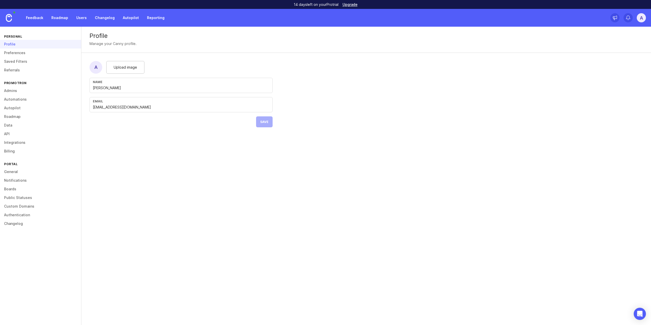
click at [81, 18] on link "Users" at bounding box center [81, 17] width 17 height 9
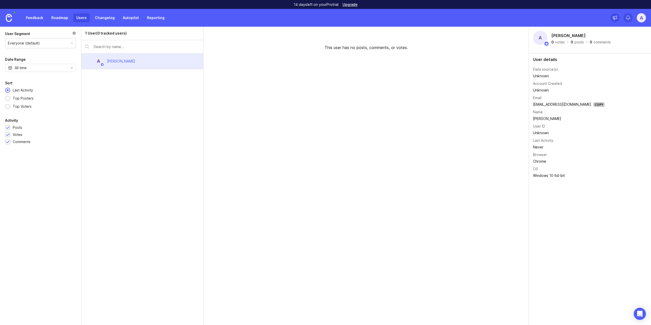
click at [113, 63] on div "Altynay Zhakupova" at bounding box center [121, 62] width 28 height 6
click at [547, 46] on img at bounding box center [546, 43] width 5 height 5
click at [577, 42] on div "posts" at bounding box center [579, 42] width 9 height 4
click at [599, 42] on div "comments" at bounding box center [602, 42] width 17 height 4
click at [558, 104] on link "altynay.zhakupova@promotron.com" at bounding box center [562, 104] width 58 height 4
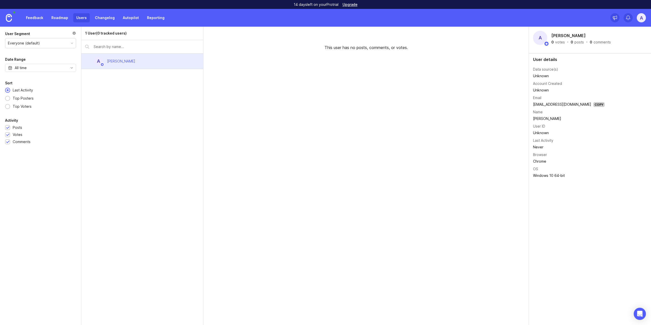
click at [541, 124] on div "User ID" at bounding box center [539, 127] width 12 height 6
click at [542, 83] on div "Account Created" at bounding box center [547, 84] width 29 height 6
click at [99, 17] on link "Changelog" at bounding box center [105, 17] width 26 height 9
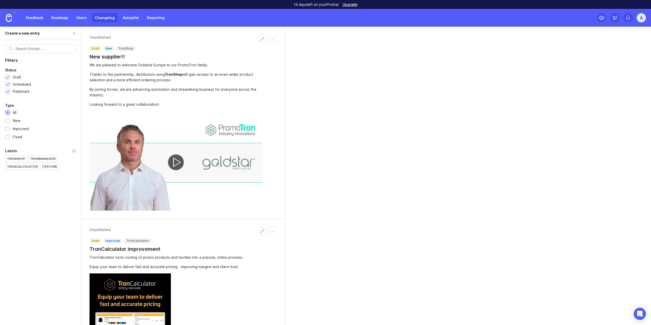
click at [136, 19] on link "Autopilot" at bounding box center [131, 17] width 22 height 9
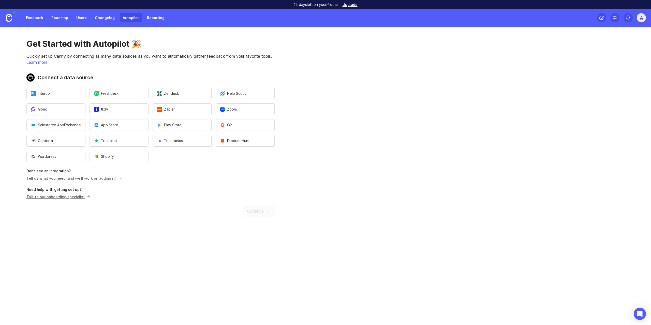
click at [159, 16] on link "Reporting" at bounding box center [156, 17] width 24 height 9
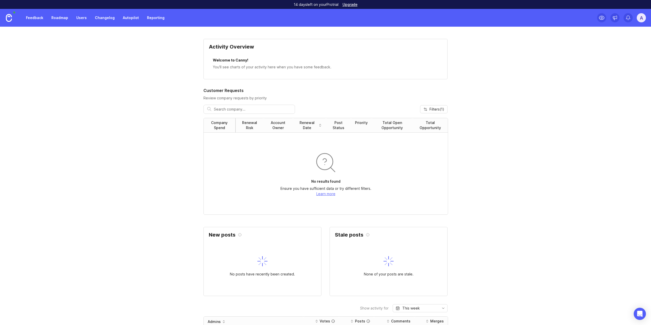
click at [85, 19] on link "Users" at bounding box center [81, 17] width 17 height 9
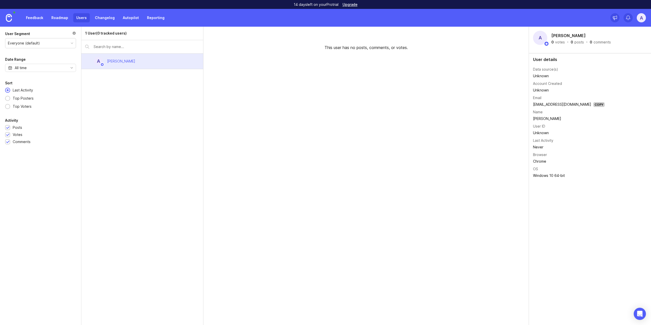
click at [58, 44] on div "Everyone (default)" at bounding box center [40, 43] width 70 height 10
click at [638, 315] on icon "Open Intercom Messenger" at bounding box center [640, 314] width 6 height 7
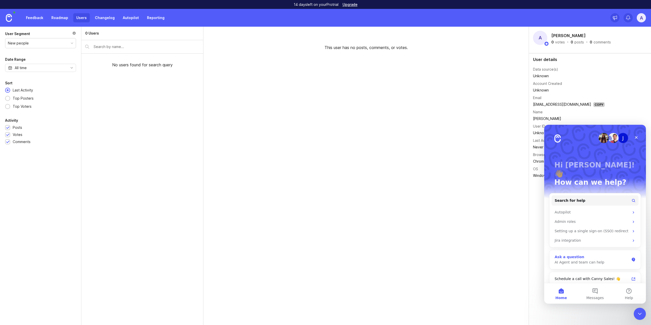
click at [594, 260] on div "AI Agent and team can help" at bounding box center [592, 262] width 75 height 5
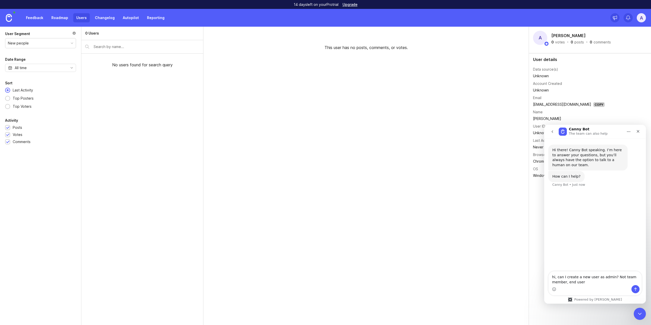
type textarea "hi, can I create a new user as admin? Not team member, end user."
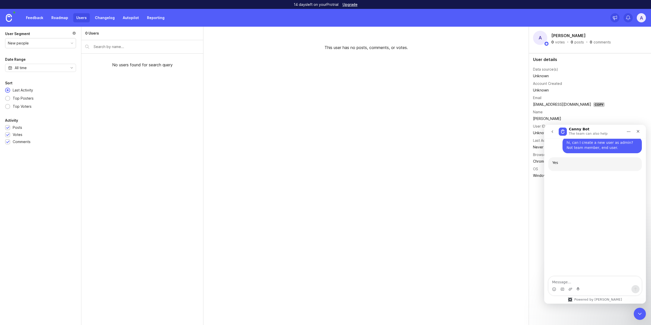
scroll to position [49, 0]
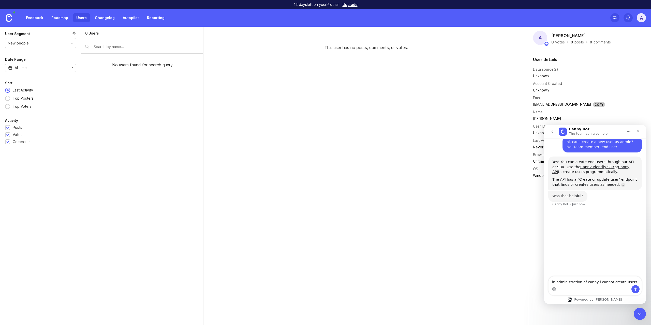
type textarea "in administration of canny i cannot create users?"
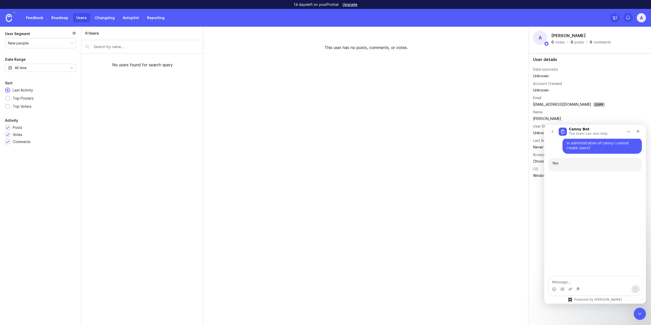
scroll to position [119, 0]
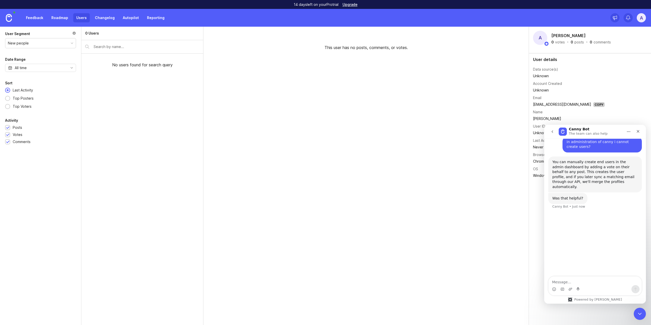
drag, startPoint x: 584, startPoint y: 167, endPoint x: 584, endPoint y: 170, distance: 3.1
click at [584, 170] on div "You can manually create end users in the admin dashboard by adding a vote on th…" at bounding box center [595, 175] width 85 height 30
click at [584, 171] on div "You can manually create end users in the admin dashboard by adding a vote on th…" at bounding box center [595, 175] width 85 height 30
drag, startPoint x: 584, startPoint y: 171, endPoint x: 584, endPoint y: 174, distance: 3.1
click at [584, 174] on div "You can manually create end users in the admin dashboard by adding a vote on th…" at bounding box center [595, 175] width 85 height 30
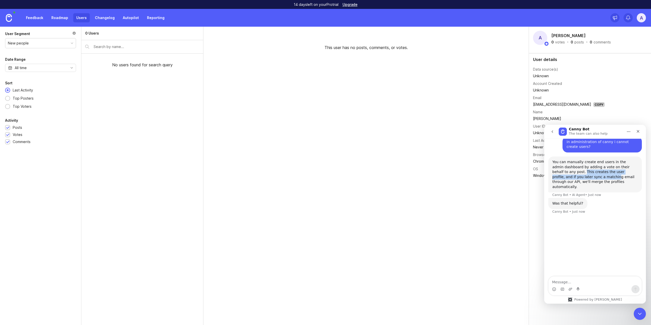
drag, startPoint x: 562, startPoint y: 172, endPoint x: 583, endPoint y: 178, distance: 21.8
click at [583, 178] on div "You can manually create end users in the admin dashboard by adding a vote on th…" at bounding box center [595, 175] width 85 height 30
click at [577, 170] on div "You can manually create end users in the admin dashboard by adding a vote on th…" at bounding box center [595, 175] width 85 height 30
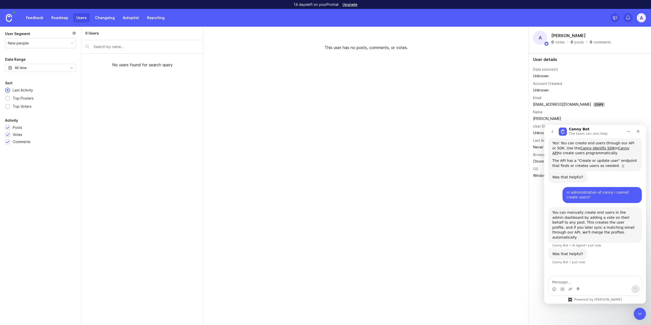
scroll to position [68, 0]
drag, startPoint x: 577, startPoint y: 161, endPoint x: 590, endPoint y: 164, distance: 12.8
click at [590, 164] on div "The API has a "Create or update user" endpoint that finds or creates users as n…" at bounding box center [595, 164] width 85 height 10
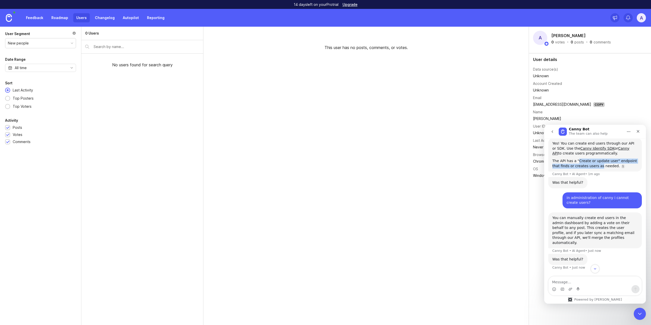
click at [590, 164] on div "The API has a "Create or update user" endpoint that finds or creates users as n…" at bounding box center [595, 164] width 85 height 10
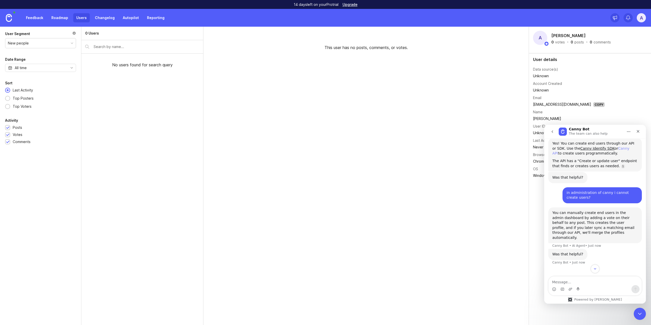
click at [616, 148] on link "Canny API" at bounding box center [591, 151] width 77 height 9
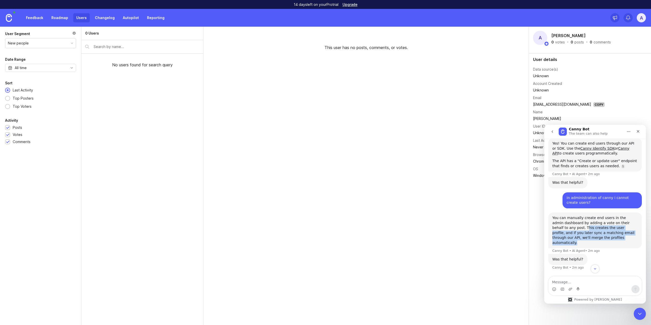
drag, startPoint x: 562, startPoint y: 227, endPoint x: 593, endPoint y: 236, distance: 32.2
click at [593, 236] on div "You can manually create end users in the admin dashboard by adding a vote on th…" at bounding box center [595, 231] width 85 height 30
copy div "his creates the user profile, and if you later sync a matching email through ou…"
click at [639, 312] on icon "Close Intercom Messenger" at bounding box center [639, 313] width 6 height 6
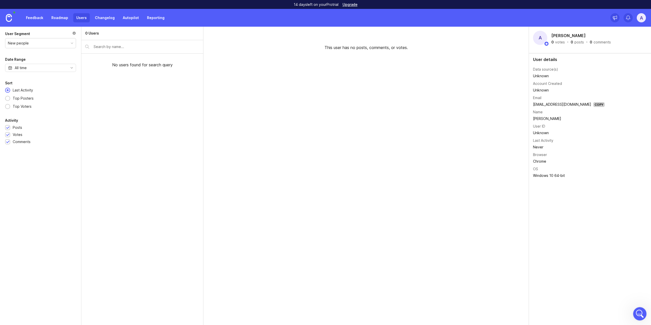
scroll to position [52, 0]
click at [637, 313] on icon "Open Intercom Messenger" at bounding box center [639, 313] width 8 height 8
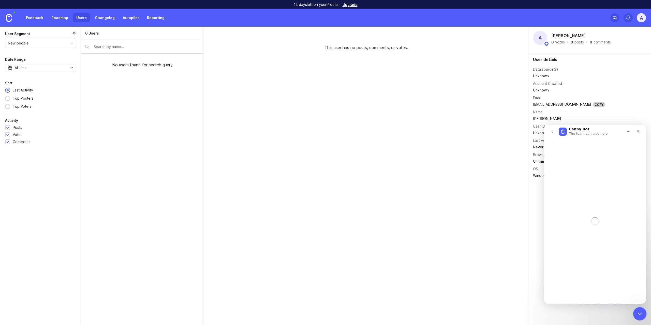
click at [638, 313] on icon "Close Intercom Messenger" at bounding box center [640, 313] width 4 height 2
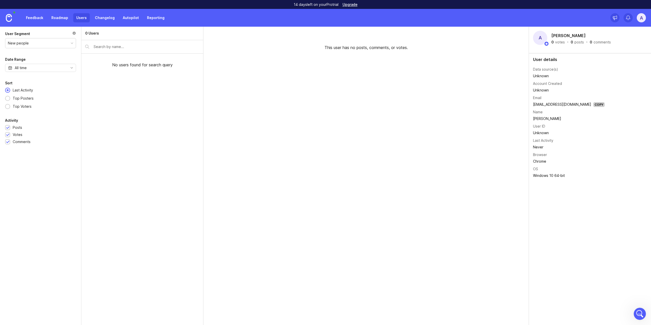
click at [107, 19] on link "Changelog" at bounding box center [105, 17] width 26 height 9
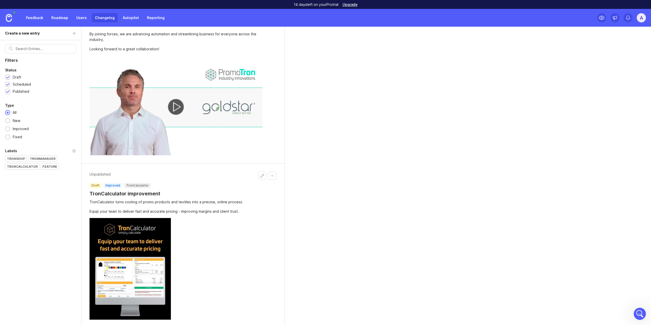
scroll to position [59, 0]
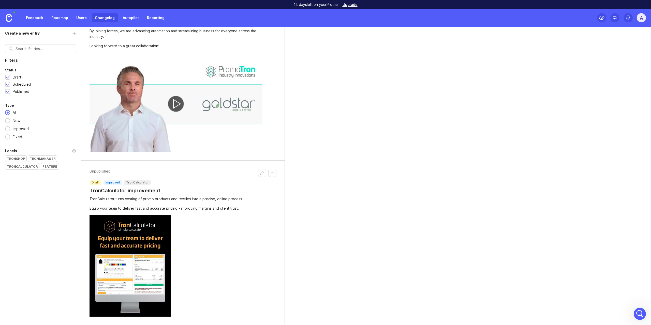
click at [262, 174] on button "Edit changelog entry" at bounding box center [262, 173] width 8 height 8
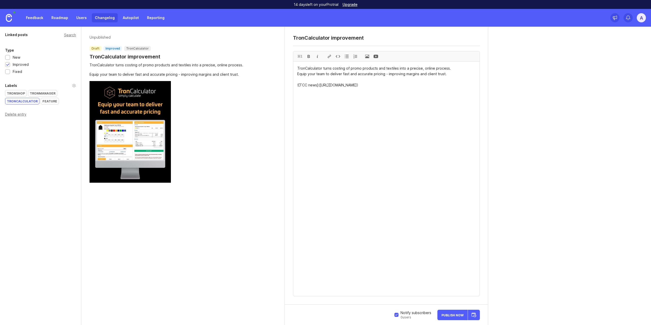
click at [453, 314] on span "Publish Now" at bounding box center [453, 315] width 22 height 3
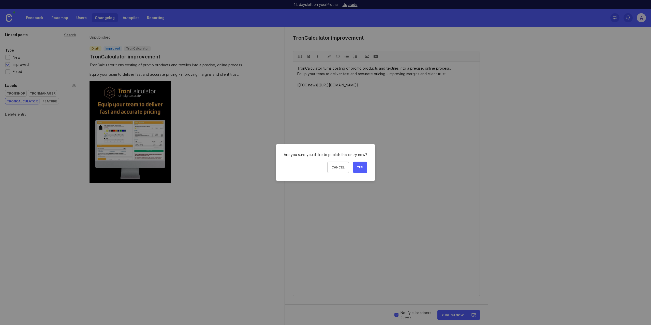
click at [359, 169] on span "Yes" at bounding box center [360, 167] width 6 height 4
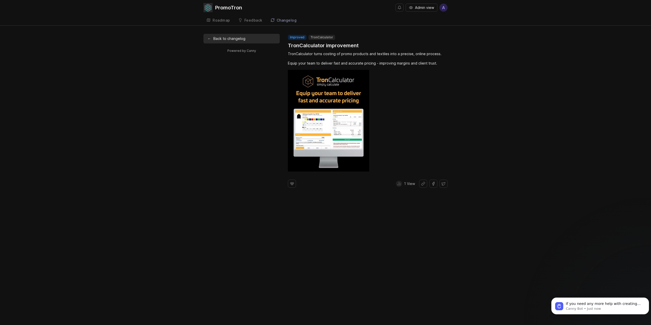
scroll to position [84, 0]
click at [414, 123] on div at bounding box center [368, 121] width 160 height 102
click at [210, 40] on div "←" at bounding box center [209, 39] width 3 height 6
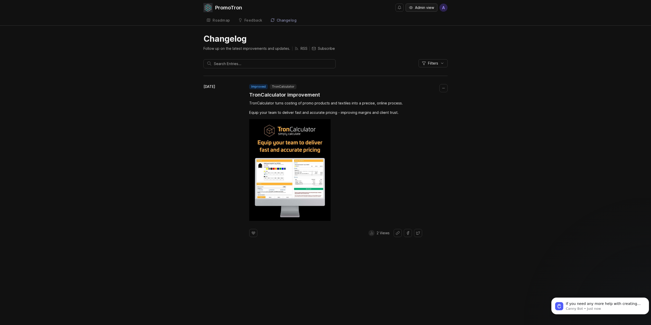
click at [419, 8] on span "Admin view" at bounding box center [424, 7] width 19 height 5
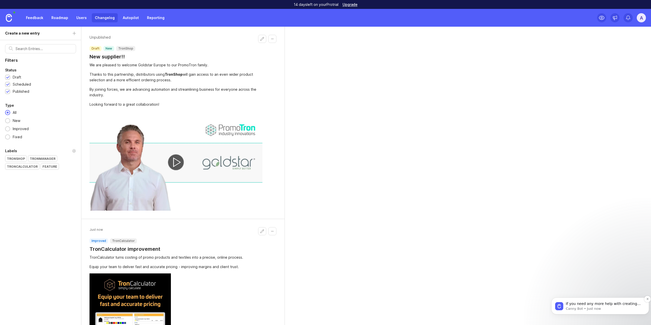
click at [617, 305] on p "If you need any more help with creating users or managing your admin settings, …" at bounding box center [604, 304] width 77 height 5
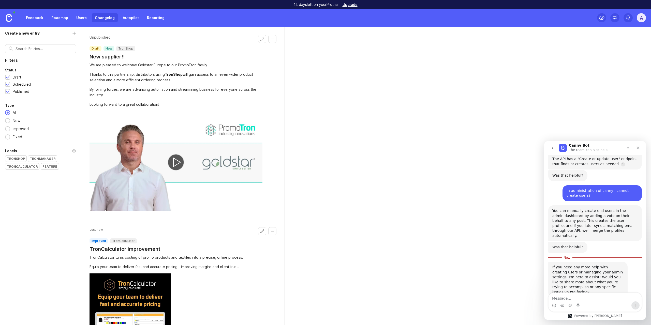
scroll to position [92, 0]
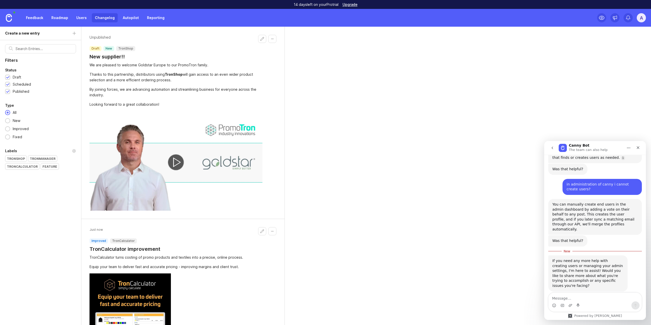
click at [597, 299] on textarea "Message…" at bounding box center [595, 297] width 93 height 9
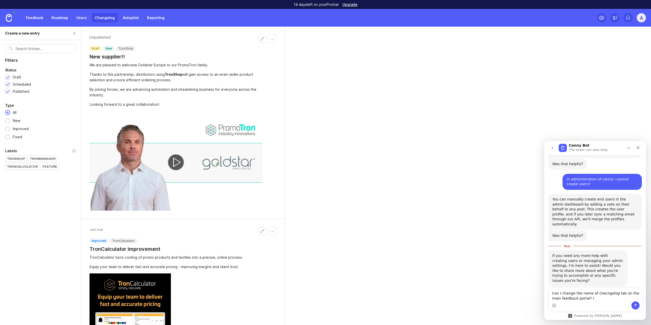
type textarea "Can I change the name of checngelog tab on the main feedback portal?"
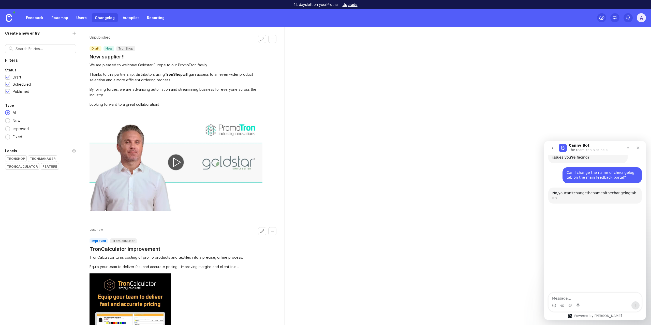
scroll to position [217, 0]
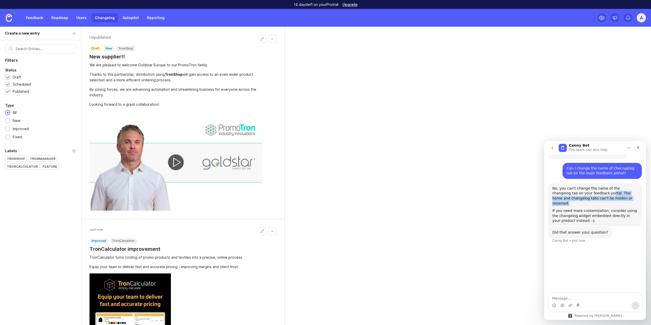
click at [586, 186] on div "No, you can't change the name of the changelog tab on your feedback portal. The…" at bounding box center [595, 196] width 85 height 20
drag, startPoint x: 591, startPoint y: 183, endPoint x: 606, endPoint y: 188, distance: 16.6
click at [606, 188] on div "No, you can't change the name of the changelog tab on your feedback portal. The…" at bounding box center [595, 196] width 85 height 20
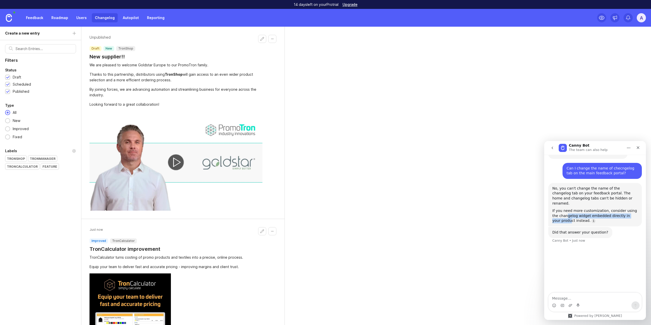
drag, startPoint x: 559, startPoint y: 202, endPoint x: 562, endPoint y: 206, distance: 4.2
click at [562, 209] on div "If you need more customization, consider using the changelog widget embedded di…" at bounding box center [595, 216] width 85 height 15
drag, startPoint x: 571, startPoint y: 207, endPoint x: 571, endPoint y: 213, distance: 5.6
click at [571, 213] on div "Hi there! Canny Bot speaking. I’m here to answer your questions, but you’ll alw…" at bounding box center [596, 97] width 94 height 306
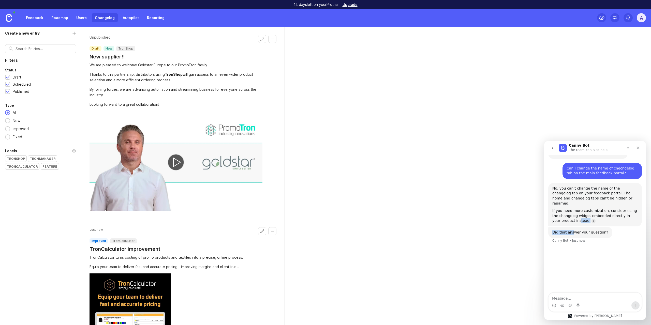
click at [570, 230] on div "Did that answer your question?" at bounding box center [581, 232] width 56 height 5
click at [127, 13] on link "Autopilot" at bounding box center [131, 17] width 22 height 9
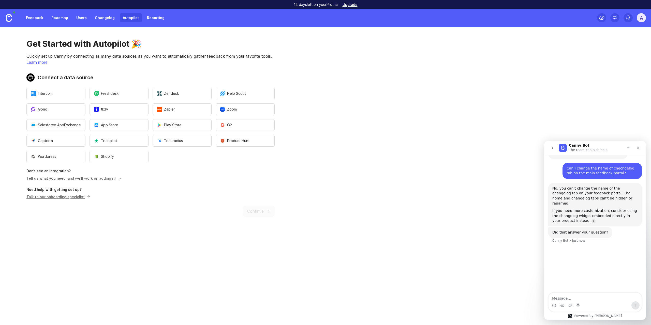
click at [100, 16] on link "Changelog" at bounding box center [105, 17] width 26 height 9
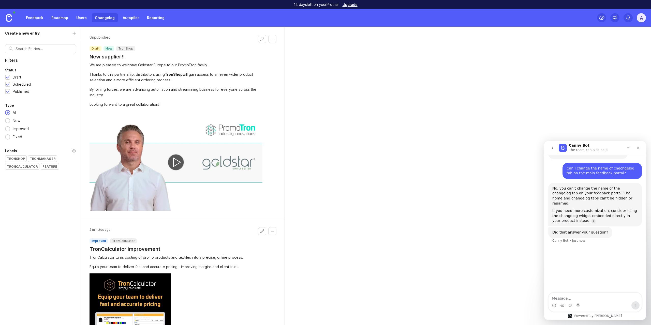
click at [553, 148] on icon "go back" at bounding box center [553, 148] width 4 height 4
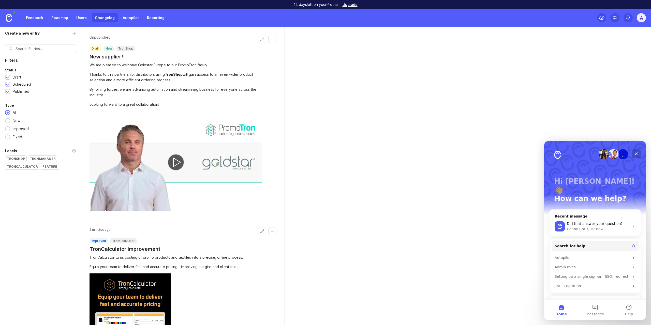
click at [633, 153] on div "Close" at bounding box center [636, 153] width 9 height 9
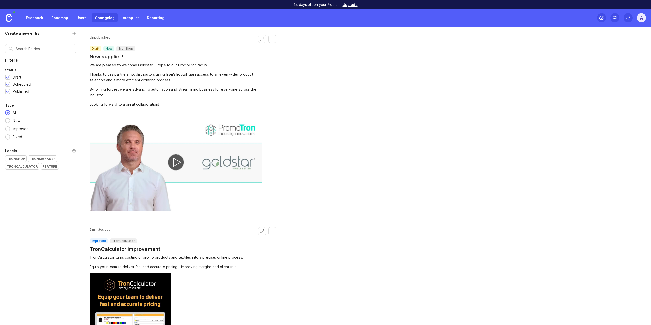
drag, startPoint x: 403, startPoint y: 216, endPoint x: 406, endPoint y: 214, distance: 3.3
click at [403, 215] on div "Unpublished draft new TronShop New supplier!! We are pleased to welcome Goldsta…" at bounding box center [366, 176] width 570 height 299
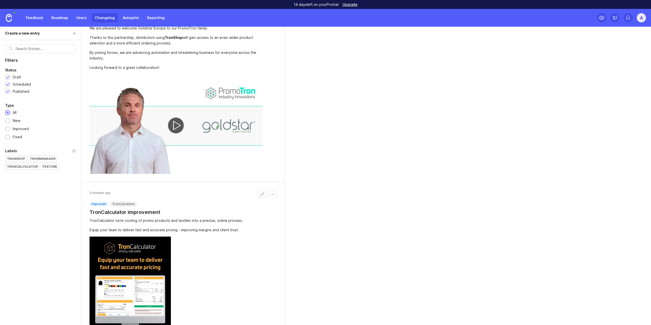
scroll to position [75, 0]
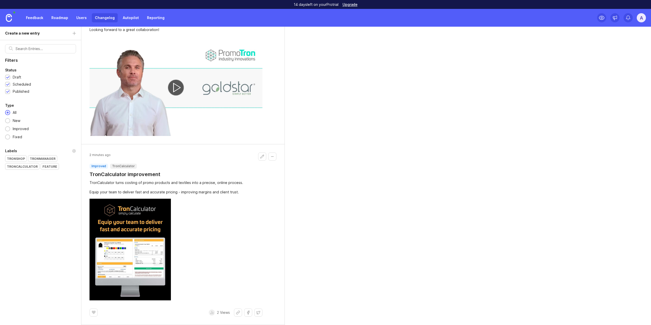
click at [18, 78] on div "Draft" at bounding box center [17, 78] width 8 height 6
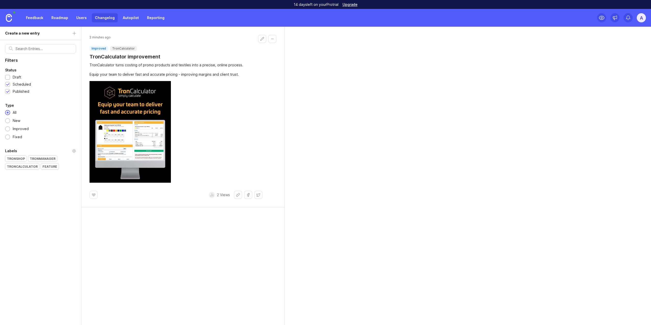
click at [20, 85] on div "Scheduled" at bounding box center [22, 85] width 18 height 6
click at [211, 194] on icon at bounding box center [212, 195] width 4 height 4
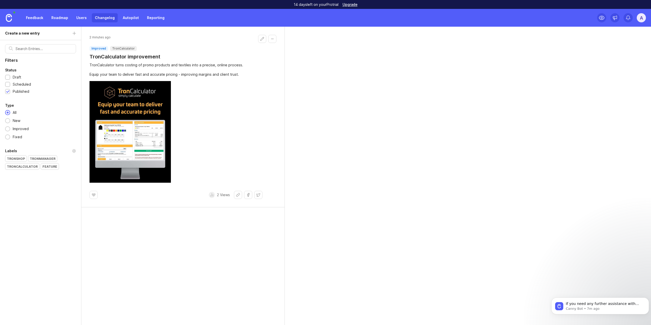
click at [35, 16] on link "Feedback" at bounding box center [34, 17] width 23 height 9
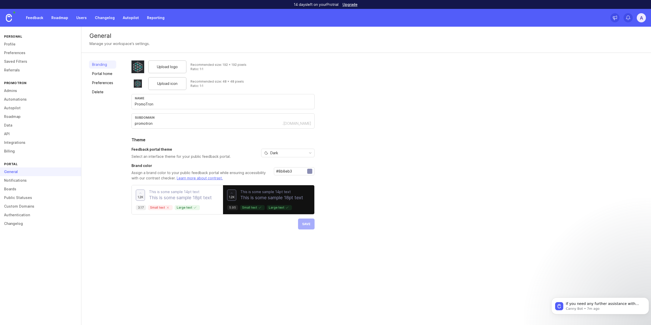
click at [13, 189] on link "Boards" at bounding box center [40, 189] width 81 height 9
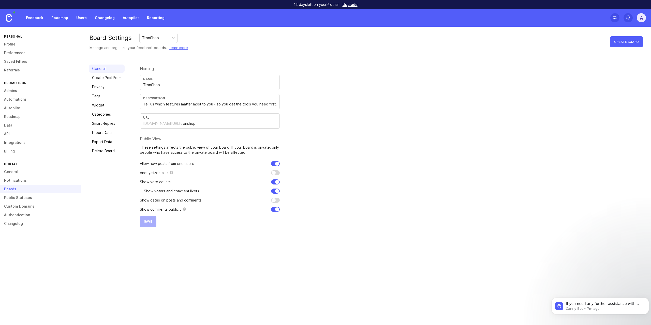
click at [107, 78] on link "Create Post Form" at bounding box center [107, 78] width 36 height 8
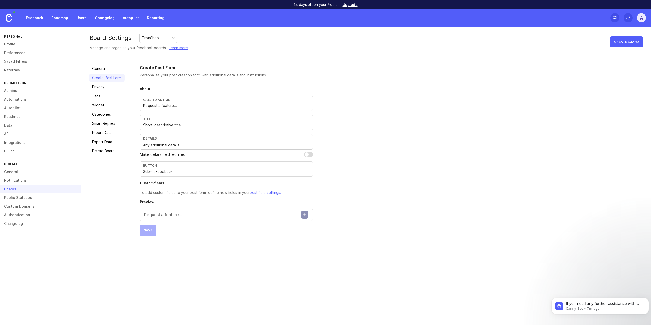
click at [110, 116] on link "Categories" at bounding box center [107, 114] width 36 height 8
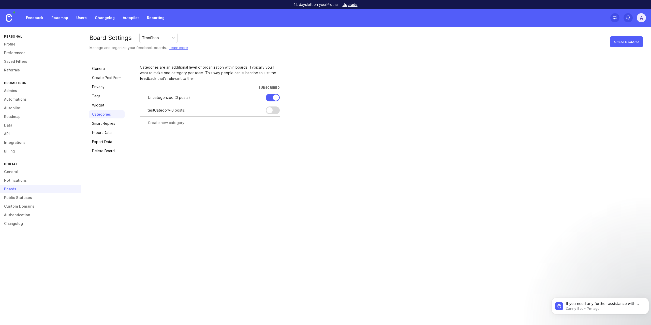
click at [0, 0] on div at bounding box center [0, 0] width 0 height 0
click at [241, 109] on div "Cancel" at bounding box center [239, 111] width 15 height 6
click at [0, 0] on div at bounding box center [0, 0] width 0 height 0
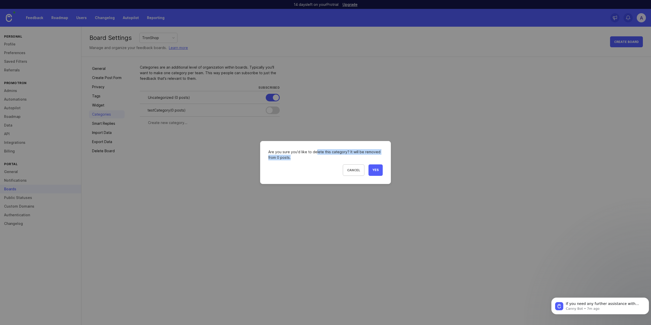
drag, startPoint x: 316, startPoint y: 152, endPoint x: 315, endPoint y: 160, distance: 7.4
click at [315, 160] on div "Are you sure you'd like to delete this category? It will be removed from 0 post…" at bounding box center [325, 154] width 115 height 11
click at [380, 174] on button "Yes" at bounding box center [376, 170] width 14 height 11
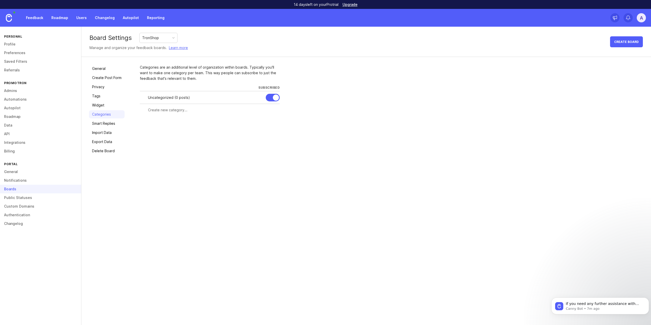
click at [274, 97] on div at bounding box center [276, 98] width 6 height 6
click at [110, 79] on link "Create Post Form" at bounding box center [107, 78] width 36 height 8
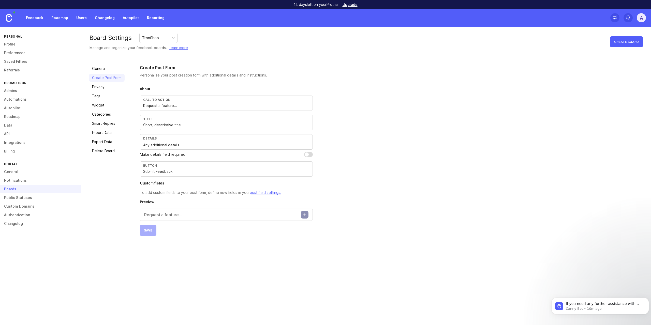
click at [102, 87] on link "Privacy" at bounding box center [107, 87] width 36 height 8
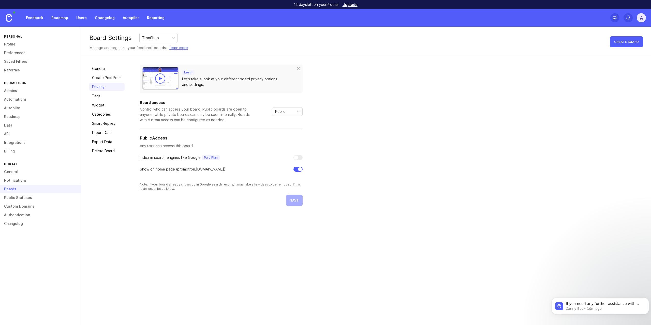
click at [111, 79] on link "Create Post Form" at bounding box center [107, 78] width 36 height 8
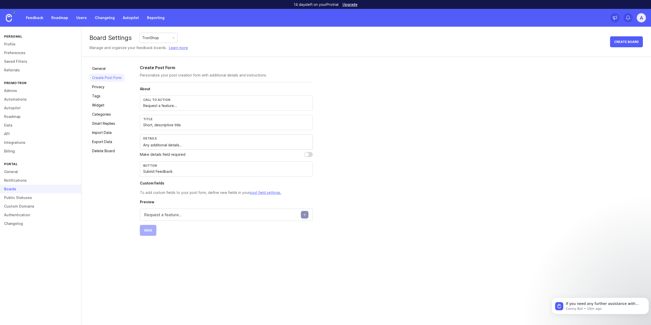
click at [111, 86] on link "Privacy" at bounding box center [107, 87] width 36 height 8
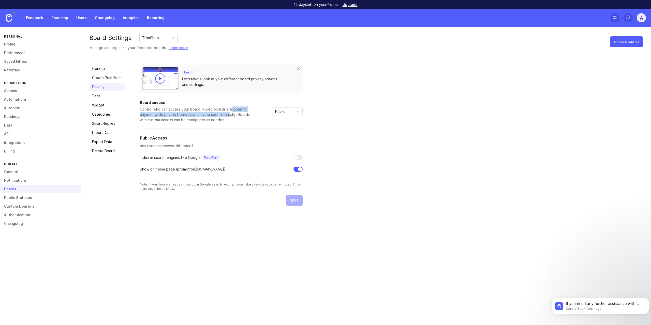
drag, startPoint x: 230, startPoint y: 109, endPoint x: 227, endPoint y: 115, distance: 6.4
click at [227, 115] on div "Control who can access your board. Public boards are open to anyone, while priv…" at bounding box center [196, 115] width 112 height 16
drag, startPoint x: 226, startPoint y: 119, endPoint x: 213, endPoint y: 113, distance: 13.8
click at [213, 113] on div "Control who can access your board. Public boards are open to anyone, while priv…" at bounding box center [196, 115] width 112 height 16
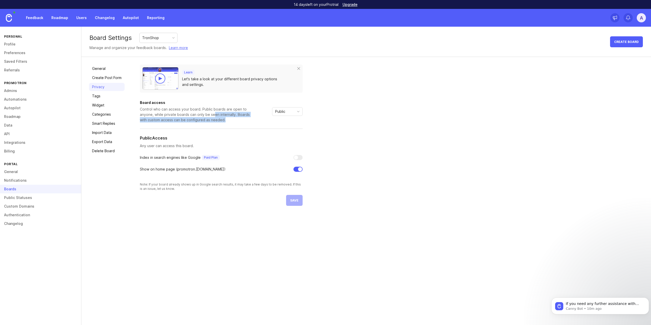
click at [213, 113] on div "Control who can access your board. Public boards are open to anyone, while priv…" at bounding box center [196, 115] width 112 height 16
drag, startPoint x: 207, startPoint y: 113, endPoint x: 230, endPoint y: 119, distance: 24.3
click at [230, 119] on div "Control who can access your board. Public boards are open to anyone, while priv…" at bounding box center [196, 115] width 112 height 16
drag, startPoint x: 230, startPoint y: 119, endPoint x: 213, endPoint y: 114, distance: 17.5
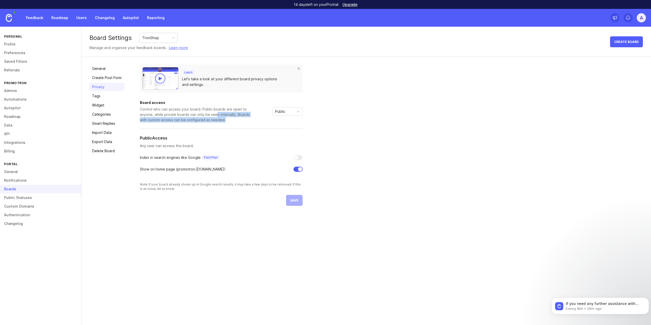
click at [214, 114] on div "Control who can access your board. Public boards are open to anyone, while priv…" at bounding box center [196, 115] width 112 height 16
click at [213, 114] on div "Control who can access your board. Public boards are open to anyone, while priv…" at bounding box center [196, 115] width 112 height 16
drag, startPoint x: 213, startPoint y: 114, endPoint x: 230, endPoint y: 118, distance: 17.0
click at [230, 118] on div "Control who can access your board. Public boards are open to anyone, while priv…" at bounding box center [196, 115] width 112 height 16
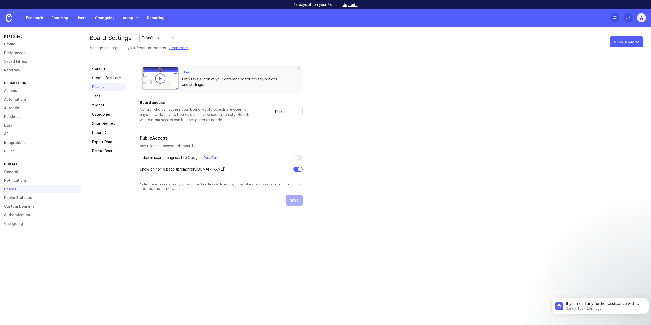
drag, startPoint x: 228, startPoint y: 118, endPoint x: 221, endPoint y: 115, distance: 7.2
click at [222, 116] on div "Control who can access your board. Public boards are open to anyone, while priv…" at bounding box center [196, 115] width 112 height 16
click at [221, 115] on div "Control who can access your board. Public boards are open to anyone, while priv…" at bounding box center [196, 115] width 112 height 16
drag, startPoint x: 198, startPoint y: 109, endPoint x: 226, endPoint y: 117, distance: 28.7
click at [226, 117] on div "Control who can access your board. Public boards are open to anyone, while priv…" at bounding box center [196, 115] width 112 height 16
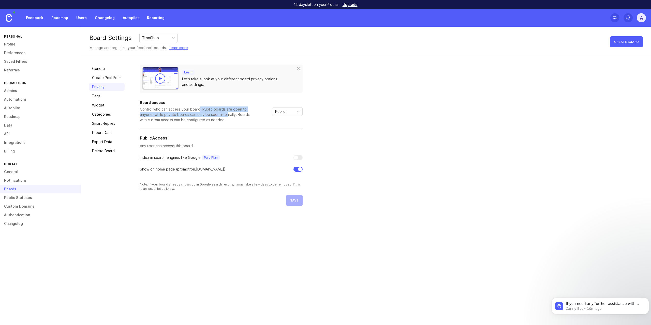
click at [226, 117] on div "Control who can access your board. Public boards are open to anyone, while priv…" at bounding box center [196, 115] width 112 height 16
drag, startPoint x: 227, startPoint y: 120, endPoint x: 139, endPoint y: 109, distance: 88.7
click at [139, 109] on div "General Create Post Form Privacy Tags Widget Categories Smart Replies Import Da…" at bounding box center [366, 135] width 570 height 157
click at [111, 100] on link "Tags" at bounding box center [107, 96] width 36 height 8
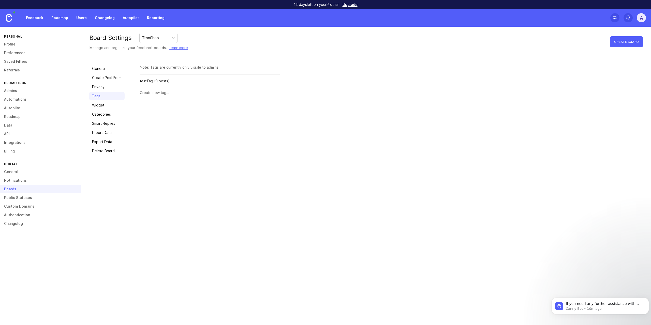
click at [109, 110] on div "General Create Post Form Privacy Tags Widget Categories Smart Replies Import Da…" at bounding box center [107, 110] width 36 height 91
click at [101, 107] on link "Widget" at bounding box center [107, 105] width 36 height 8
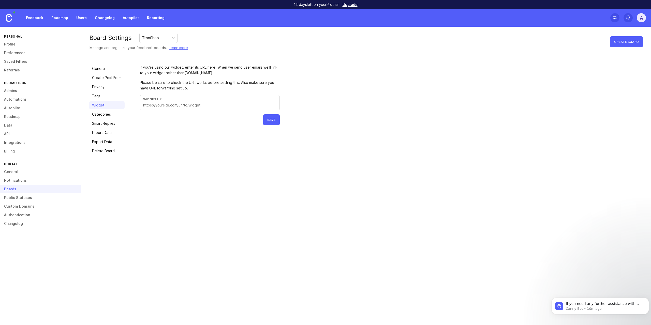
click at [102, 114] on link "Categories" at bounding box center [107, 114] width 36 height 8
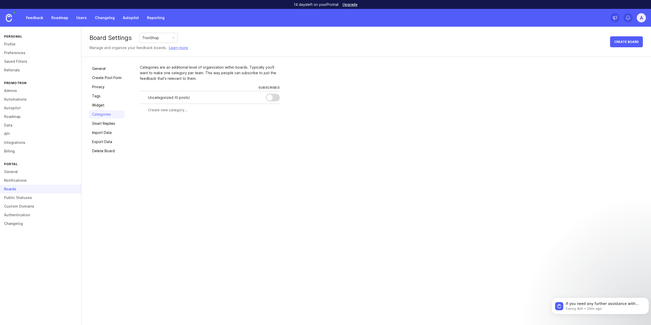
click at [112, 122] on link "Smart Replies" at bounding box center [107, 124] width 36 height 8
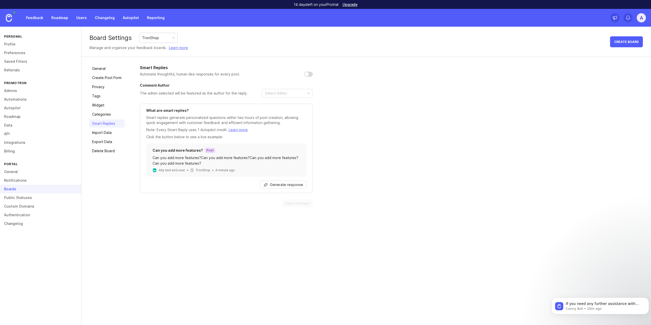
click at [115, 131] on link "Import Data" at bounding box center [107, 133] width 36 height 8
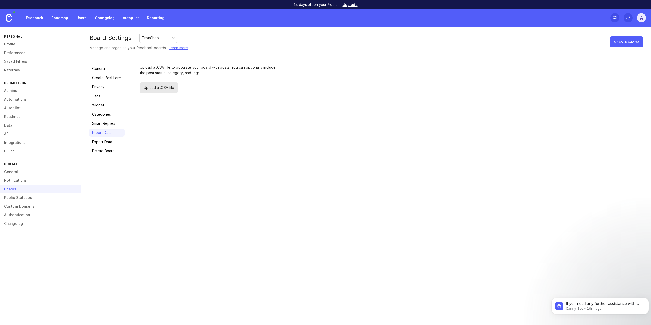
click at [108, 139] on link "Export Data" at bounding box center [107, 142] width 36 height 8
click at [107, 146] on div "General Create Post Form Privacy Tags Widget Categories Smart Replies Import Da…" at bounding box center [107, 110] width 36 height 91
click at [108, 150] on link "Delete Board" at bounding box center [107, 151] width 36 height 8
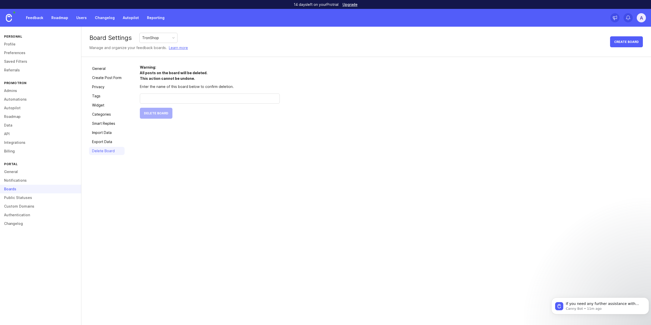
click at [100, 77] on link "Create Post Form" at bounding box center [107, 78] width 36 height 8
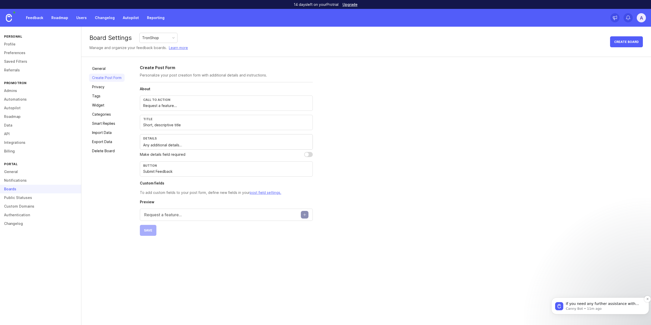
click at [581, 306] on p "If you need any further assistance with customizing your feedback portal or hav…" at bounding box center [604, 304] width 77 height 5
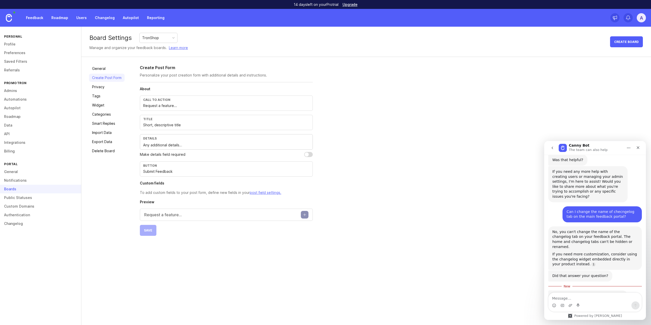
scroll to position [198, 0]
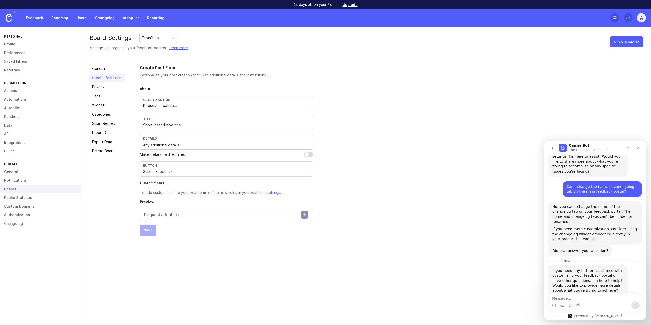
click at [27, 197] on link "Public Statuses" at bounding box center [40, 198] width 81 height 9
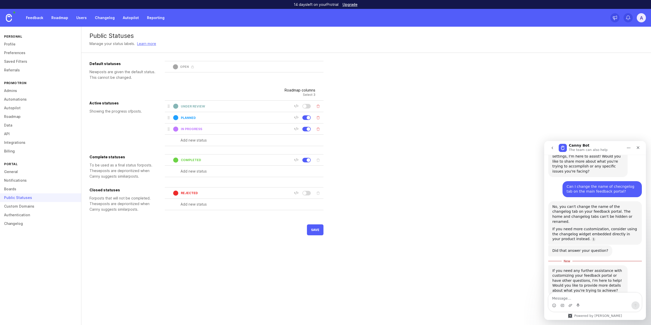
click at [27, 172] on link "General" at bounding box center [40, 172] width 81 height 9
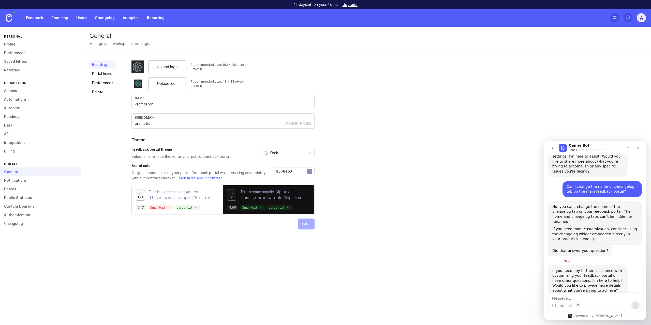
click at [99, 86] on link "Preferences" at bounding box center [102, 83] width 27 height 8
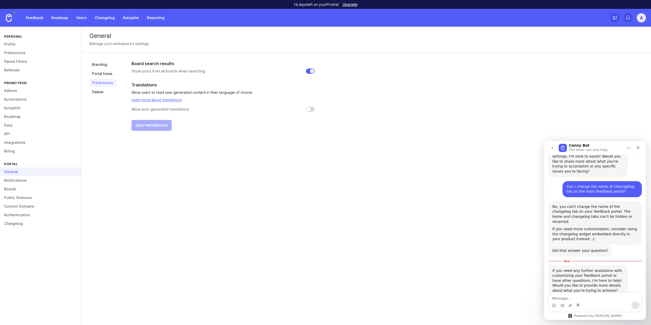
click at [28, 182] on link "Notifications" at bounding box center [40, 180] width 81 height 9
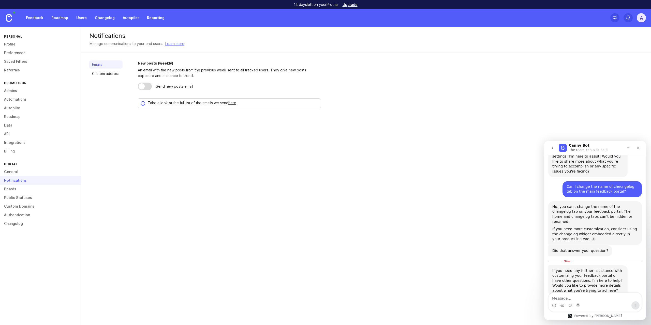
click at [27, 188] on link "Boards" at bounding box center [40, 189] width 81 height 9
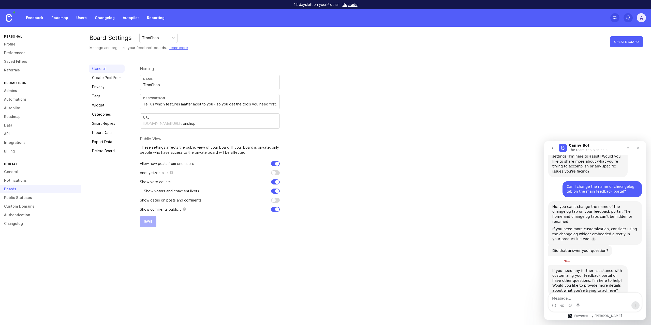
click at [278, 162] on input "checkbox" at bounding box center [275, 163] width 9 height 5
checkbox input "false"
drag, startPoint x: 174, startPoint y: 150, endPoint x: 169, endPoint y: 146, distance: 6.4
click at [169, 146] on p "These settings affects the public view of your board. If your board is private,…" at bounding box center [210, 150] width 140 height 10
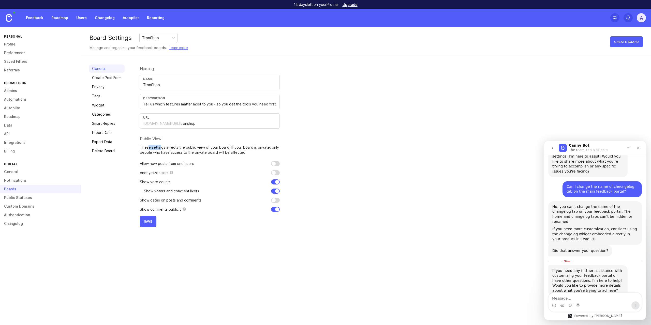
drag, startPoint x: 148, startPoint y: 147, endPoint x: 166, endPoint y: 149, distance: 17.9
click at [166, 149] on p "These settings affects the public view of your board. If your board is private,…" at bounding box center [210, 150] width 140 height 10
click at [147, 223] on span "Save" at bounding box center [148, 222] width 8 height 4
click at [568, 300] on textarea "Message…" at bounding box center [595, 297] width 93 height 9
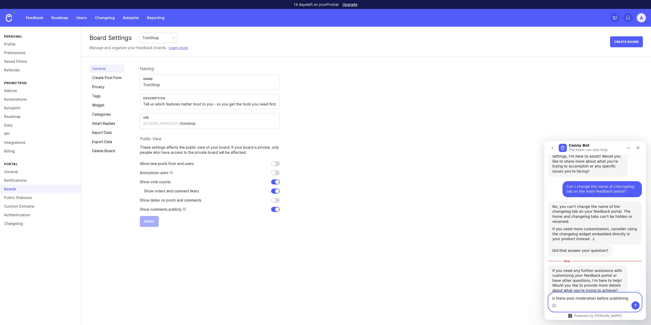
type textarea "is there post moderation before publishing?"
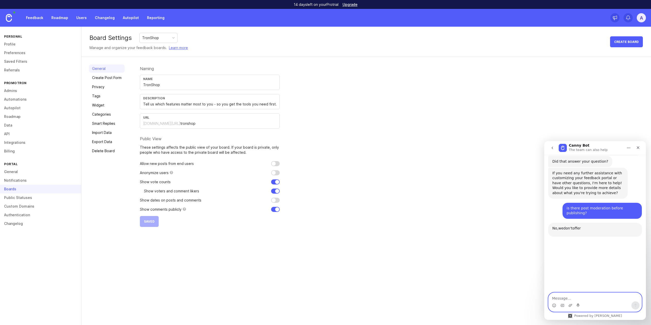
scroll to position [323, 0]
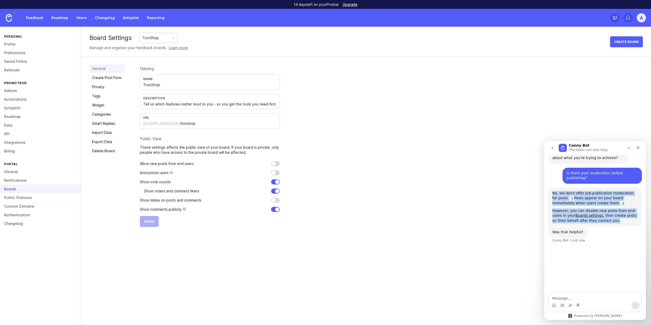
drag, startPoint x: 552, startPoint y: 173, endPoint x: 603, endPoint y: 201, distance: 58.1
click at [603, 201] on div "No, we don't offer pre-publication moderation for posts. Posts appear on your b…" at bounding box center [596, 207] width 94 height 39
copy div "No, we don't offer pre-publication moderation for posts. Posts appear on your b…"
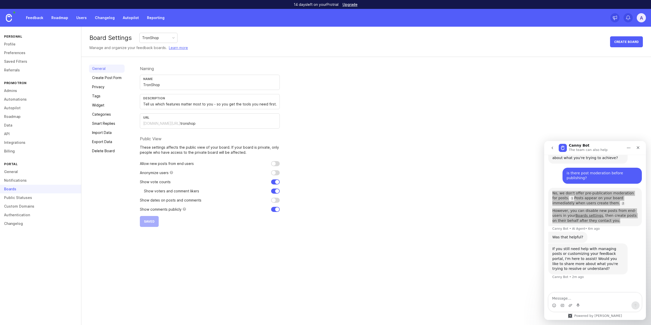
click at [372, 146] on div "Naming Name TronShop Description Tell us which features matter most to you - so…" at bounding box center [392, 146] width 504 height 163
click at [552, 148] on icon "go back" at bounding box center [553, 148] width 2 height 3
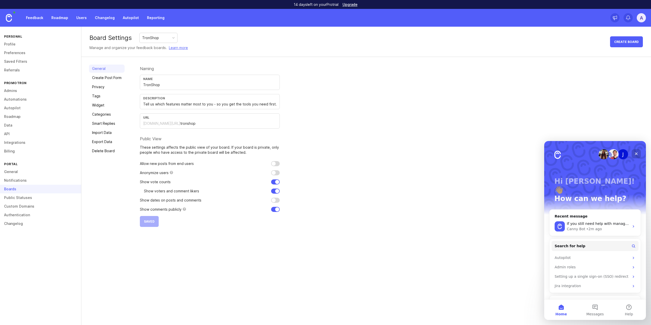
click at [638, 153] on icon "Close" at bounding box center [637, 154] width 4 height 4
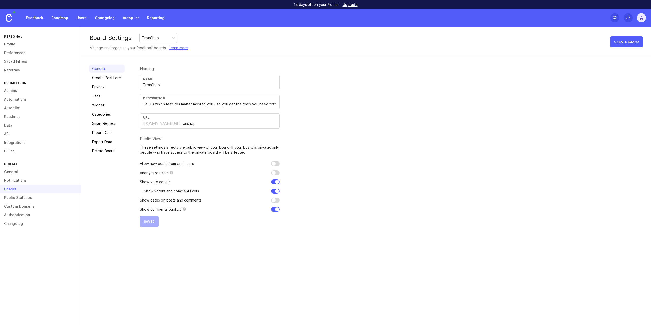
click at [61, 19] on link "Roadmap" at bounding box center [59, 17] width 23 height 9
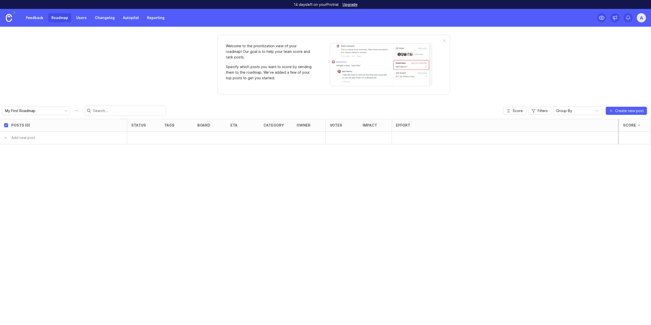
click at [9, 14] on img at bounding box center [9, 18] width 6 height 8
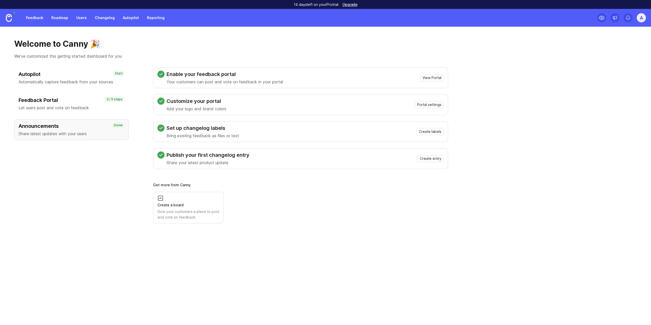
click at [63, 19] on link "Roadmap" at bounding box center [59, 17] width 23 height 9
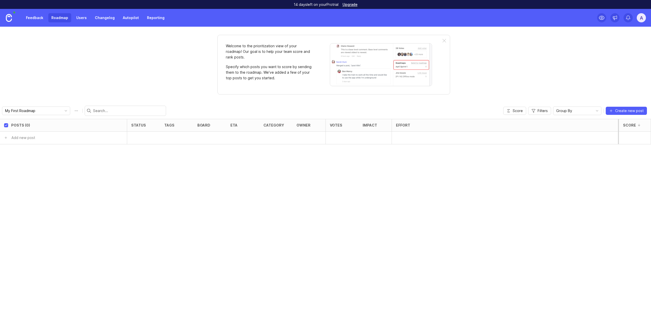
click at [36, 17] on link "Feedback" at bounding box center [34, 17] width 23 height 9
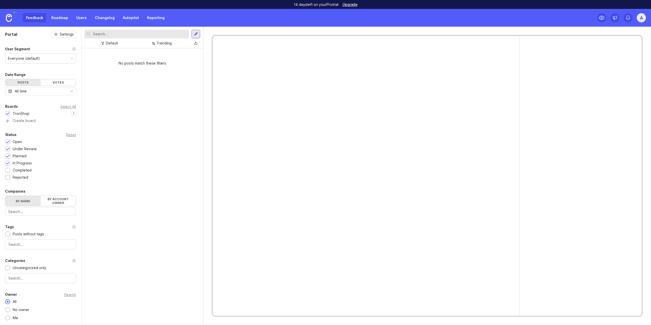
click at [62, 83] on div "Votes" at bounding box center [58, 82] width 35 height 6
click at [25, 82] on div "Posts" at bounding box center [22, 82] width 35 height 6
click at [62, 61] on div "Everyone (default)" at bounding box center [40, 59] width 70 height 10
drag, startPoint x: 9, startPoint y: 237, endPoint x: 9, endPoint y: 234, distance: 2.6
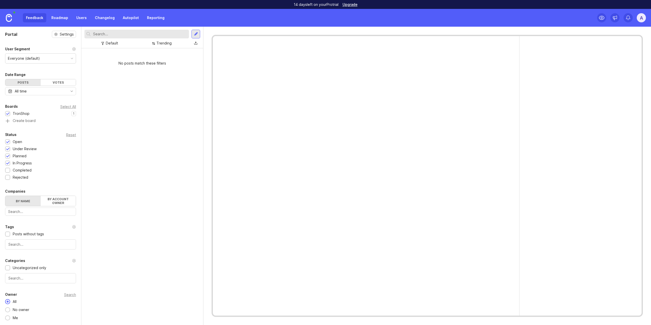
click at [9, 236] on div at bounding box center [7, 234] width 5 height 5
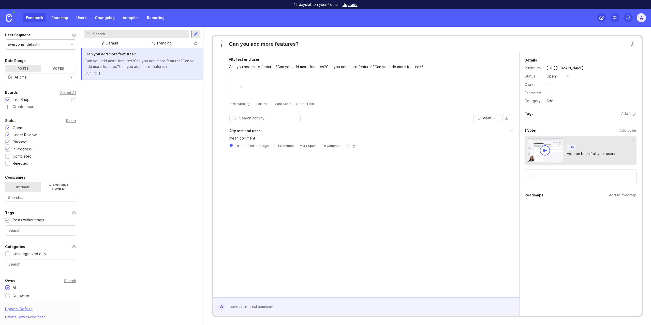
scroll to position [24, 0]
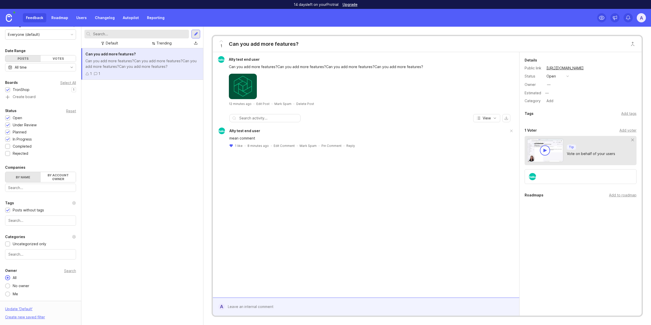
click at [10, 210] on div "Posts without tags" at bounding box center [40, 211] width 71 height 6
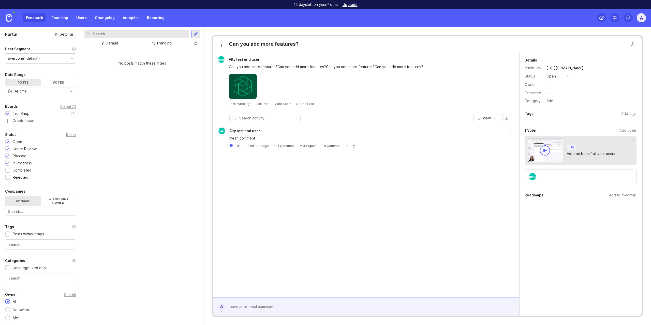
click at [562, 77] on button "open" at bounding box center [557, 76] width 25 height 7
click at [561, 106] on div "planned" at bounding box center [556, 104] width 16 height 4
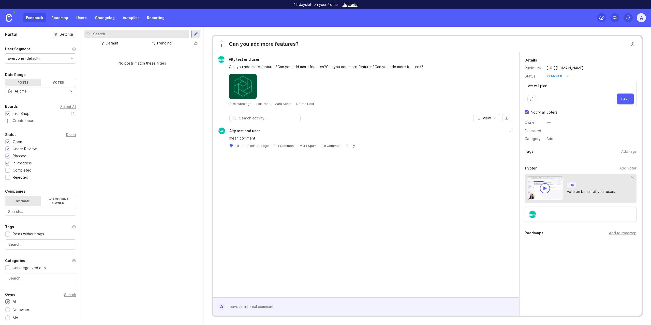
type textarea "we will plan"
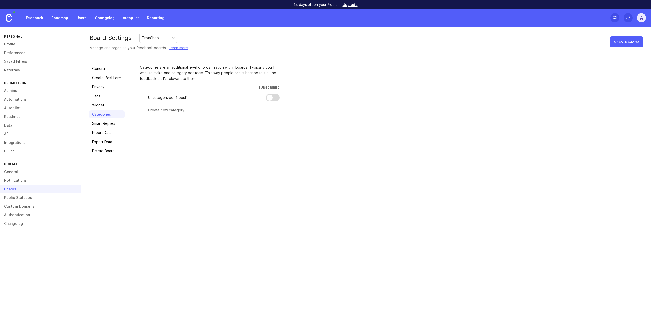
click at [60, 19] on link "Roadmap" at bounding box center [59, 17] width 23 height 9
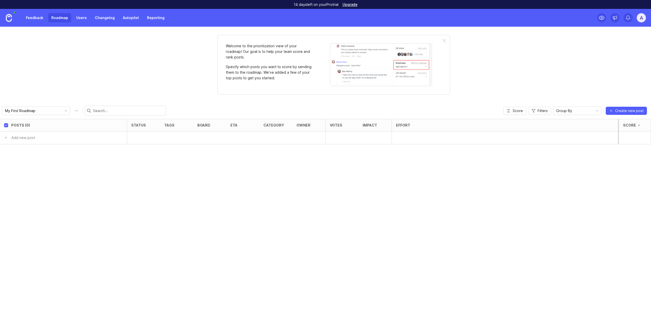
click at [27, 17] on link "Feedback" at bounding box center [34, 17] width 23 height 9
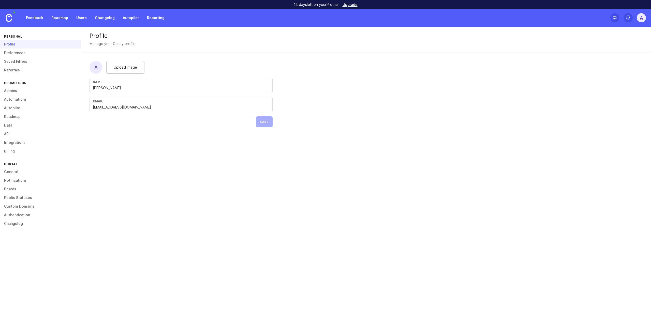
click at [62, 19] on link "Roadmap" at bounding box center [59, 17] width 23 height 9
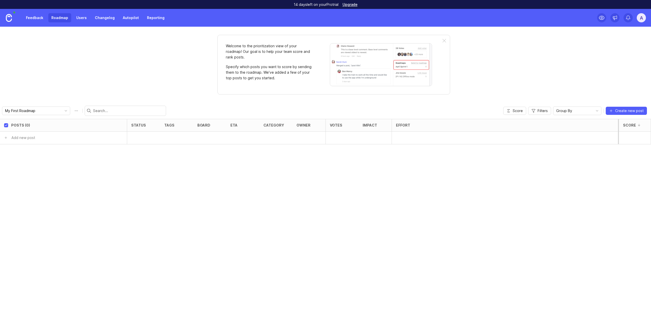
click at [40, 19] on link "Feedback" at bounding box center [34, 17] width 23 height 9
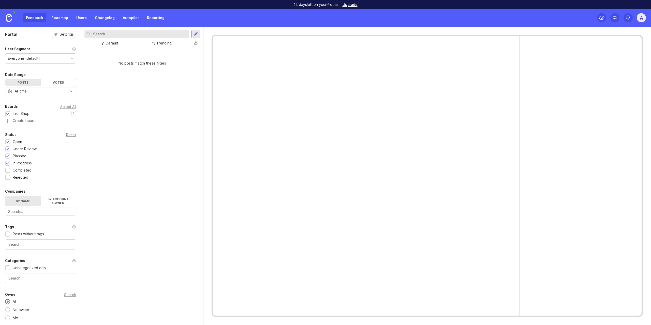
click at [32, 234] on div "Posts without tags" at bounding box center [28, 235] width 31 height 6
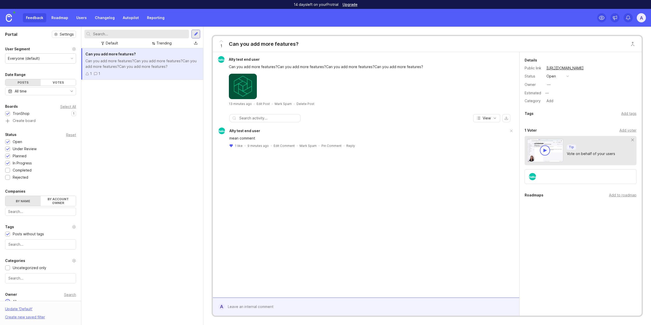
click at [564, 78] on button "open" at bounding box center [557, 76] width 25 height 7
click at [566, 106] on li "planned" at bounding box center [557, 103] width 25 height 9
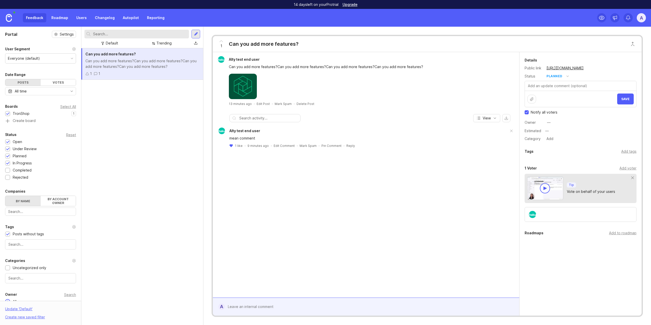
click at [564, 102] on div "Save" at bounding box center [581, 99] width 106 height 11
click at [543, 82] on textarea at bounding box center [580, 86] width 111 height 10
type textarea "we will plan"
click at [627, 102] on button "Save" at bounding box center [626, 99] width 17 height 11
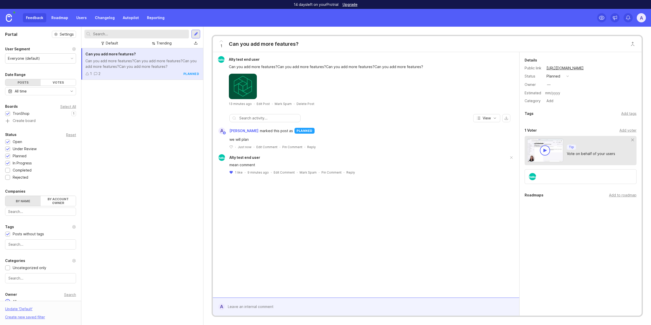
click at [548, 88] on div "—" at bounding box center [549, 84] width 7 height 7
click at [629, 113] on div "Add tags" at bounding box center [629, 114] width 15 height 6
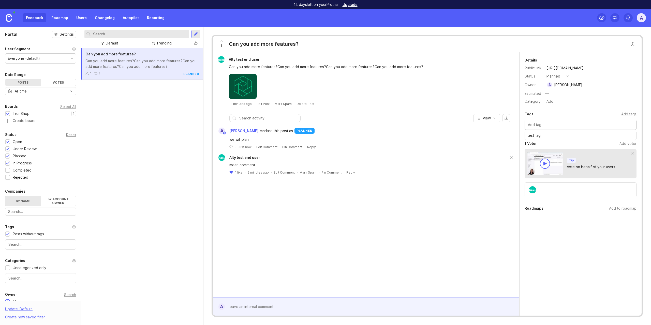
click at [632, 145] on div "Add voter" at bounding box center [628, 144] width 17 height 6
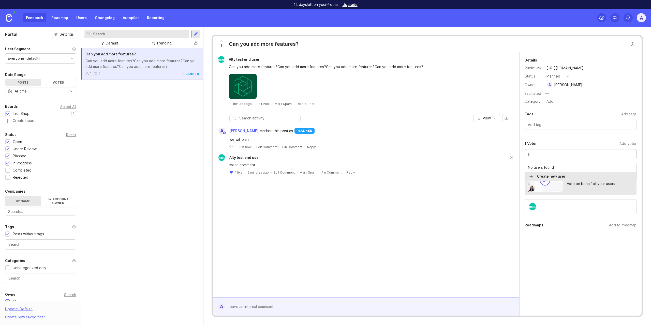
type input "s"
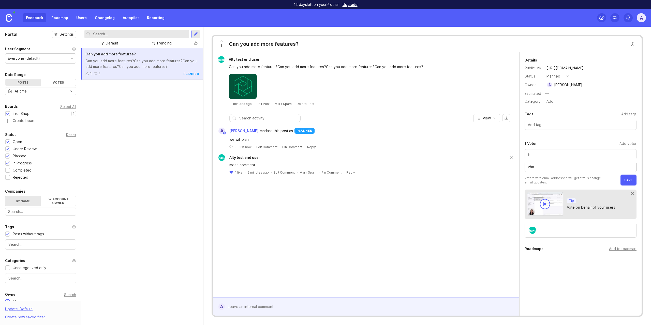
click at [575, 167] on input "zha" at bounding box center [580, 167] width 105 height 6
paste input "nbota303@gmail.com"
type input "zhanbota303@gmail.com"
click at [567, 157] on input "s" at bounding box center [580, 155] width 105 height 6
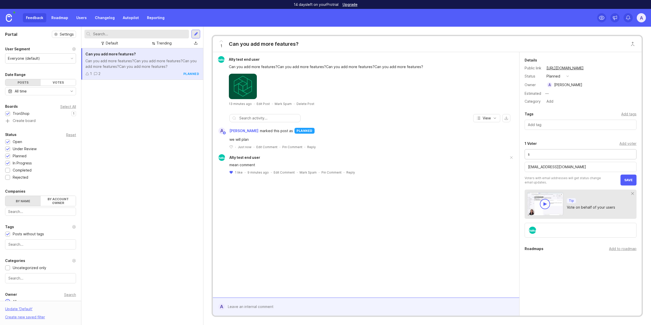
click at [567, 157] on input "s" at bounding box center [580, 155] width 105 height 6
click at [627, 180] on span "save" at bounding box center [629, 180] width 8 height 4
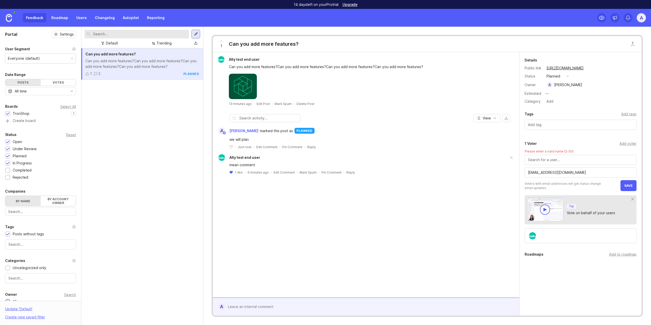
click at [538, 160] on input "text" at bounding box center [580, 160] width 105 height 6
type input "Janbo"
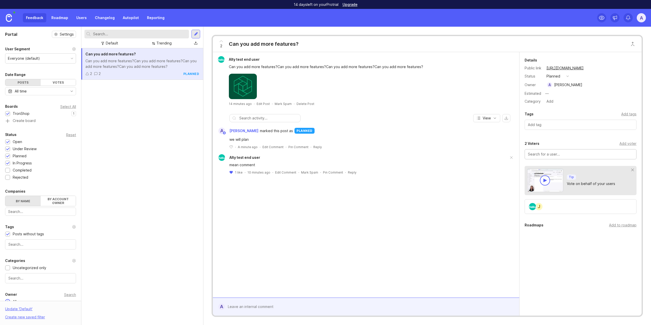
click at [576, 209] on div "J" at bounding box center [581, 206] width 112 height 15
click at [598, 213] on div "J" at bounding box center [581, 206] width 112 height 15
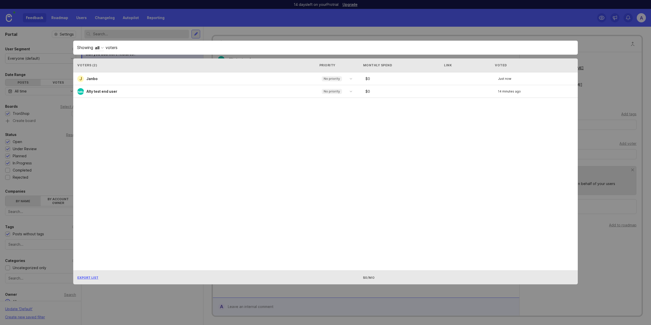
click at [351, 79] on icon "toggle icon" at bounding box center [351, 79] width 8 height 4
click at [438, 152] on div "J Janbo No priority $ 0 Just now Alty test end user No priority $ 0 14 minutes …" at bounding box center [325, 172] width 505 height 198
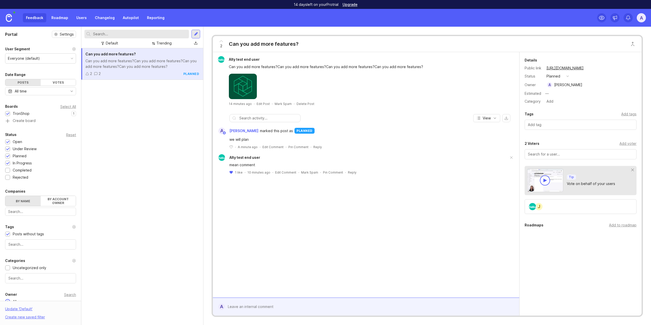
click at [630, 227] on div "Add to roadmap" at bounding box center [622, 226] width 27 height 6
click at [230, 308] on div at bounding box center [370, 307] width 290 height 10
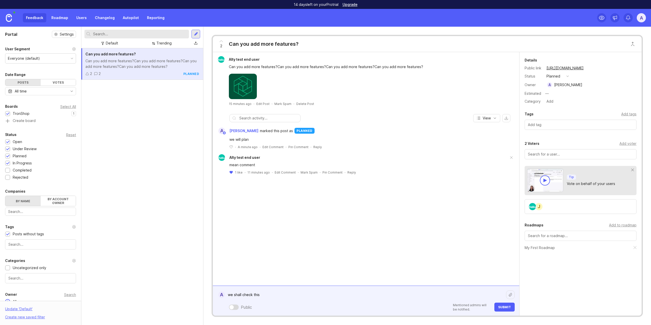
type textarea "we shall check this"
drag, startPoint x: 474, startPoint y: 305, endPoint x: 473, endPoint y: 309, distance: 4.3
click at [473, 309] on p "Mentioned admins will be notified." at bounding box center [472, 307] width 38 height 9
click at [500, 309] on span "Submit" at bounding box center [504, 308] width 13 height 4
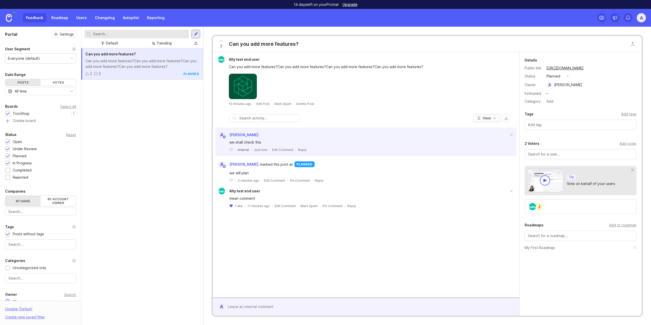
click at [492, 120] on button "View" at bounding box center [487, 118] width 27 height 8
click at [490, 119] on span "View" at bounding box center [487, 118] width 8 height 5
click at [49, 81] on div "Votes" at bounding box center [58, 82] width 35 height 6
click at [61, 83] on div "Votes" at bounding box center [58, 82] width 35 height 6
click at [39, 17] on div "Feedback Roadmap Users Changelog Autopilot Reporting" at bounding box center [95, 17] width 145 height 9
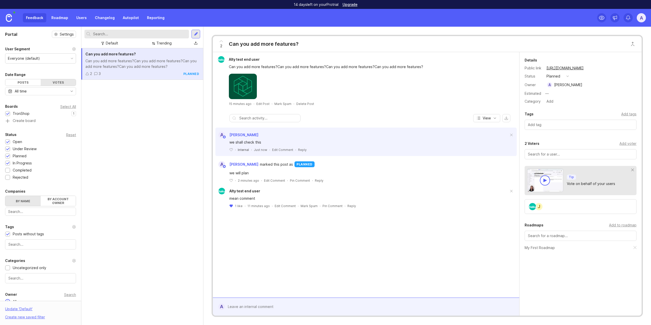
click at [34, 18] on div "Feedback Roadmap Users Changelog Autopilot Reporting" at bounding box center [95, 17] width 145 height 9
click at [83, 18] on link "Users" at bounding box center [81, 17] width 17 height 9
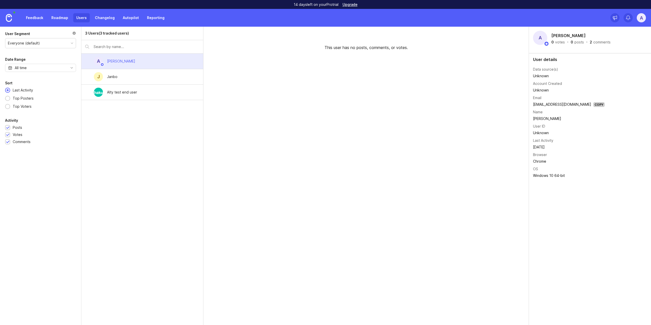
click at [148, 77] on div "J Janbo" at bounding box center [142, 77] width 122 height 16
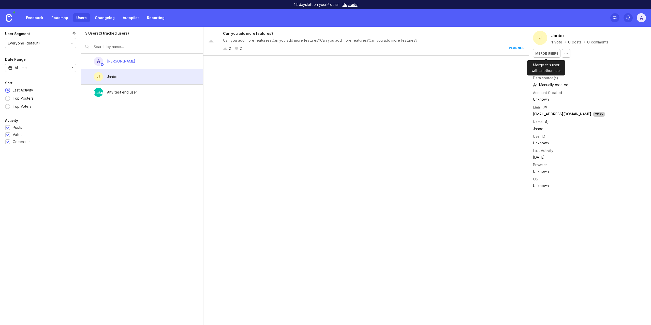
click at [552, 53] on span "Merge users" at bounding box center [547, 54] width 23 height 4
click at [566, 53] on icon "button" at bounding box center [566, 53] width 4 height 4
click at [586, 53] on div "Merge users" at bounding box center [590, 53] width 114 height 9
click at [540, 144] on div "Unknown" at bounding box center [569, 143] width 72 height 6
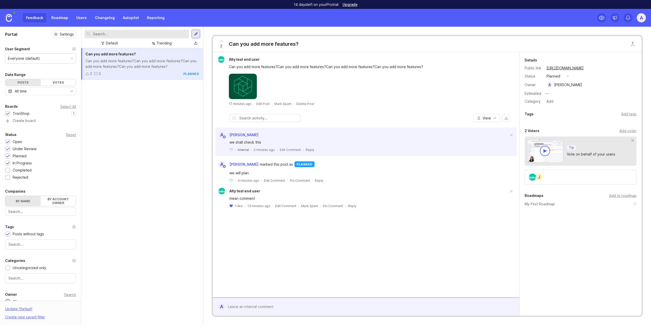
click at [45, 244] on input "text" at bounding box center [40, 245] width 64 height 6
click at [112, 226] on div "Can you add more features? Can you add more features?Can you add more features?…" at bounding box center [142, 186] width 122 height 277
click at [57, 19] on link "Roadmap" at bounding box center [59, 17] width 23 height 9
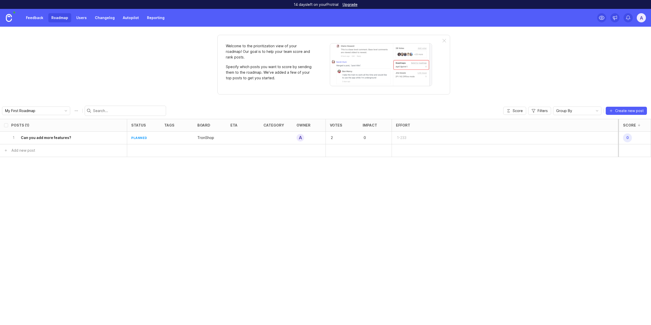
click at [48, 111] on input "My First Roadmap" at bounding box center [33, 111] width 56 height 6
click at [49, 129] on li "Create new roadmap" at bounding box center [52, 129] width 101 height 9
click at [35, 110] on input "New Roadmap" at bounding box center [33, 111] width 56 height 6
click at [35, 111] on input "New Roadmap" at bounding box center [33, 111] width 56 height 6
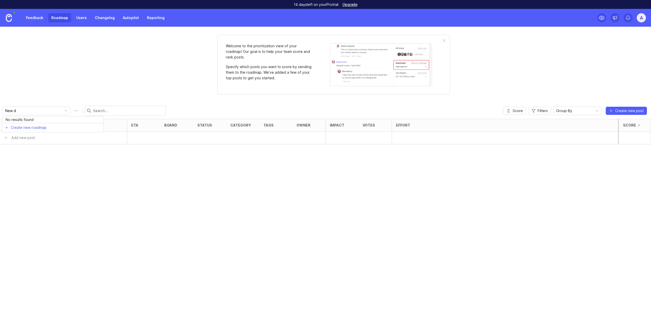
click at [35, 111] on input "New d" at bounding box center [33, 111] width 56 height 6
type input "Internal roadmap"
click at [77, 160] on div "Posts (0) eta board status category tags owner Impact Votes Effort Score Add ne…" at bounding box center [325, 222] width 651 height 206
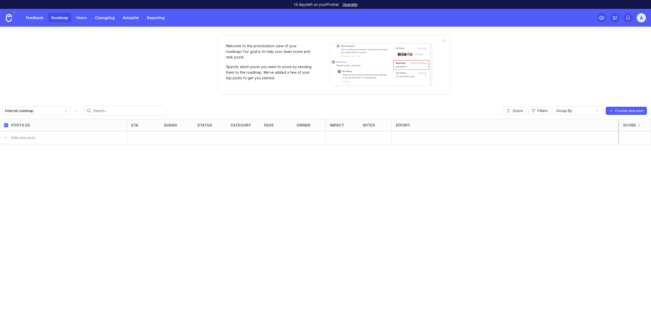
click at [153, 93] on div "Welcome to the prioritization view of your roadmap! Our goal is to help your te…" at bounding box center [325, 176] width 651 height 299
click at [185, 142] on div at bounding box center [176, 138] width 33 height 13
click at [21, 137] on input "new feat" at bounding box center [47, 138] width 71 height 6
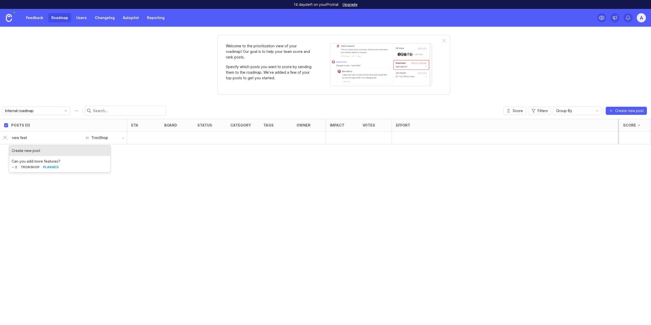
paste input "TronShop - Delivery Times"
type input "TronShop - Delivery Times"
click at [129, 137] on div at bounding box center [143, 138] width 33 height 13
click at [120, 139] on button "TronShop" at bounding box center [108, 138] width 38 height 10
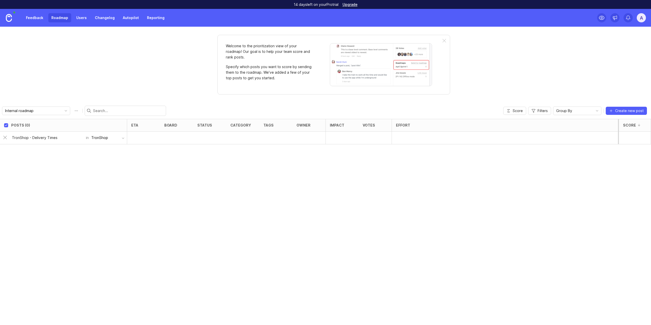
click at [143, 139] on div at bounding box center [143, 138] width 33 height 13
click at [169, 138] on div at bounding box center [176, 138] width 33 height 13
click at [179, 140] on div at bounding box center [176, 138] width 33 height 13
click at [251, 194] on div "Posts (0) eta board status category tags owner Impact Votes Effort Score TronSh…" at bounding box center [325, 222] width 651 height 206
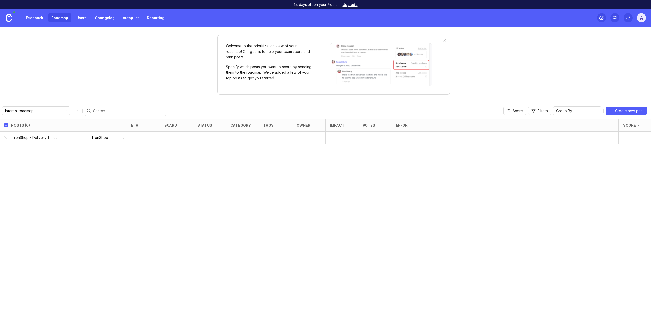
click at [124, 140] on button "TronShop" at bounding box center [108, 138] width 38 height 10
click at [150, 137] on div at bounding box center [143, 138] width 33 height 13
click at [564, 138] on div at bounding box center [505, 138] width 226 height 13
click at [634, 138] on p at bounding box center [630, 138] width 16 height 2
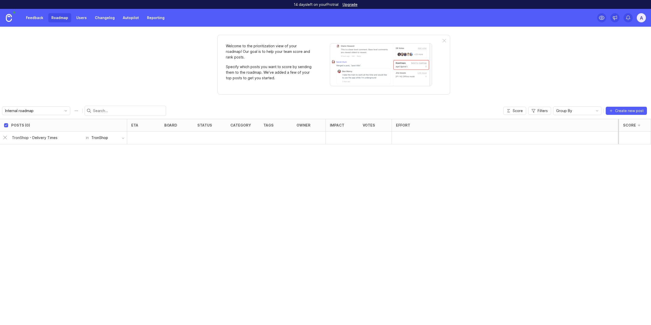
click at [402, 139] on div at bounding box center [505, 138] width 226 height 13
click at [38, 138] on input "TronShop - Delivery Times" at bounding box center [47, 138] width 71 height 6
click at [58, 150] on div "Create new post" at bounding box center [59, 151] width 101 height 11
checkbox input "false"
click at [47, 137] on h6 "TronShop - Delivery Times" at bounding box center [44, 137] width 47 height 5
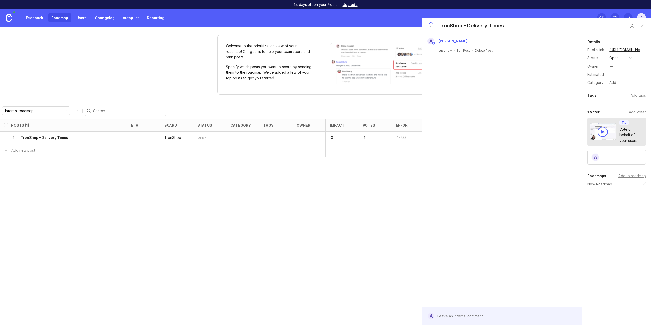
click at [174, 141] on div "TronShop" at bounding box center [176, 138] width 33 height 13
click at [641, 97] on div "Add tags" at bounding box center [638, 96] width 15 height 6
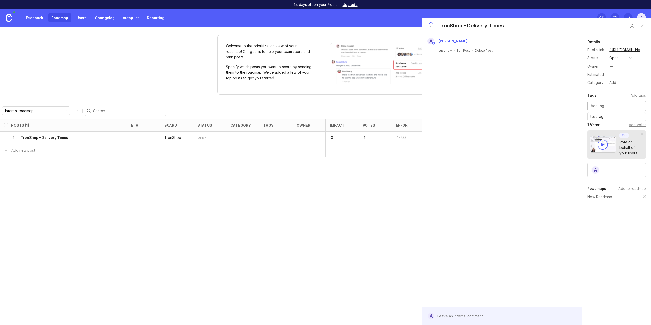
click at [372, 105] on div "Internal roadmap Score Filters Group By Create new post" at bounding box center [325, 111] width 651 height 16
click at [37, 15] on link "Feedback" at bounding box center [34, 17] width 23 height 9
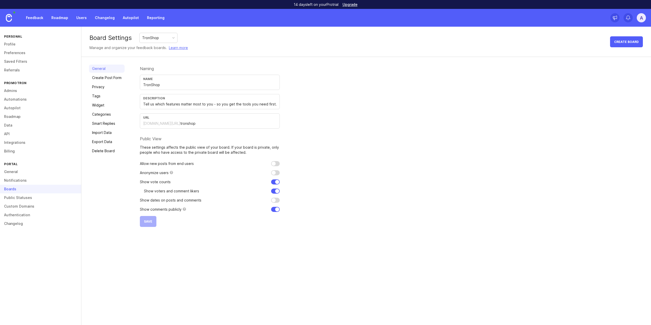
click at [53, 18] on link "Roadmap" at bounding box center [59, 17] width 23 height 9
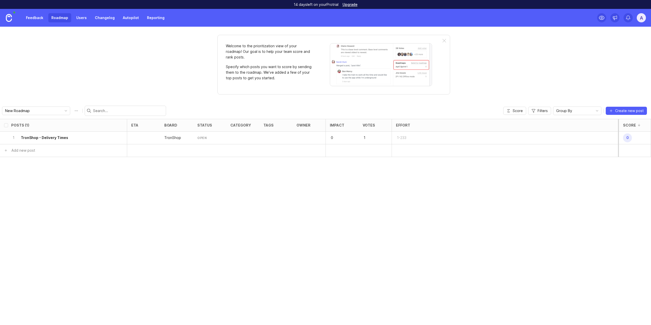
click at [39, 16] on link "Feedback" at bounding box center [34, 17] width 23 height 9
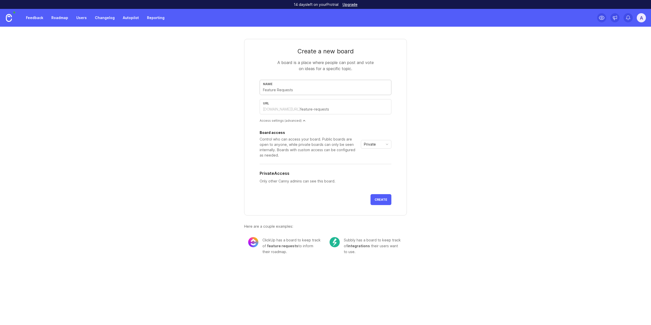
type input "t"
type input "tr"
type input "t"
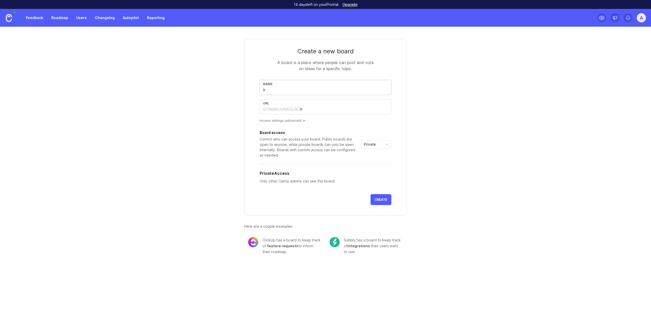
type input "t"
type input "T"
type input "t"
type input "Tr"
type input "tr"
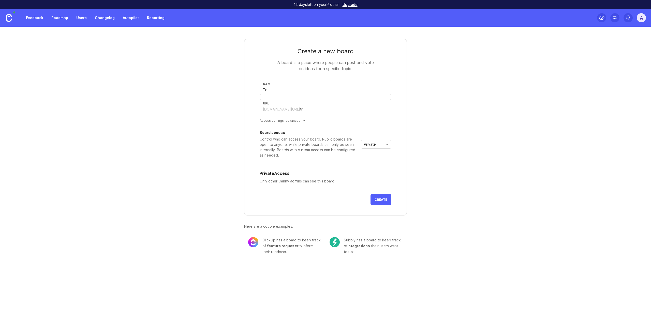
type input "Tro"
type input "tro"
type input "Tron"
type input "tron"
type input "TronM"
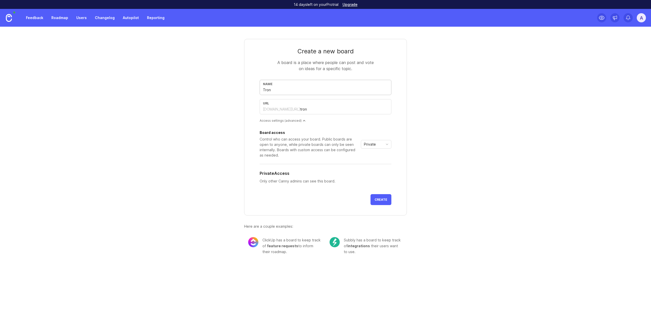
type input "tronm"
type input "TronMa"
type input "tronma"
type input "TronMan"
type input "tronman"
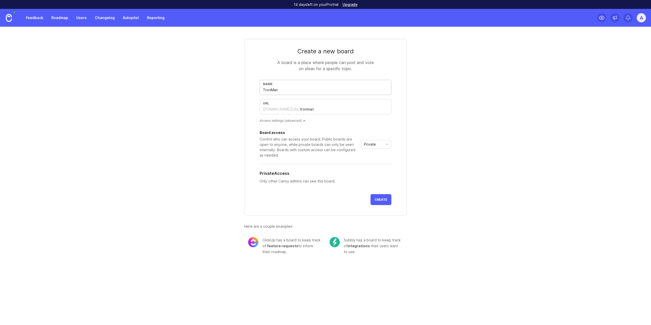
type input "TronMana"
type input "tronmana"
type input "TronManag"
type input "tronmanag"
type input "TronManage"
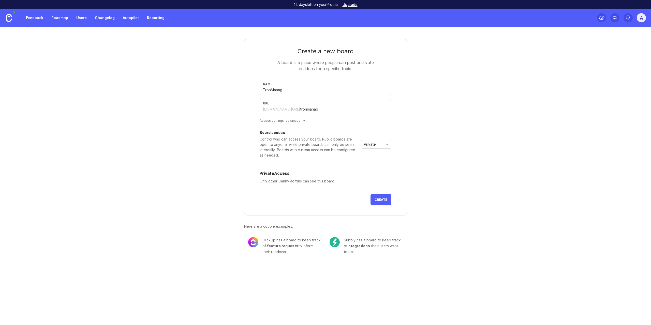
type input "tronmanage"
type input "TronManager"
type input "tronmanager"
type input "TronManager"
click at [383, 148] on div "Private" at bounding box center [372, 144] width 22 height 8
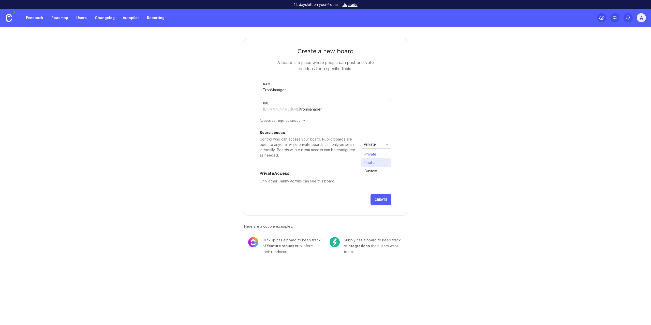
click at [382, 166] on li "Public" at bounding box center [376, 163] width 30 height 8
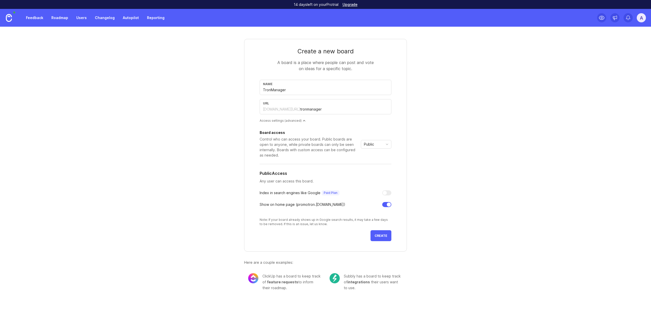
click at [382, 238] on button "Create" at bounding box center [381, 236] width 21 height 11
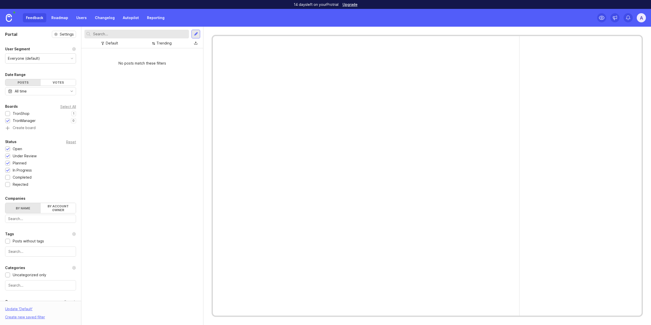
click at [62, 19] on link "Roadmap" at bounding box center [59, 17] width 23 height 9
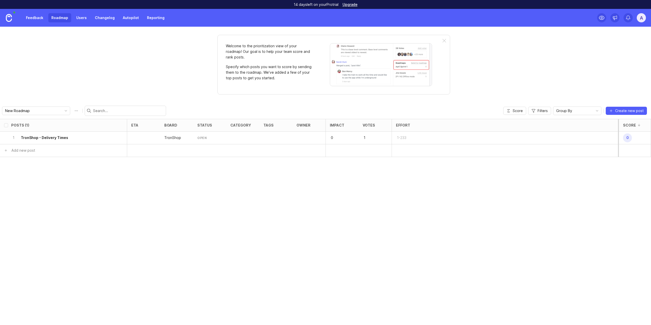
click at [35, 17] on link "Feedback" at bounding box center [34, 17] width 23 height 9
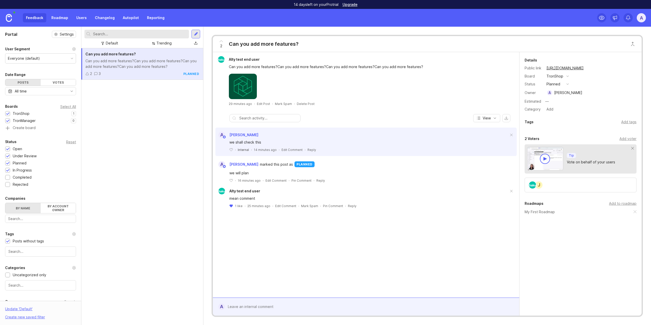
click at [8, 120] on div at bounding box center [7, 121] width 3 height 4
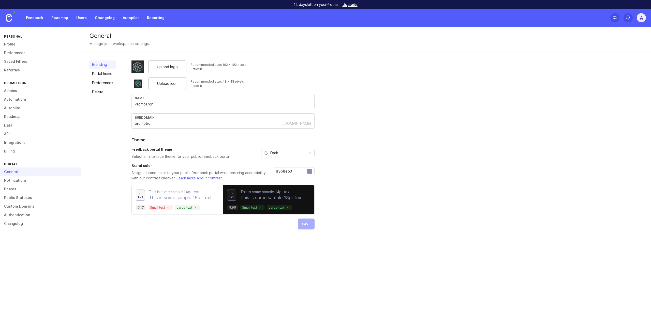
click at [41, 189] on link "Boards" at bounding box center [40, 189] width 81 height 9
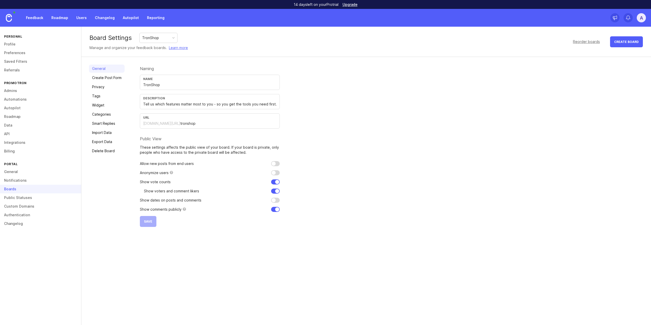
click at [153, 31] on div "Board Settings TronShop Manage and organize your feedback boards. Learn more Re…" at bounding box center [366, 42] width 570 height 30
click at [154, 34] on div "TronShop" at bounding box center [159, 38] width 38 height 10
click at [150, 36] on div "TronShop" at bounding box center [150, 38] width 17 height 6
click at [275, 165] on input "checkbox" at bounding box center [275, 163] width 9 height 5
checkbox input "true"
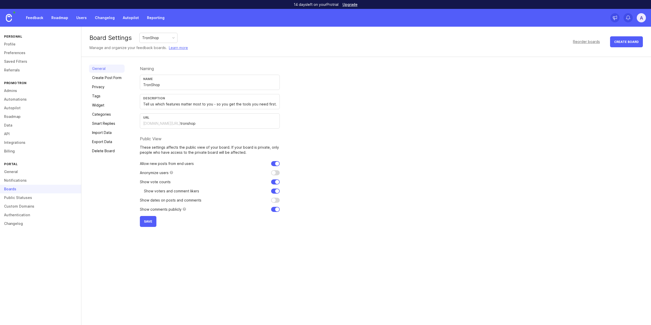
click at [153, 219] on button "Save" at bounding box center [148, 221] width 17 height 11
click at [163, 38] on div "TronShop" at bounding box center [159, 38] width 38 height 10
click at [154, 40] on div "TronManager" at bounding box center [153, 38] width 23 height 6
click at [191, 105] on input "Tell us which features matter most to you - so you get the tools you need first." at bounding box center [209, 105] width 133 height 6
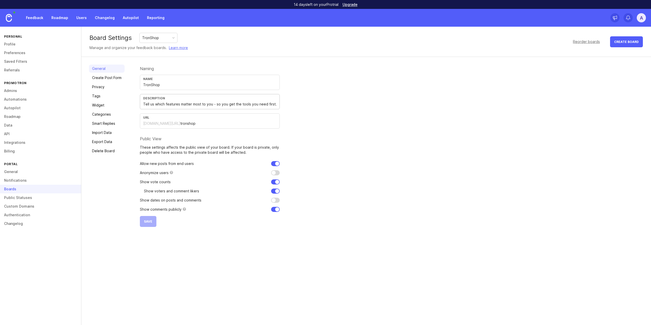
click at [191, 105] on input "Tell us which features matter most to you - so you get the tools you need first." at bounding box center [209, 105] width 133 height 6
click at [160, 40] on div "TronShop" at bounding box center [159, 38] width 38 height 10
click at [172, 104] on input "text" at bounding box center [209, 105] width 133 height 6
paste input "Tell us which features matter most to you - so you get the tools you need first."
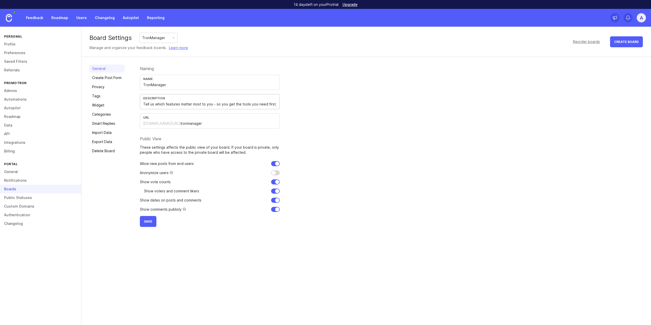
type input "Tell us which features matter most to you - so you get the tools you need first."
click at [277, 201] on input "checkbox" at bounding box center [275, 200] width 9 height 5
checkbox input "false"
click at [153, 221] on button "Save" at bounding box center [148, 221] width 17 height 11
click at [111, 80] on link "Create Post Form" at bounding box center [107, 78] width 36 height 8
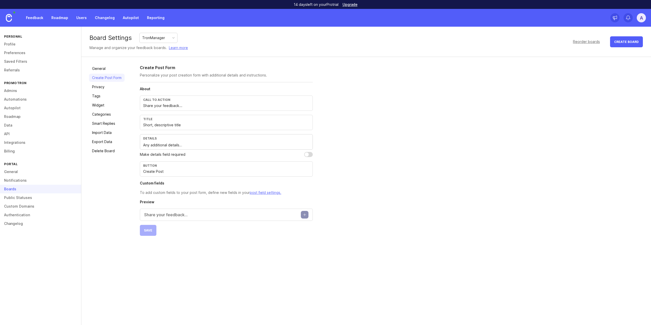
click at [163, 173] on input "Create Post" at bounding box center [226, 172] width 166 height 6
click at [147, 173] on input "Create Request" at bounding box center [226, 172] width 166 height 6
type input "Submit Feedback"
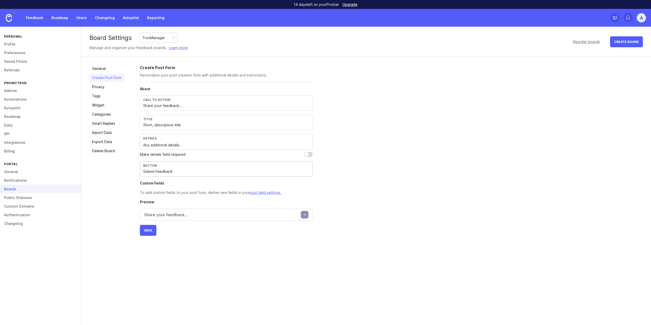
click at [151, 233] on button "Save" at bounding box center [148, 230] width 17 height 11
click at [103, 89] on link "Privacy" at bounding box center [107, 87] width 36 height 8
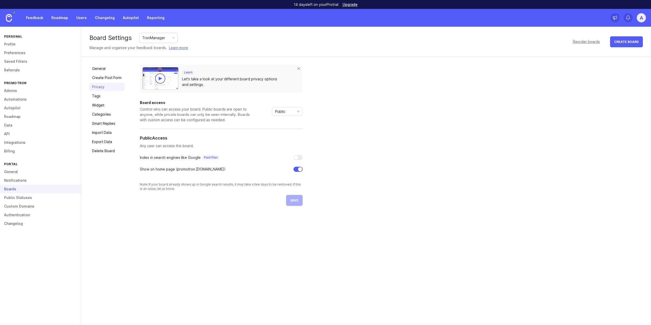
click at [101, 97] on link "Tags" at bounding box center [107, 96] width 36 height 8
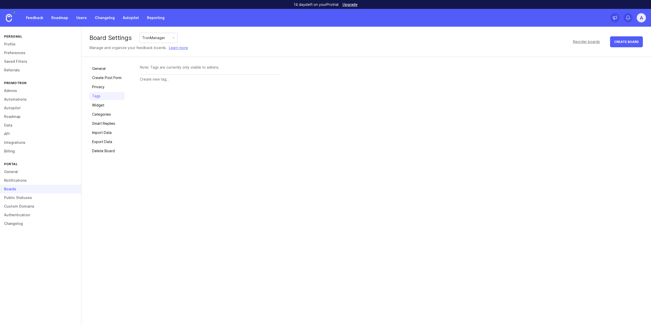
click at [156, 82] on div at bounding box center [210, 80] width 140 height 10
click at [160, 67] on div "Note: Tags are currently only visible to admins." at bounding box center [210, 68] width 140 height 6
click at [152, 80] on input "text" at bounding box center [210, 80] width 140 height 6
type input "products"
click at [274, 82] on button "Create" at bounding box center [270, 79] width 20 height 9
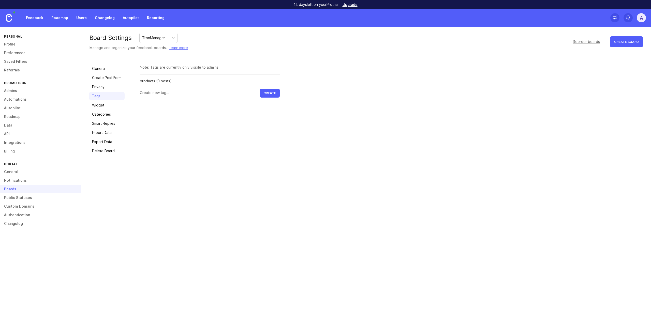
click at [159, 94] on input "text" at bounding box center [200, 93] width 120 height 6
type input "offers"
click at [273, 92] on span "Create" at bounding box center [270, 93] width 13 height 4
click at [115, 87] on link "Privacy" at bounding box center [107, 87] width 36 height 8
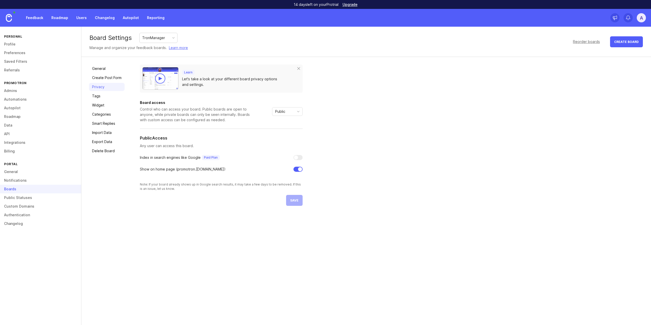
click at [109, 109] on link "Widget" at bounding box center [107, 105] width 36 height 8
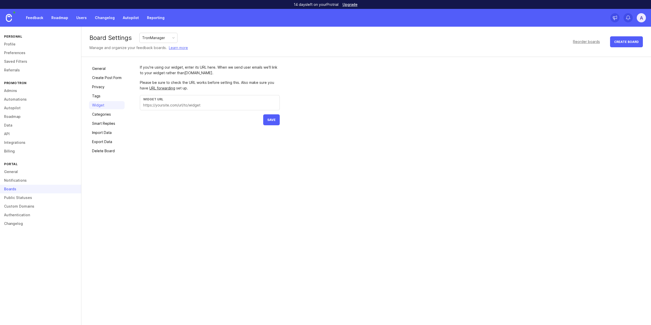
click at [109, 114] on link "Categories" at bounding box center [107, 114] width 36 height 8
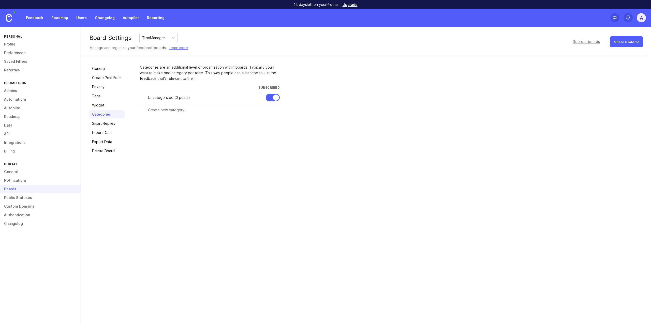
click at [172, 111] on input "text" at bounding box center [212, 110] width 129 height 6
type input "products"
click at [238, 110] on div at bounding box center [237, 110] width 3 height 4
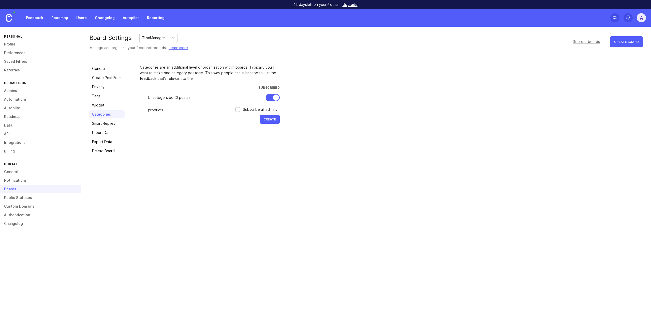
click at [275, 122] on button "Create" at bounding box center [270, 119] width 20 height 9
click at [108, 123] on link "Smart Replies" at bounding box center [107, 124] width 36 height 8
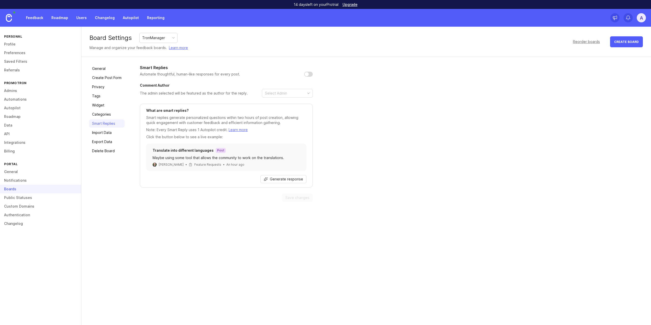
click at [106, 129] on link "Import Data" at bounding box center [107, 133] width 36 height 8
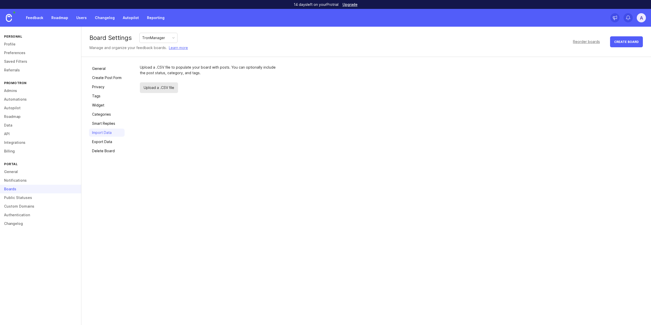
click at [106, 139] on link "Export Data" at bounding box center [107, 142] width 36 height 8
click at [108, 154] on link "Delete Board" at bounding box center [107, 151] width 36 height 8
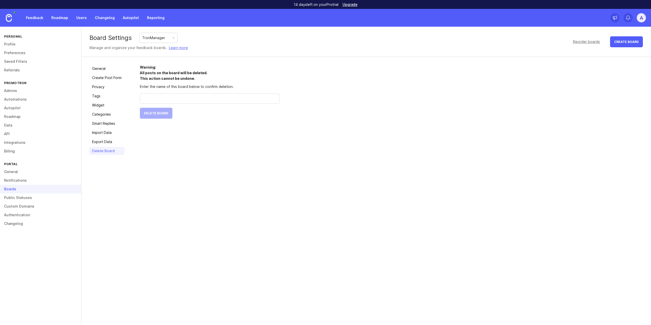
click at [79, 17] on link "Users" at bounding box center [81, 17] width 17 height 9
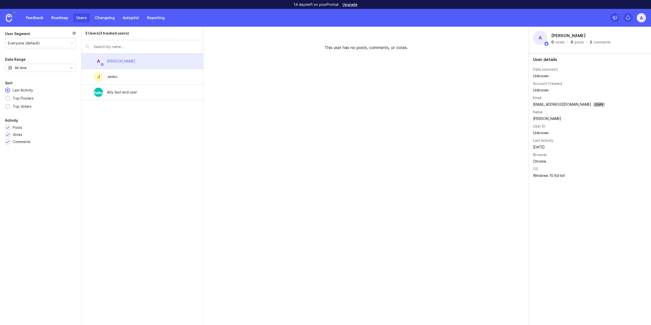
click at [62, 17] on link "Roadmap" at bounding box center [59, 17] width 23 height 9
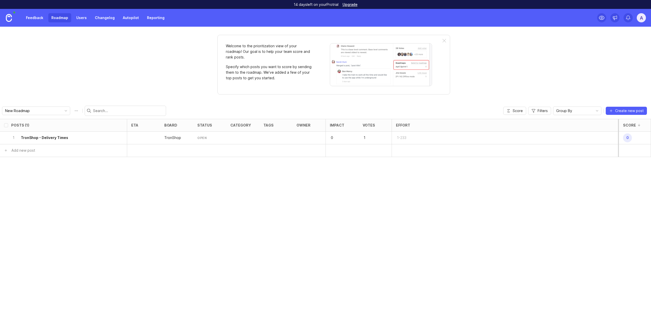
click at [42, 18] on link "Feedback" at bounding box center [34, 17] width 23 height 9
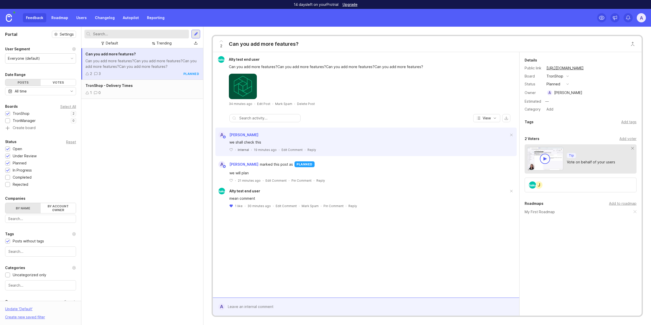
click at [104, 17] on link "Changelog" at bounding box center [105, 17] width 26 height 9
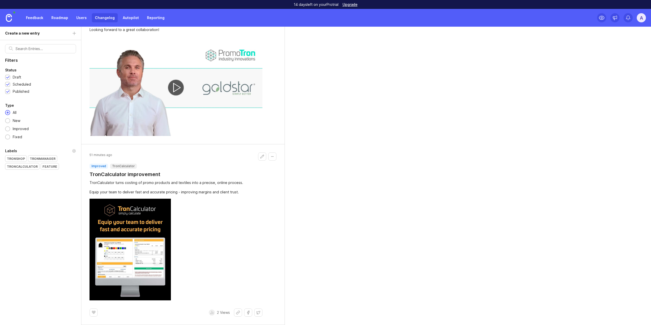
scroll to position [49, 0]
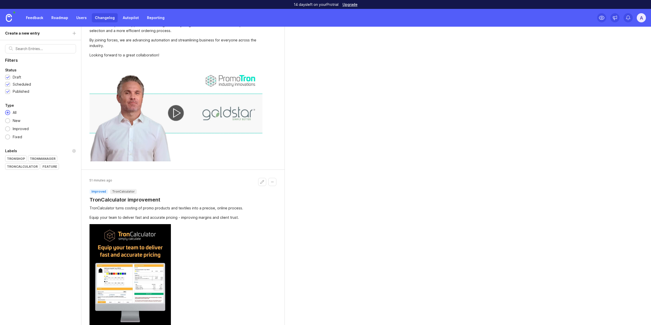
click at [127, 198] on h1 "TronCalculator improvement" at bounding box center [125, 199] width 71 height 7
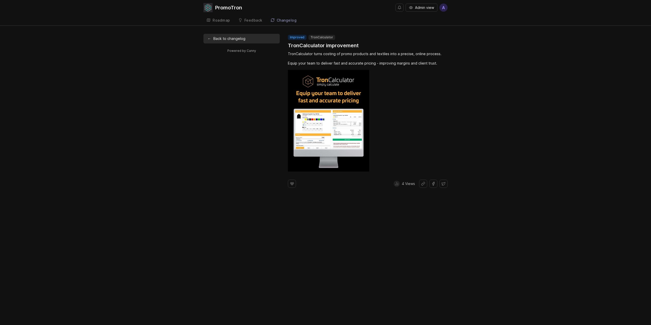
click at [398, 186] on div at bounding box center [397, 184] width 6 height 6
click at [405, 183] on p "4 Views" at bounding box center [408, 183] width 13 height 5
click at [290, 182] on icon at bounding box center [292, 184] width 4 height 4
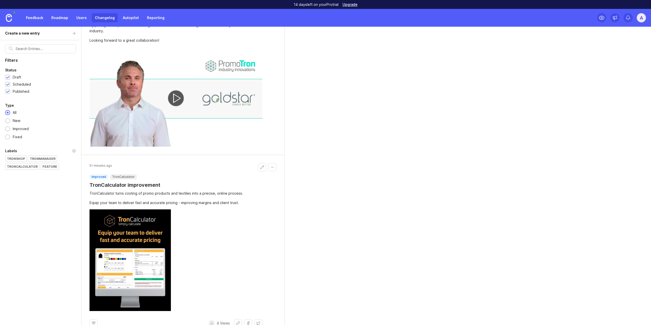
scroll to position [75, 0]
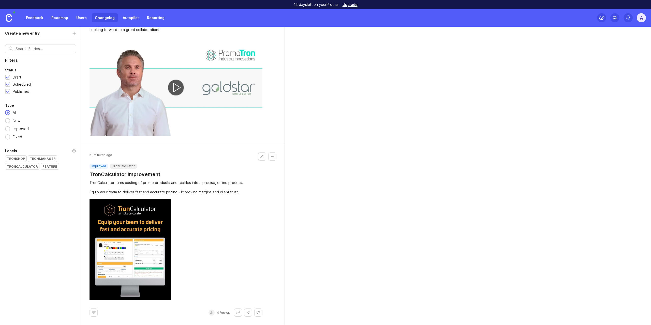
click at [59, 14] on link "Roadmap" at bounding box center [59, 17] width 23 height 9
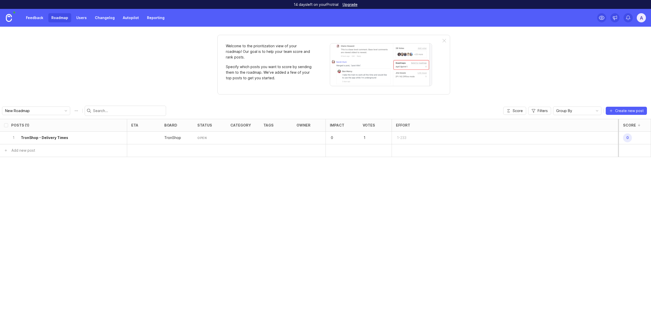
click at [40, 112] on input "New Roadmap" at bounding box center [33, 111] width 56 height 6
click at [64, 80] on div "Welcome to the prioritization view of your roadmap! Our goal is to help your te…" at bounding box center [325, 176] width 651 height 299
click at [62, 109] on icon "toggle icon" at bounding box center [66, 111] width 8 height 4
click at [55, 121] on li "My First Roadmap" at bounding box center [52, 121] width 101 height 8
click at [62, 112] on icon "toggle icon" at bounding box center [66, 111] width 8 height 4
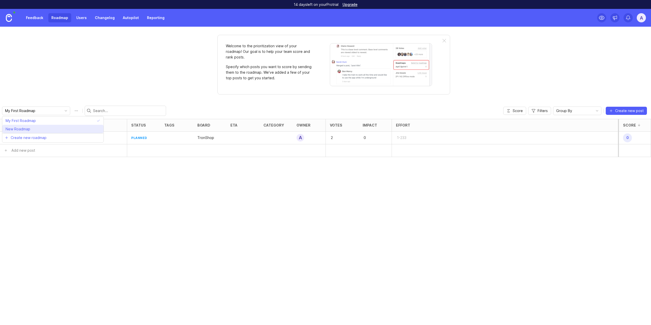
click at [51, 128] on li "New Roadmap" at bounding box center [52, 129] width 101 height 8
click at [58, 135] on h6 "TronShop - Delivery Times" at bounding box center [44, 137] width 47 height 5
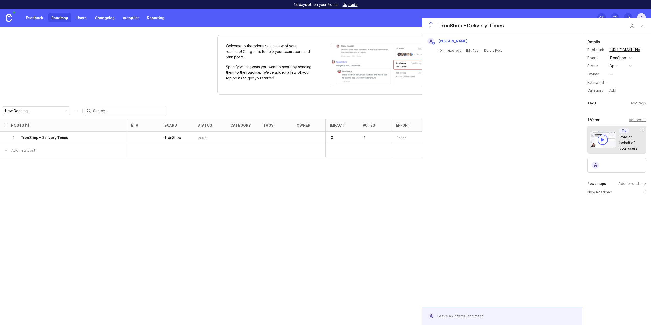
click at [615, 50] on link "https://promotron.canny.io/tronshop/p/tronshop-delivery-times" at bounding box center [627, 50] width 38 height 7
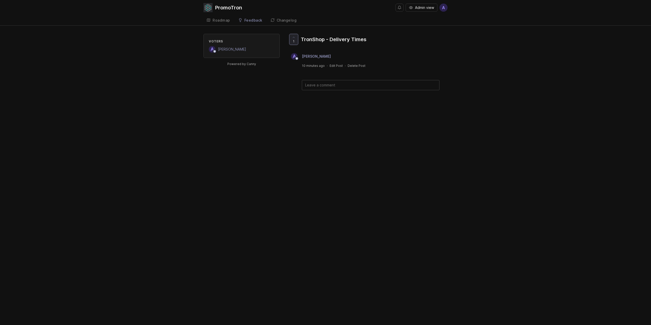
click at [250, 19] on div "Feedback" at bounding box center [254, 21] width 18 height 4
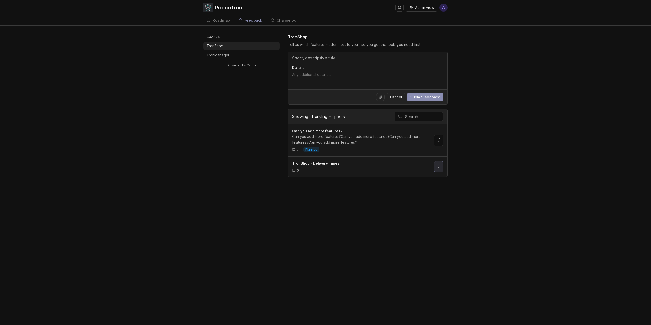
click at [225, 59] on li "TronManager" at bounding box center [242, 55] width 76 height 8
click at [221, 23] on link "Roadmap" at bounding box center [219, 20] width 30 height 10
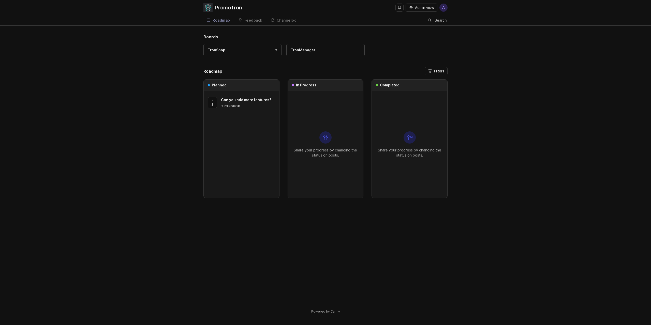
click at [217, 68] on h2 "Roadmap" at bounding box center [213, 71] width 19 height 6
click at [251, 23] on link "Feedback" at bounding box center [250, 20] width 30 height 10
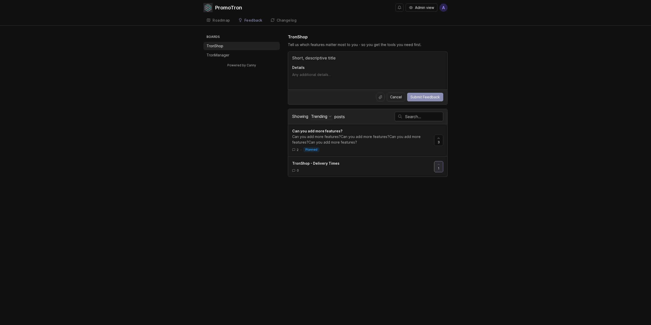
click at [220, 20] on div "Roadmap" at bounding box center [222, 21] width 18 height 4
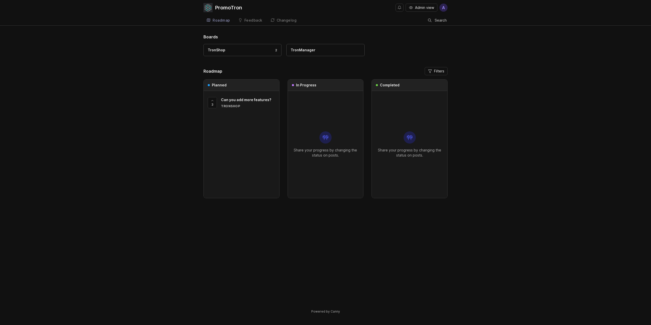
click at [436, 22] on input "Search" at bounding box center [441, 21] width 13 height 6
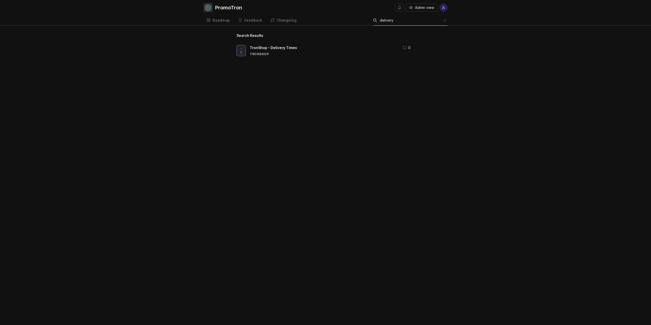
type input "delivery"
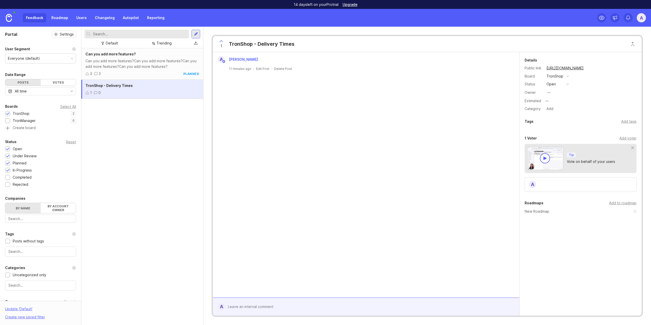
click at [59, 17] on link "Roadmap" at bounding box center [59, 17] width 23 height 9
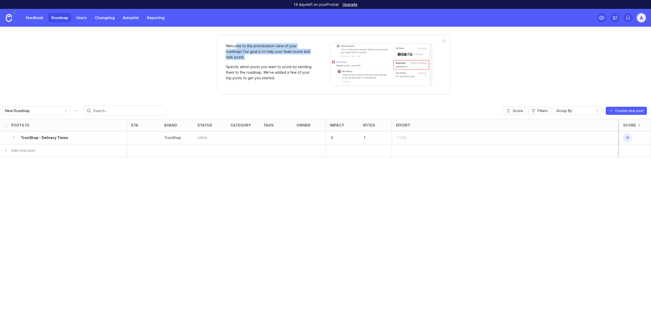
drag, startPoint x: 237, startPoint y: 45, endPoint x: 250, endPoint y: 57, distance: 18.2
click at [250, 57] on p "Welcome to the prioritization view of your roadmap! Our goal is to help your te…" at bounding box center [269, 51] width 87 height 17
drag, startPoint x: 248, startPoint y: 56, endPoint x: 244, endPoint y: 53, distance: 5.4
click at [246, 54] on p "Welcome to the prioritization view of your roadmap! Our goal is to help your te…" at bounding box center [269, 51] width 87 height 17
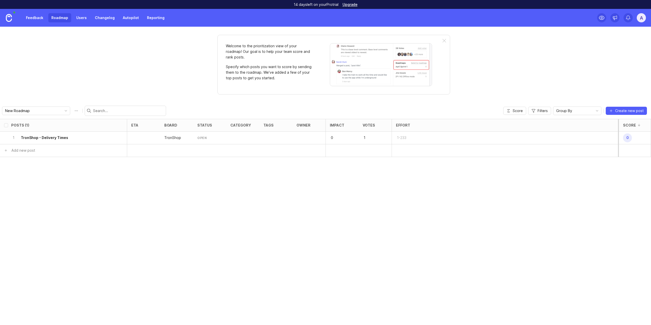
click at [244, 53] on p "Welcome to the prioritization view of your roadmap! Our goal is to help your te…" at bounding box center [269, 51] width 87 height 17
drag, startPoint x: 242, startPoint y: 68, endPoint x: 270, endPoint y: 76, distance: 28.9
click at [270, 76] on p "Specify which posts you want to score by sending them to the roadmap. We’ve add…" at bounding box center [269, 72] width 87 height 17
drag, startPoint x: 279, startPoint y: 78, endPoint x: 256, endPoint y: 67, distance: 25.3
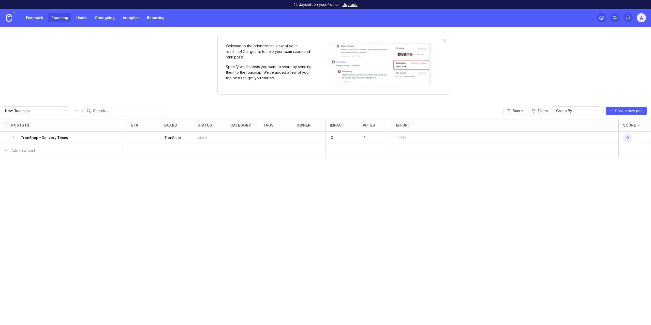
click at [260, 69] on p "Specify which posts you want to score by sending them to the roadmap. We’ve add…" at bounding box center [269, 72] width 87 height 17
click at [255, 67] on p "Specify which posts you want to score by sending them to the roadmap. We’ve add…" at bounding box center [269, 72] width 87 height 17
click at [6, 17] on img at bounding box center [9, 18] width 6 height 8
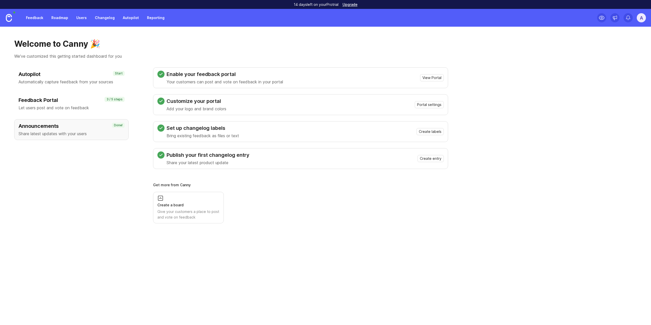
click at [58, 15] on link "Roadmap" at bounding box center [59, 17] width 23 height 9
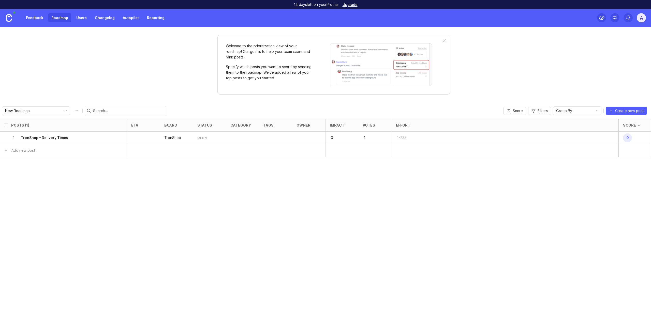
click at [150, 20] on link "Reporting" at bounding box center [156, 17] width 24 height 9
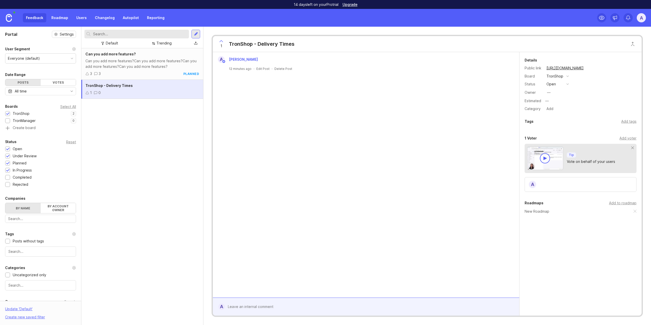
click at [247, 61] on span "Altynay Zhakupova" at bounding box center [243, 59] width 29 height 4
click at [558, 184] on div "A" at bounding box center [581, 184] width 112 height 15
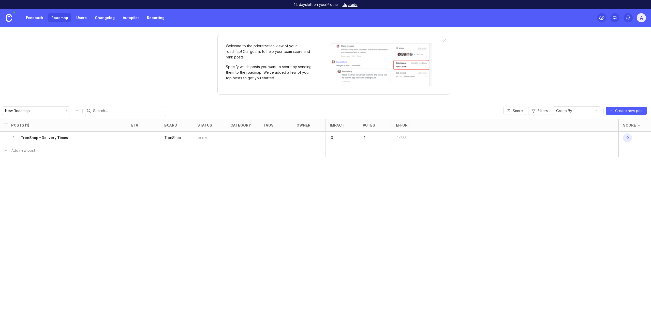
click at [73, 112] on button "Roadmap options" at bounding box center [76, 111] width 8 height 8
click at [187, 182] on div "Posts (1) eta board status category tags owner Impact Votes Effort Score 1 Tron…" at bounding box center [325, 222] width 651 height 206
click at [10, 15] on img at bounding box center [9, 18] width 6 height 8
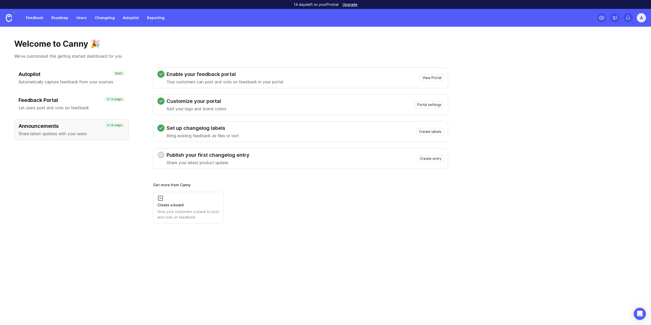
click at [34, 16] on link "Feedback" at bounding box center [34, 17] width 23 height 9
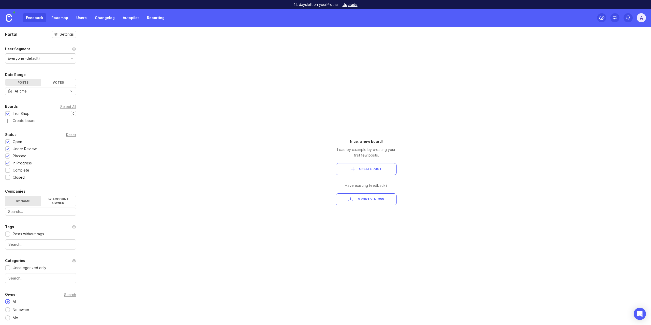
click at [60, 20] on link "Roadmap" at bounding box center [59, 17] width 23 height 9
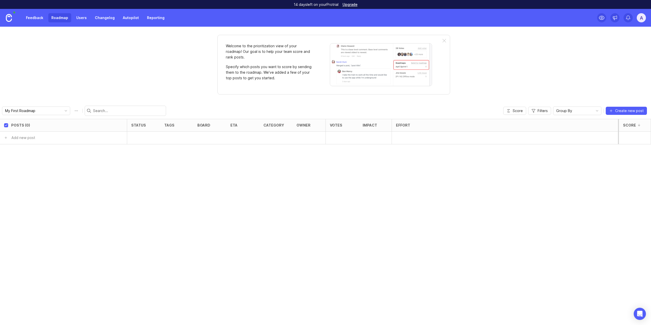
click at [85, 19] on link "Users" at bounding box center [81, 17] width 17 height 9
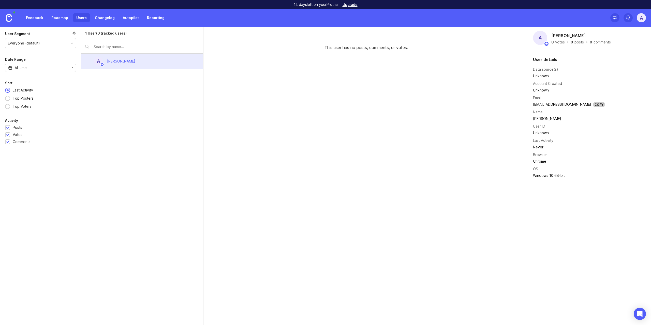
click at [74, 32] on div at bounding box center [74, 34] width 4 height 6
click at [40, 22] on link "Feedback" at bounding box center [34, 17] width 23 height 9
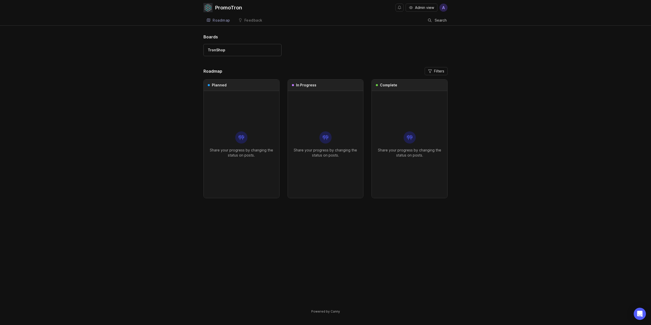
click at [121, 324] on div "PromoTron Admin view A Roadmap Feedback TronShop Search Boards TronShop Roadmap…" at bounding box center [325, 162] width 651 height 325
click at [256, 17] on link "Feedback" at bounding box center [250, 20] width 30 height 10
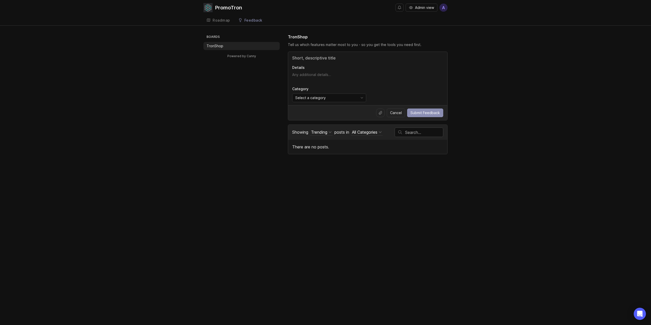
click at [219, 22] on div "Roadmap" at bounding box center [222, 21] width 18 height 4
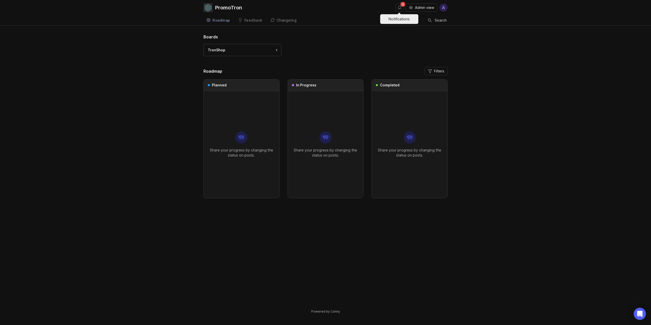
click at [398, 8] on button "Notifications" at bounding box center [400, 8] width 8 height 8
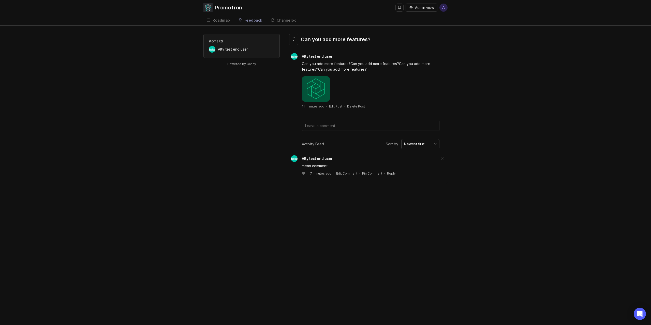
click at [304, 173] on icon at bounding box center [303, 173] width 3 height 3
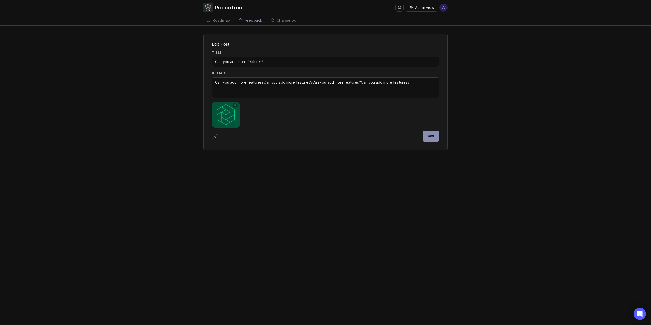
click at [342, 169] on div "PromoTron Admin view A Roadmap Feedback TronShop Changelog Edit Post Title Can …" at bounding box center [325, 162] width 651 height 325
click at [468, 83] on div "Edit Post Title Can you add more features? Details Can you add more features?Ca…" at bounding box center [325, 92] width 651 height 116
click at [403, 171] on div "PromoTron Admin view A Roadmap Feedback TronShop Changelog Edit Post Title Can …" at bounding box center [325, 162] width 651 height 325
click at [255, 23] on link "Feedback" at bounding box center [250, 20] width 30 height 10
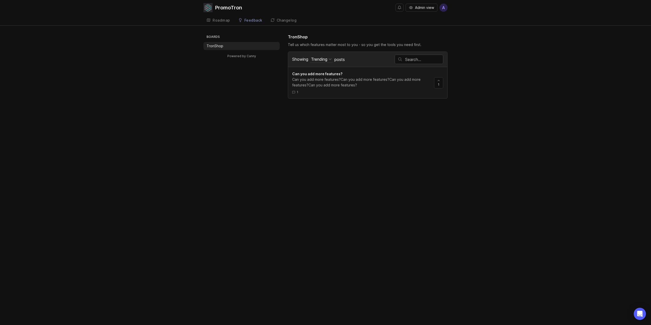
click at [228, 18] on link "Roadmap" at bounding box center [219, 20] width 30 height 10
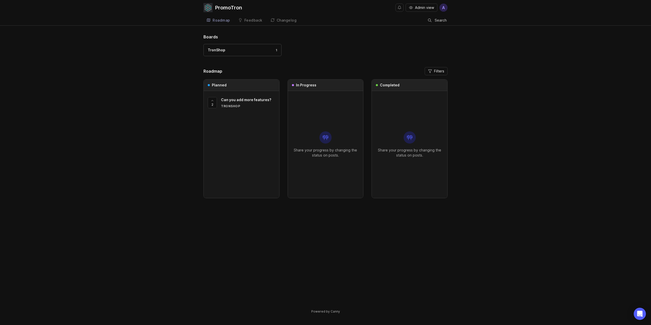
click at [256, 97] on div "2 Can you add more features? TronShop" at bounding box center [241, 99] width 67 height 17
click at [256, 101] on span "Can you add more features?" at bounding box center [246, 100] width 50 height 4
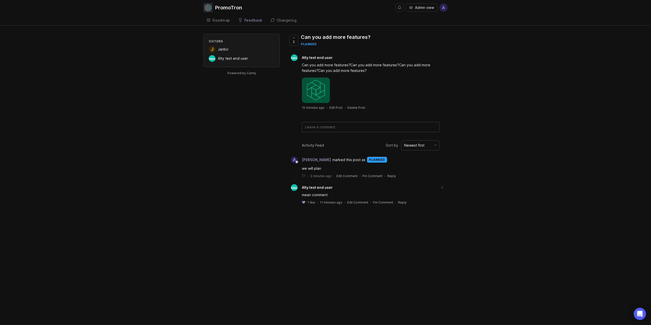
click at [220, 113] on div "Voters [PERSON_NAME] Alty test end user Powered by Canny 2 Can you add more fea…" at bounding box center [326, 123] width 244 height 179
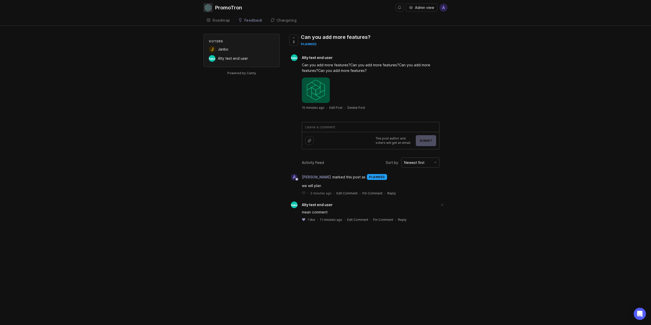
click at [374, 127] on textarea at bounding box center [370, 127] width 137 height 10
click at [395, 107] on div "15 minutes ago · Edit Post · Delete Post" at bounding box center [368, 108] width 160 height 4
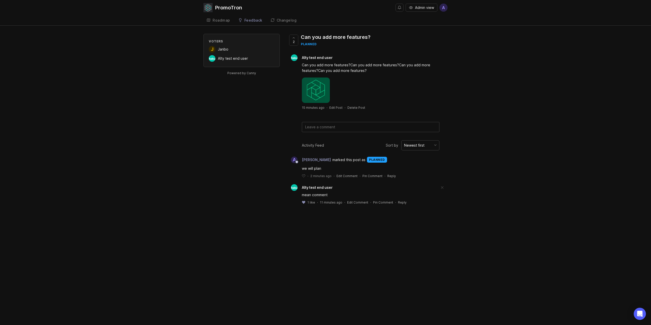
click at [226, 21] on div "Roadmap" at bounding box center [222, 21] width 18 height 4
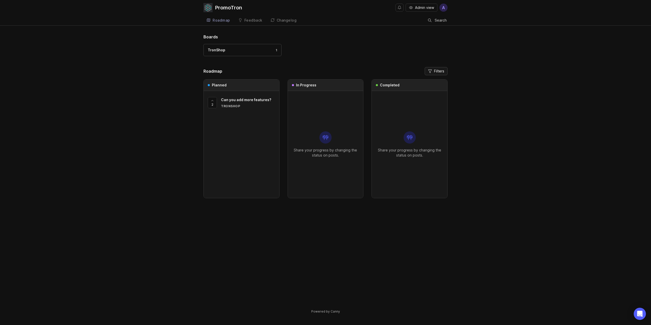
click at [435, 74] on button "Filters" at bounding box center [436, 71] width 23 height 8
click at [369, 53] on div "TronShop 1" at bounding box center [326, 52] width 244 height 17
click at [255, 21] on div "Feedback" at bounding box center [254, 21] width 18 height 4
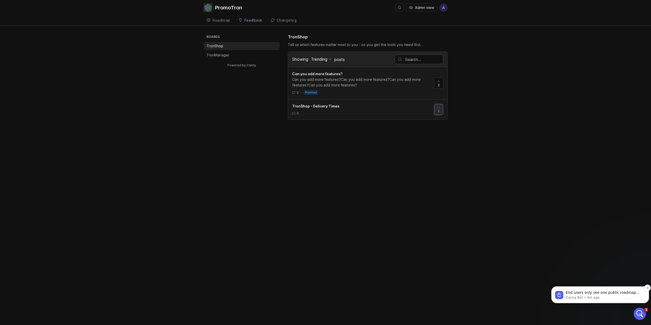
click at [621, 296] on p "Canny Bot • 4m ago" at bounding box center [604, 298] width 77 height 5
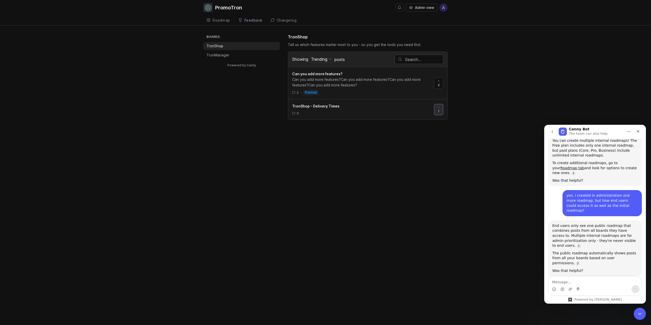
scroll to position [481, 0]
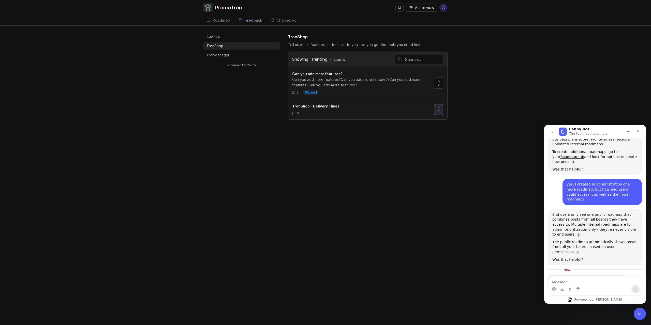
click at [582, 277] on div "If you need any more help with your roadmaps or anything else, I'm here for you…" at bounding box center [588, 289] width 71 height 25
click at [578, 277] on div "If you need any more help with your roadmaps or anything else, I'm here for you…" at bounding box center [588, 289] width 71 height 25
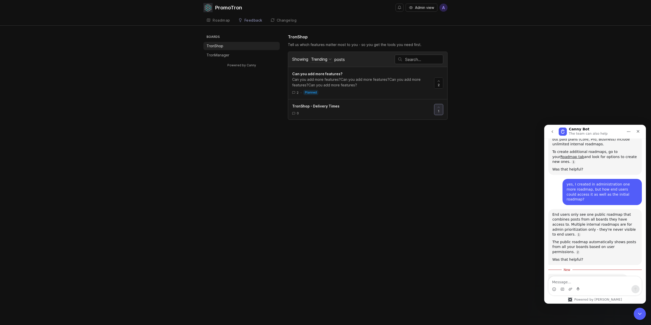
click at [578, 277] on div "If you need any more help with your roadmaps or anything else, I'm here for you…" at bounding box center [588, 289] width 71 height 25
click at [574, 277] on div "If you need any more help with your roadmaps or anything else, I'm here for you…" at bounding box center [588, 289] width 71 height 25
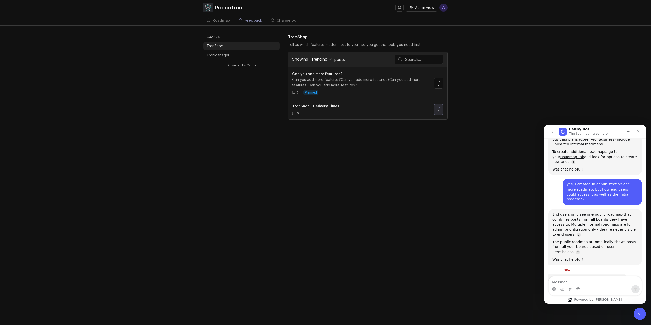
click at [572, 277] on div "If you need any more help with your roadmaps or anything else, I'm here for you…" at bounding box center [588, 289] width 71 height 25
click at [580, 277] on div "If you need any more help with your roadmaps or anything else, I'm here for you…" at bounding box center [588, 289] width 71 height 25
click at [573, 277] on div "If you need any more help with your roadmaps or anything else, I'm here for you…" at bounding box center [588, 289] width 71 height 25
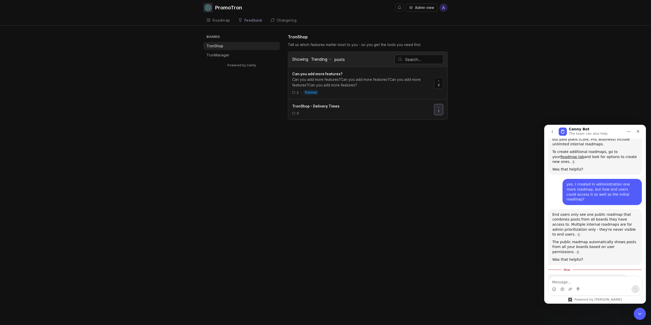
click at [524, 75] on div "Boards TronShop TronManager Powered by Canny TronShop Tell us which features ma…" at bounding box center [325, 77] width 651 height 86
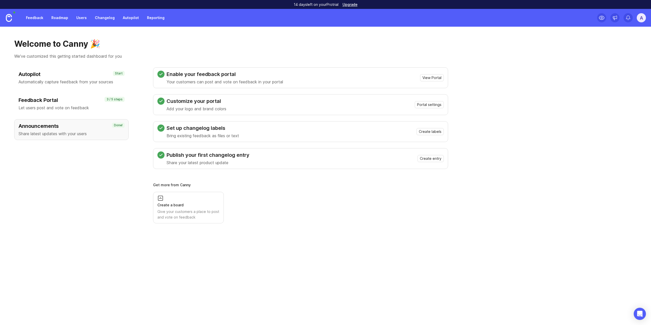
click at [647, 317] on div "Welcome to Canny 🎉 We've customized this getting started dashboard for you Auto…" at bounding box center [325, 176] width 651 height 299
click at [644, 318] on div "Open Intercom Messenger" at bounding box center [640, 314] width 13 height 13
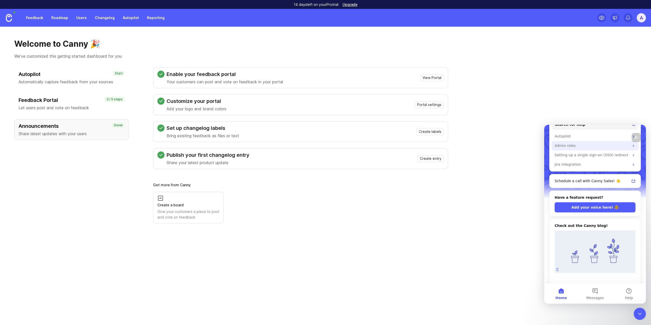
scroll to position [106, 0]
click at [600, 293] on button "Messages" at bounding box center [595, 294] width 34 height 20
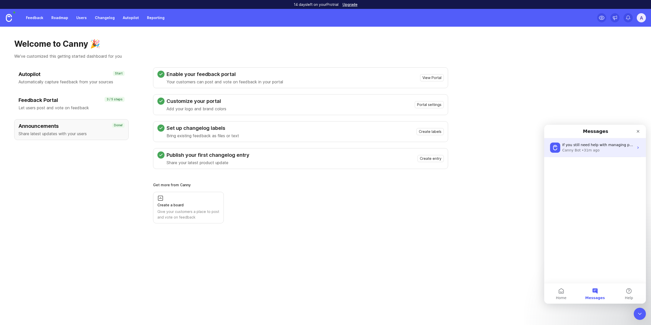
click at [587, 151] on div "• 31m ago" at bounding box center [591, 150] width 18 height 5
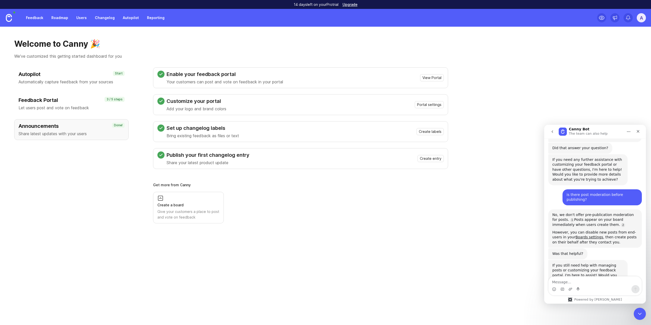
scroll to position [286, 0]
click at [584, 279] on textarea "Message…" at bounding box center [595, 281] width 93 height 9
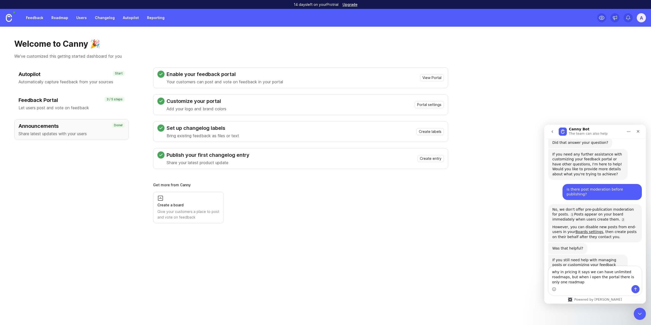
type textarea "why in pricing it says we can have unlimited roadmaps, but when i open the port…"
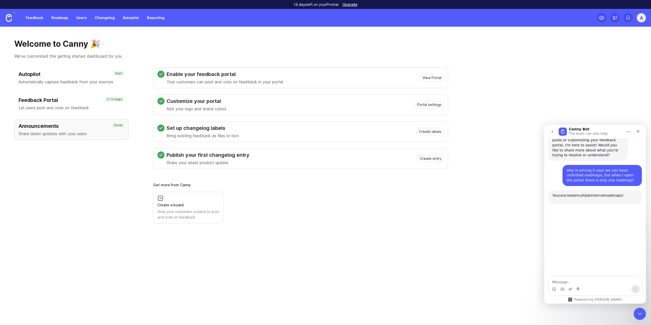
scroll to position [419, 0]
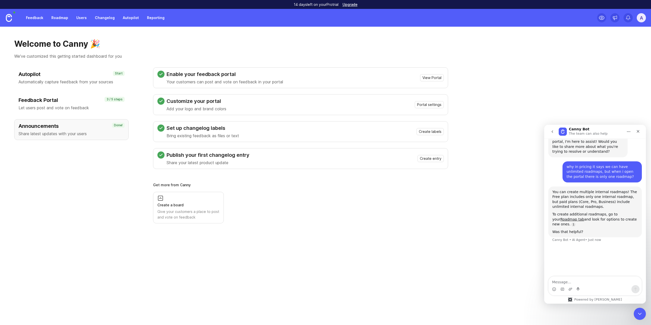
click at [596, 284] on textarea "Message…" at bounding box center [595, 281] width 93 height 9
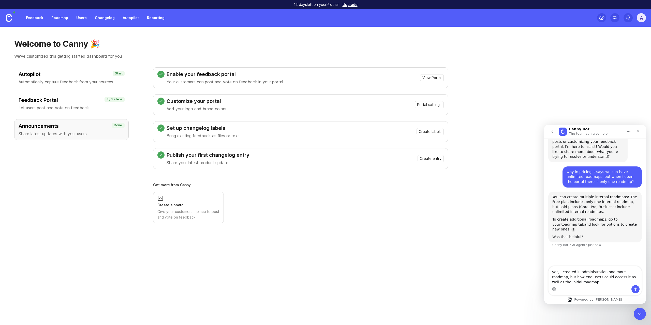
type textarea "yes, I created in administration one more roadmap, but how end users could acce…"
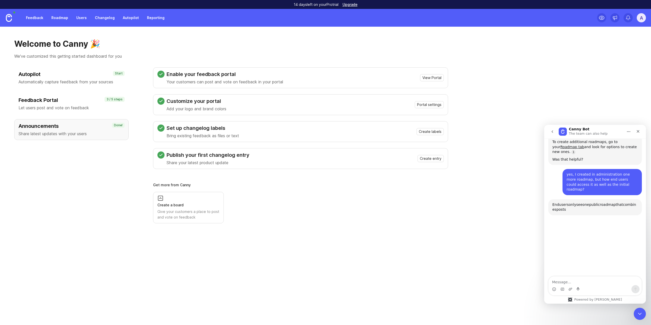
scroll to position [494, 0]
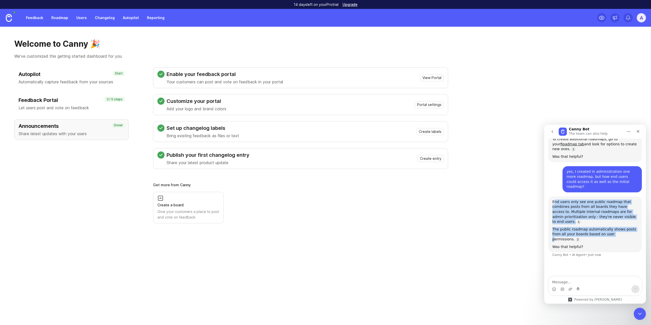
drag, startPoint x: 554, startPoint y: 168, endPoint x: 601, endPoint y: 198, distance: 56.1
click at [601, 200] on div "End users only see one public roadmap that combines posts from all boards they …" at bounding box center [595, 225] width 85 height 50
click at [555, 200] on div "End users only see one public roadmap that combines posts from all boards they …" at bounding box center [595, 212] width 85 height 25
drag, startPoint x: 555, startPoint y: 168, endPoint x: 620, endPoint y: 199, distance: 71.4
click at [620, 200] on div "End users only see one public roadmap that combines posts from all boards they …" at bounding box center [595, 225] width 85 height 50
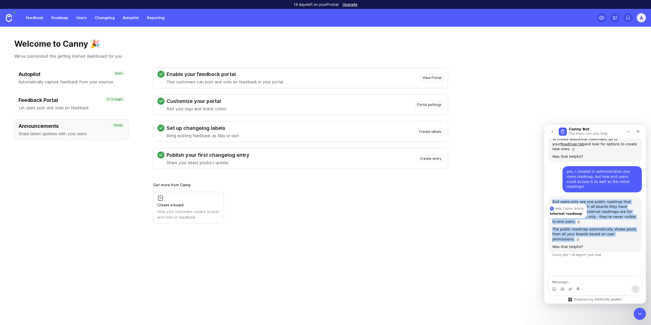
click at [593, 200] on div "End users only see one public roadmap that combines posts from all boards they …" at bounding box center [595, 212] width 85 height 25
